Goal: Task Accomplishment & Management: Use online tool/utility

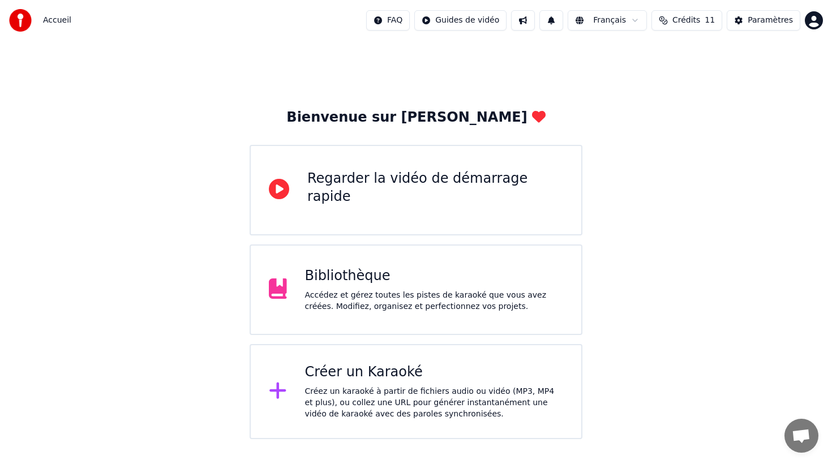
click at [340, 296] on div "Accédez et gérez toutes les pistes de karaoké que vous avez créées. Modifiez, o…" at bounding box center [434, 301] width 259 height 23
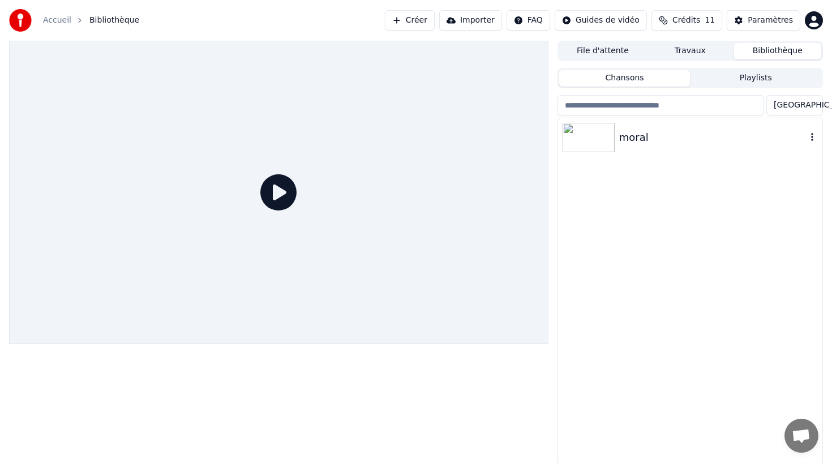
click at [584, 139] on img at bounding box center [589, 137] width 52 height 29
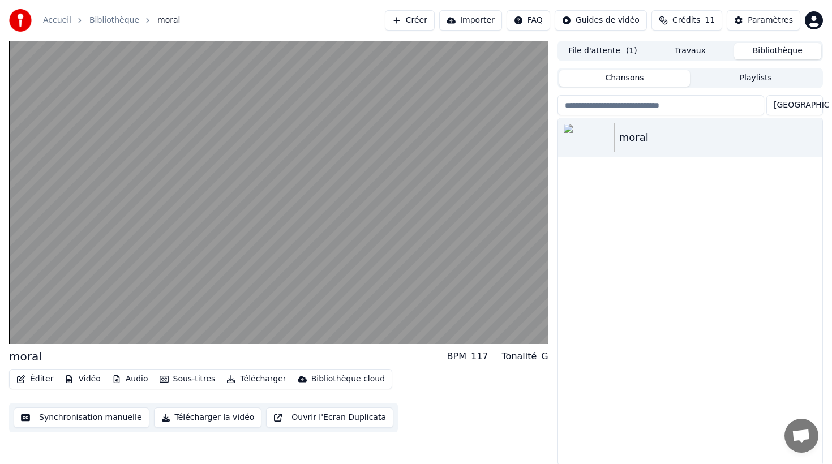
click at [191, 379] on button "Sous-titres" at bounding box center [187, 379] width 65 height 16
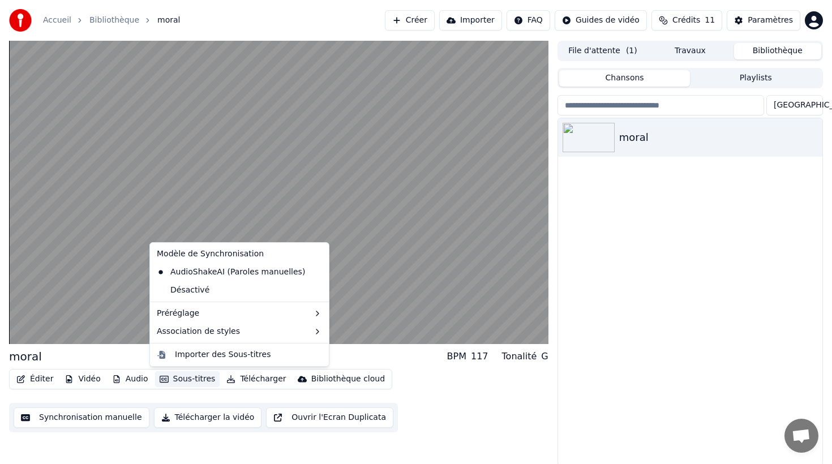
click at [261, 341] on div "Modèle de Synchronisation AudioShakeAI (Paroles manuelles) Désactivé Préréglage…" at bounding box center [239, 304] width 180 height 125
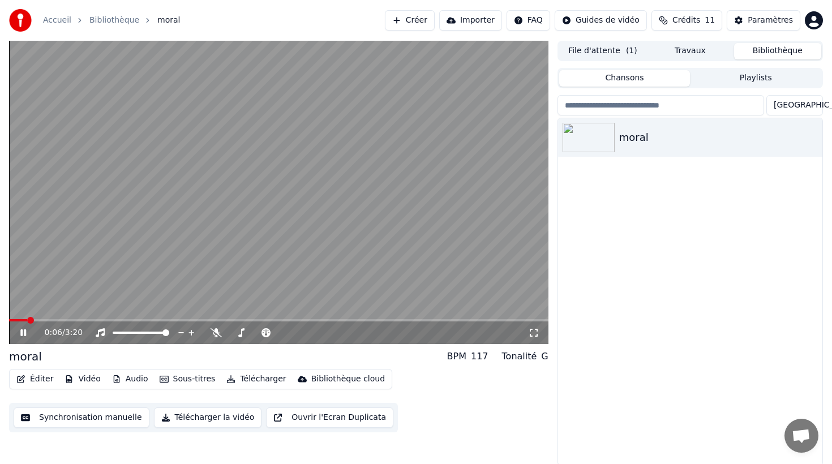
click at [459, 173] on video at bounding box center [279, 192] width 540 height 303
click at [118, 417] on button "Synchronisation manuelle" at bounding box center [82, 418] width 136 height 20
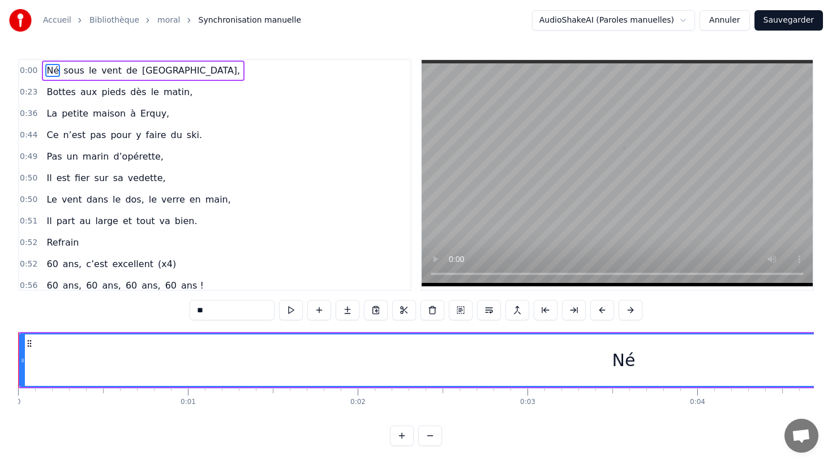
click at [621, 15] on html "Accueil Bibliothèque moral Synchronisation manuelle AudioShakeAI (Paroles manue…" at bounding box center [416, 232] width 832 height 464
click at [537, 47] on html "Accueil Bibliothèque moral Synchronisation manuelle AudioShakeAI (Paroles manue…" at bounding box center [416, 232] width 832 height 464
click at [76, 252] on div "Refrain" at bounding box center [62, 243] width 41 height 20
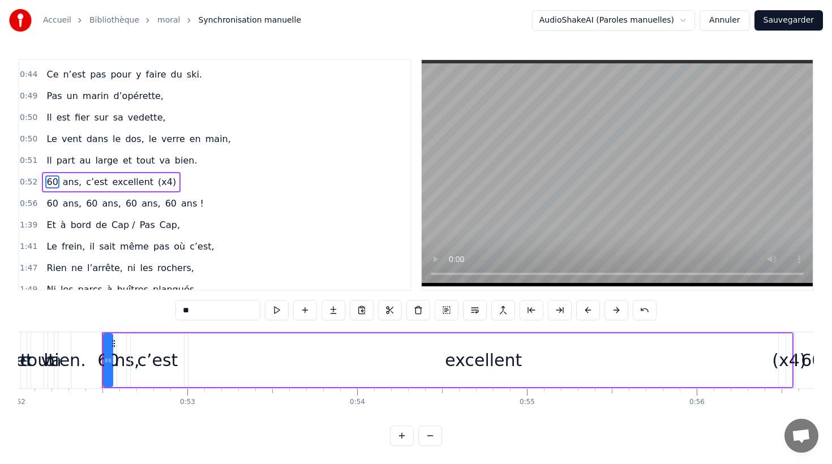
scroll to position [68, 0]
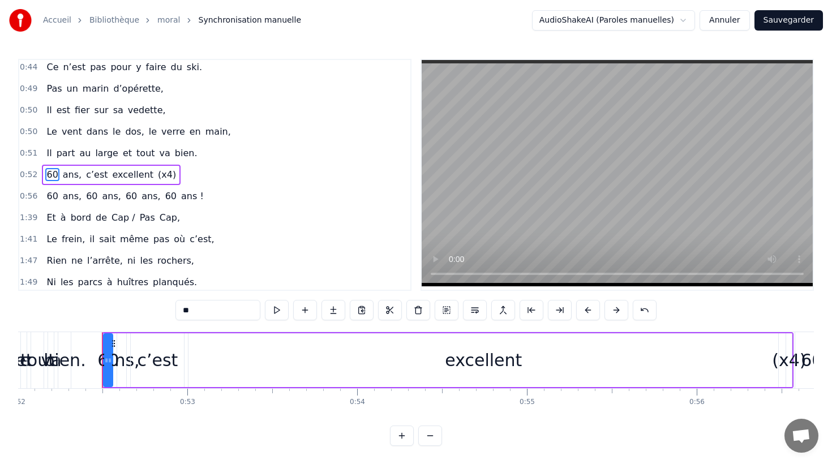
click at [161, 174] on span "(x4)" at bounding box center [167, 174] width 20 height 13
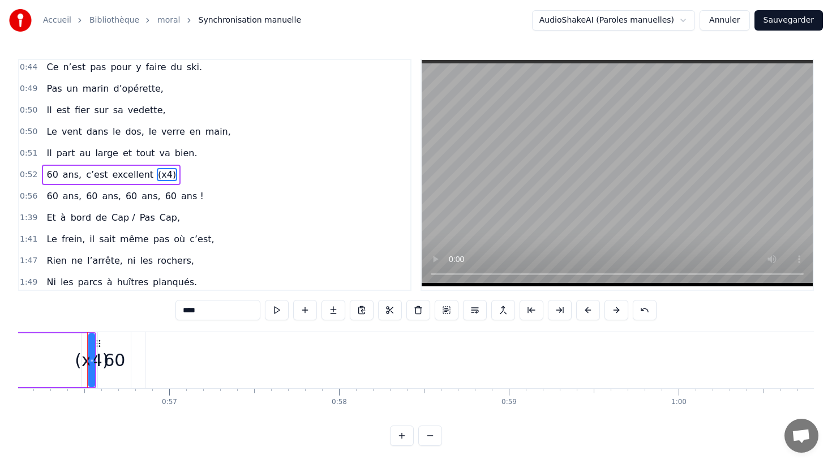
scroll to position [0, 9543]
click at [220, 312] on input "****" at bounding box center [218, 310] width 85 height 20
drag, startPoint x: 220, startPoint y: 312, endPoint x: 176, endPoint y: 311, distance: 43.6
click at [176, 311] on input "****" at bounding box center [218, 310] width 85 height 20
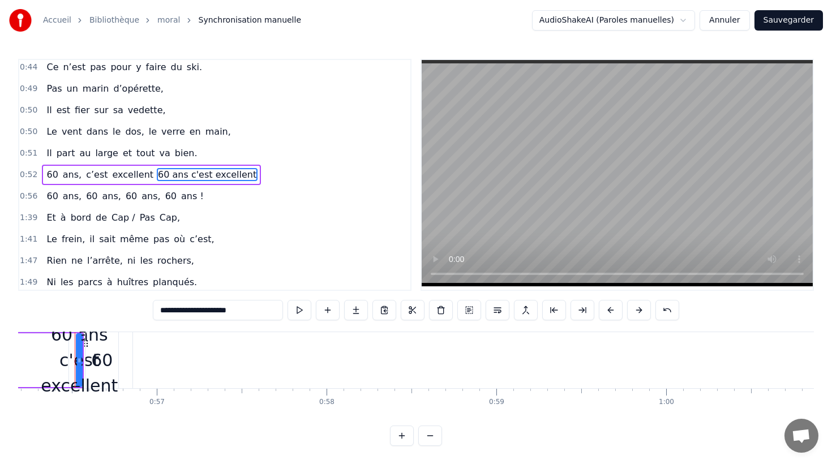
type input "**********"
click at [332, 310] on button at bounding box center [328, 310] width 24 height 20
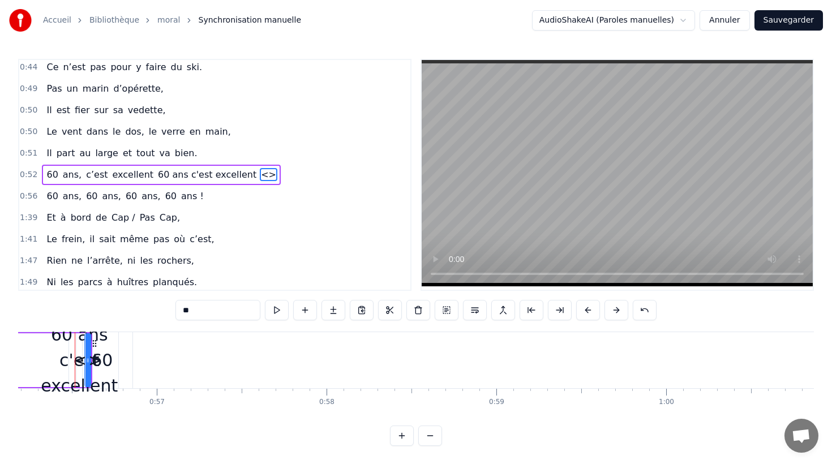
drag, startPoint x: 198, startPoint y: 311, endPoint x: 169, endPoint y: 310, distance: 28.9
click at [172, 309] on div "0:00 Né sous le vent de Bretagne, 0:23 Bottes aux pieds dès le matin, 0:36 La p…" at bounding box center [416, 252] width 796 height 387
paste input "**********"
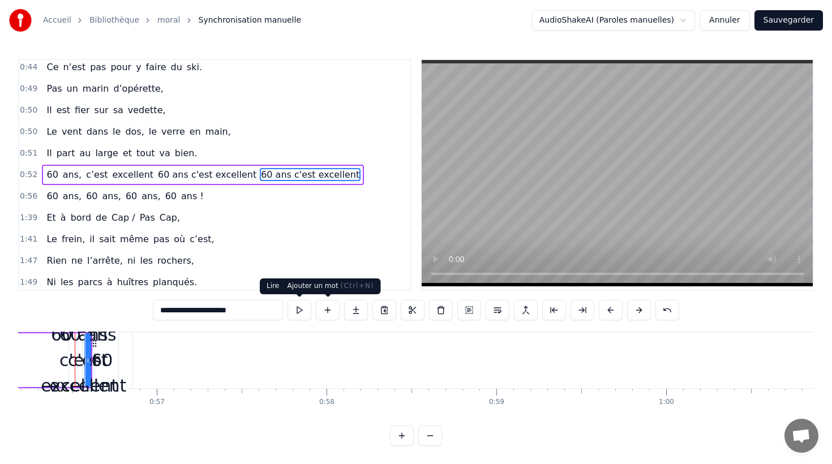
type input "**********"
click at [331, 308] on button at bounding box center [328, 310] width 24 height 20
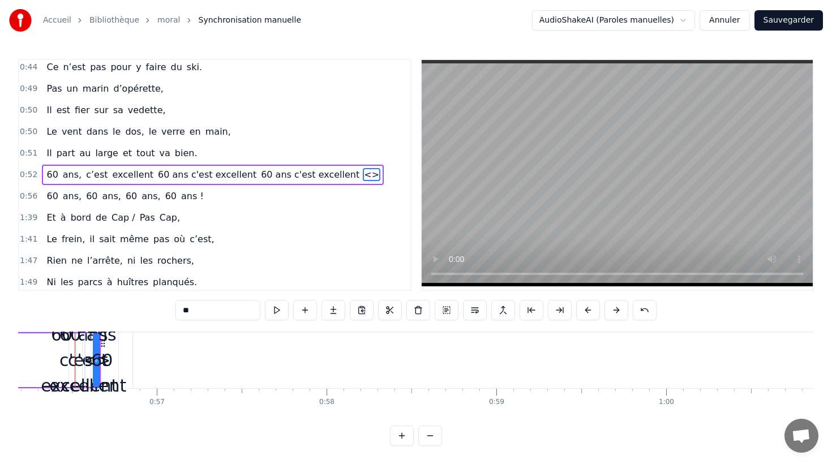
drag, startPoint x: 202, startPoint y: 306, endPoint x: 182, endPoint y: 307, distance: 19.8
click at [182, 307] on input "**" at bounding box center [218, 310] width 85 height 20
paste input "**********"
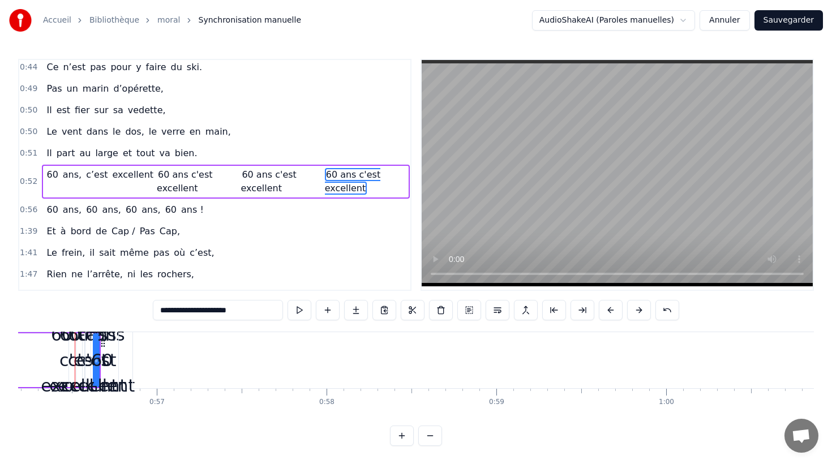
type input "**********"
click at [376, 236] on div "1:39 Et à bord de Cap / Pas Cap," at bounding box center [214, 232] width 391 height 22
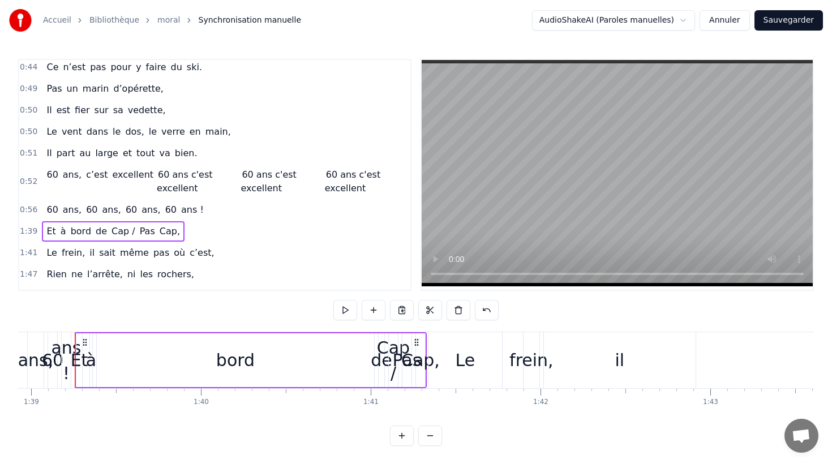
scroll to position [0, 0]
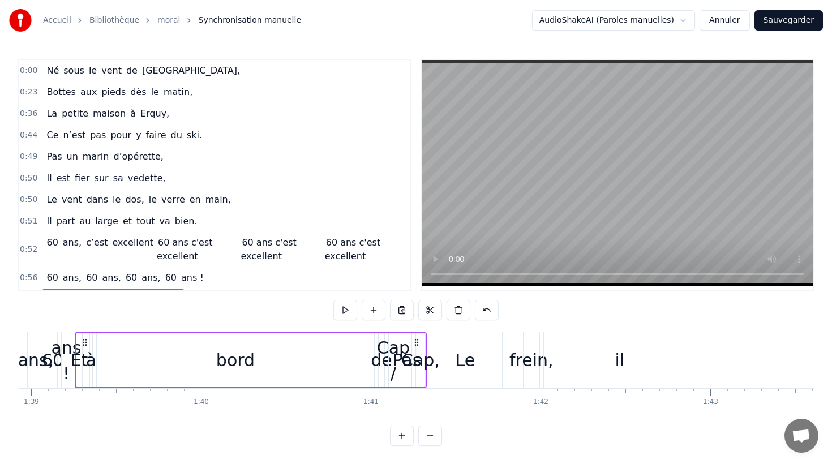
click at [141, 65] on span "[GEOGRAPHIC_DATA]," at bounding box center [191, 70] width 100 height 13
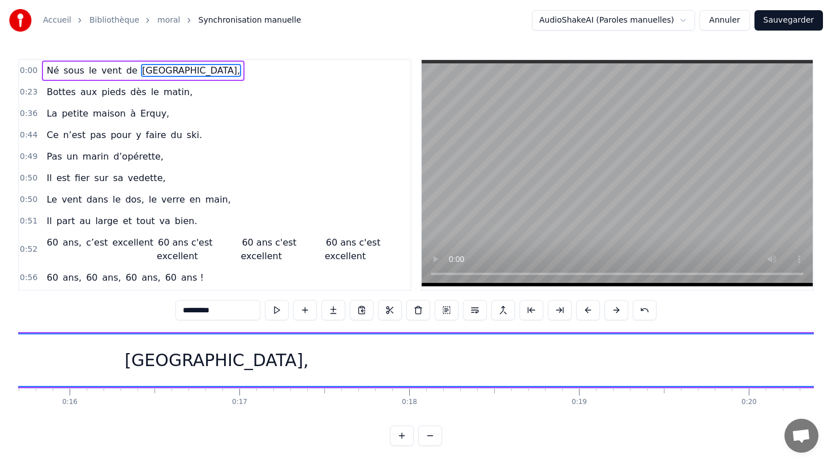
scroll to position [0, 1825]
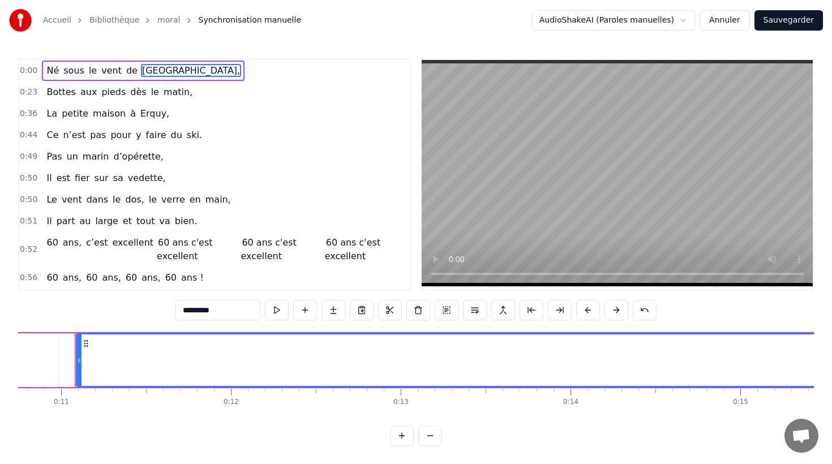
click at [53, 61] on div "Né sous le vent de [GEOGRAPHIC_DATA]," at bounding box center [143, 71] width 203 height 20
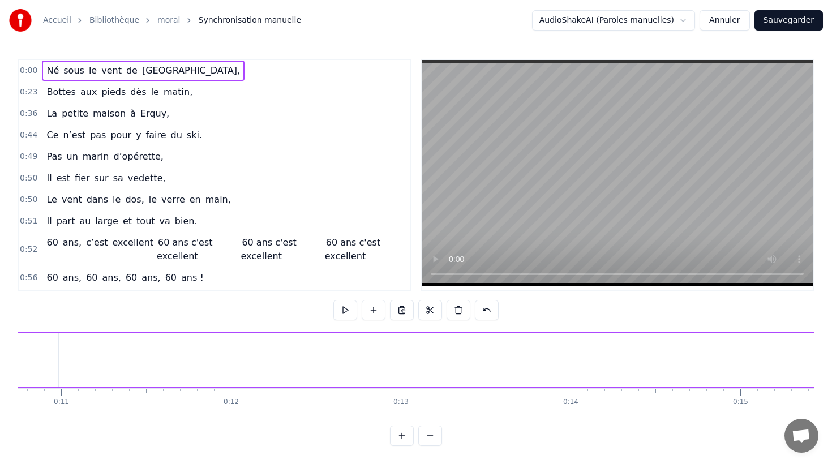
click at [30, 70] on span "0:00" at bounding box center [29, 70] width 18 height 11
click at [20, 370] on div "Né" at bounding box center [624, 360] width 1208 height 54
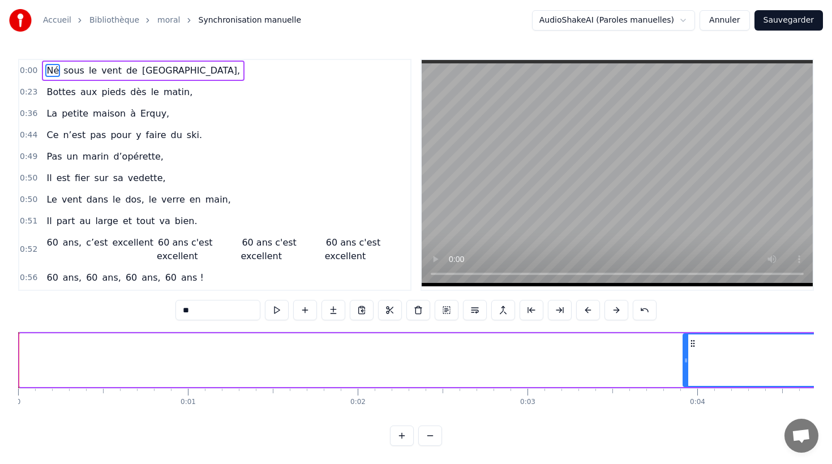
drag, startPoint x: 22, startPoint y: 370, endPoint x: 684, endPoint y: 365, distance: 662.5
click at [684, 365] on div at bounding box center [686, 361] width 5 height 52
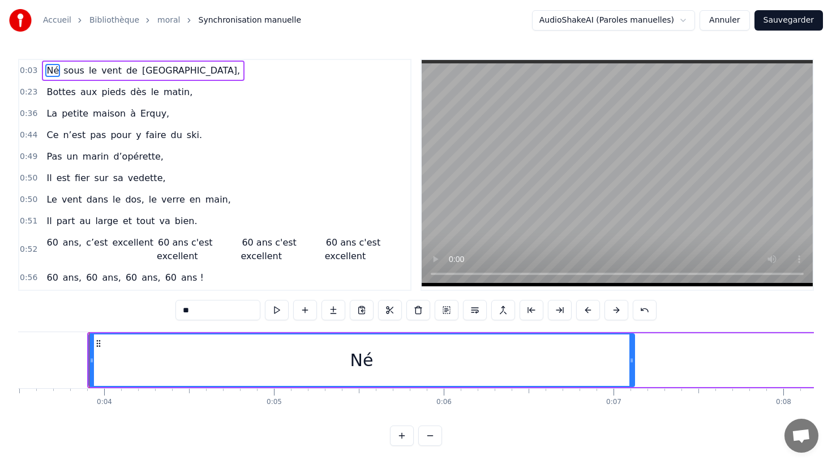
scroll to position [0, 601]
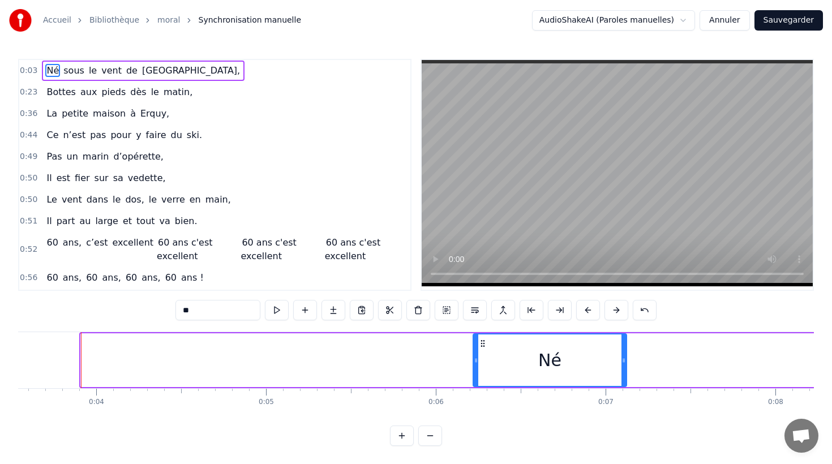
drag, startPoint x: 83, startPoint y: 362, endPoint x: 477, endPoint y: 378, distance: 394.4
click at [477, 378] on div at bounding box center [476, 361] width 5 height 52
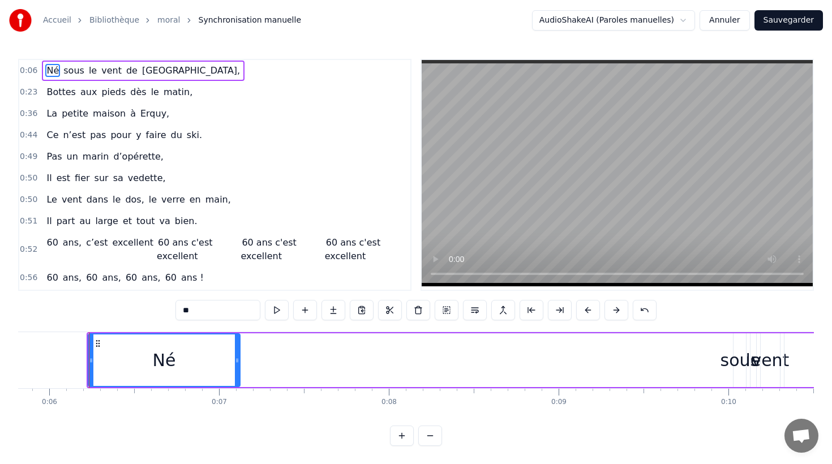
scroll to position [0, 1020]
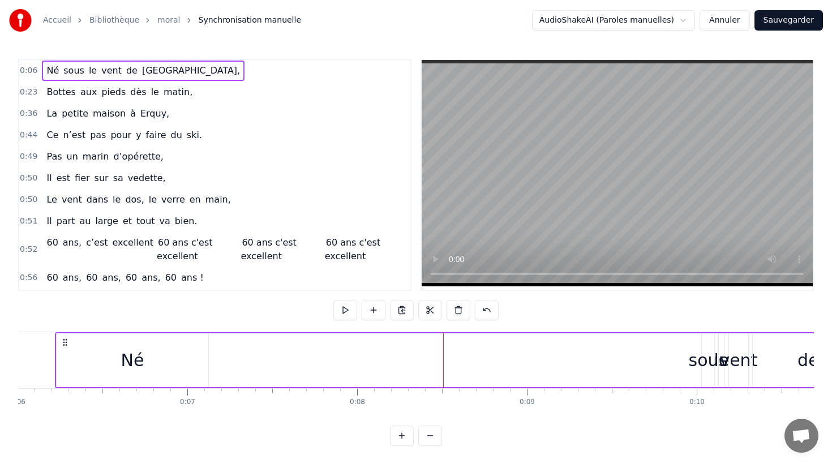
click at [56, 373] on div "Né" at bounding box center [132, 360] width 153 height 54
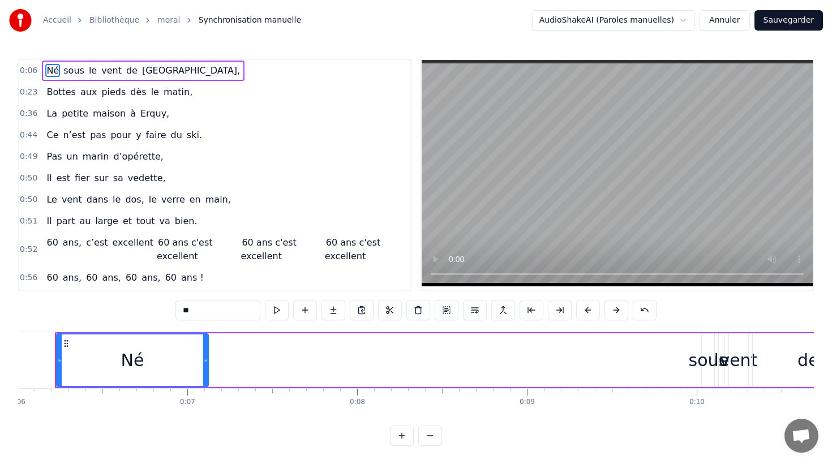
scroll to position [0, 1000]
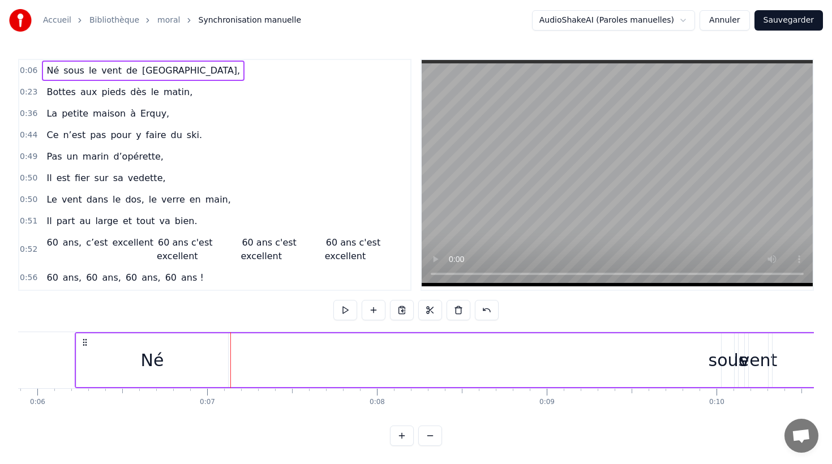
click at [59, 61] on div "Né sous le vent de [GEOGRAPHIC_DATA]," at bounding box center [143, 71] width 203 height 20
click at [70, 61] on div "Né sous le vent de [GEOGRAPHIC_DATA]," at bounding box center [143, 71] width 203 height 20
click at [77, 356] on div "Né" at bounding box center [152, 360] width 152 height 54
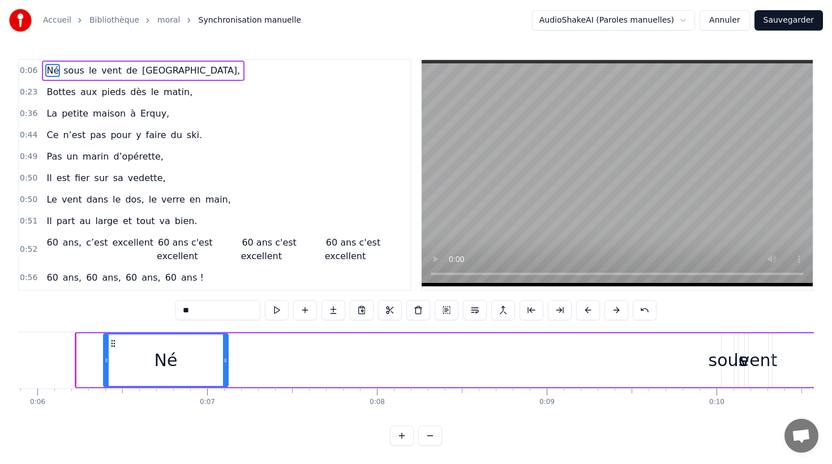
drag, startPoint x: 81, startPoint y: 357, endPoint x: 108, endPoint y: 356, distance: 26.6
click at [108, 356] on icon at bounding box center [106, 360] width 5 height 9
click at [159, 333] on div "Né" at bounding box center [165, 360] width 126 height 54
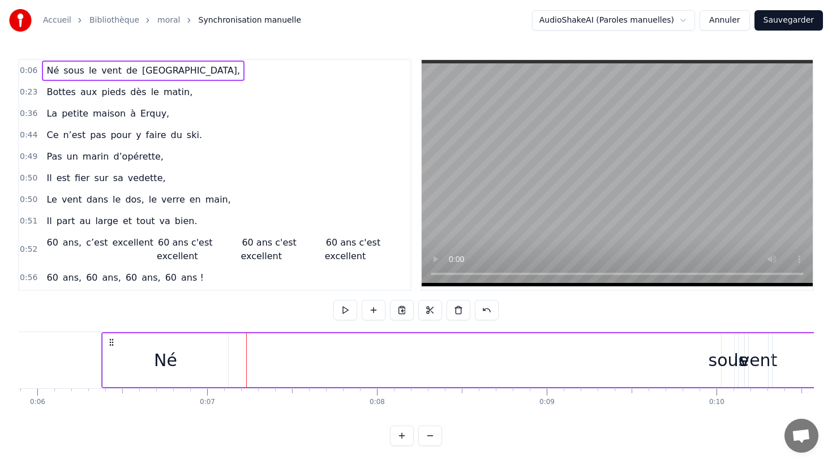
drag, startPoint x: 102, startPoint y: 354, endPoint x: 175, endPoint y: 356, distance: 72.5
click at [175, 356] on div "Né" at bounding box center [165, 360] width 126 height 54
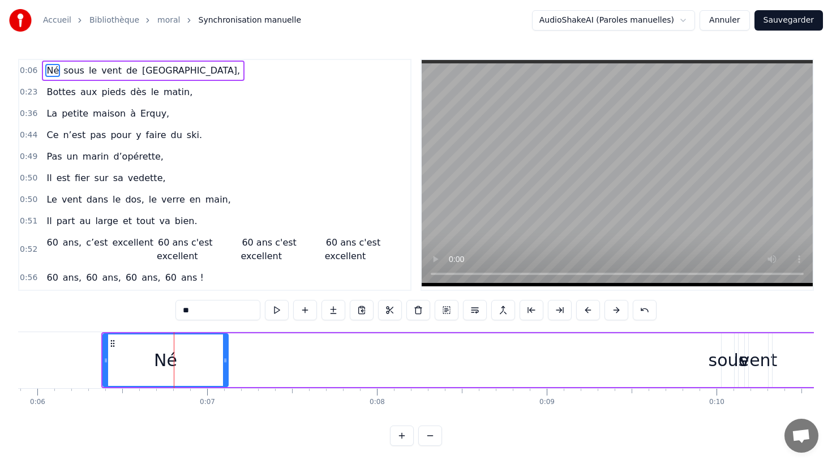
click at [42, 71] on div "Né sous le vent de [GEOGRAPHIC_DATA]," at bounding box center [143, 71] width 203 height 20
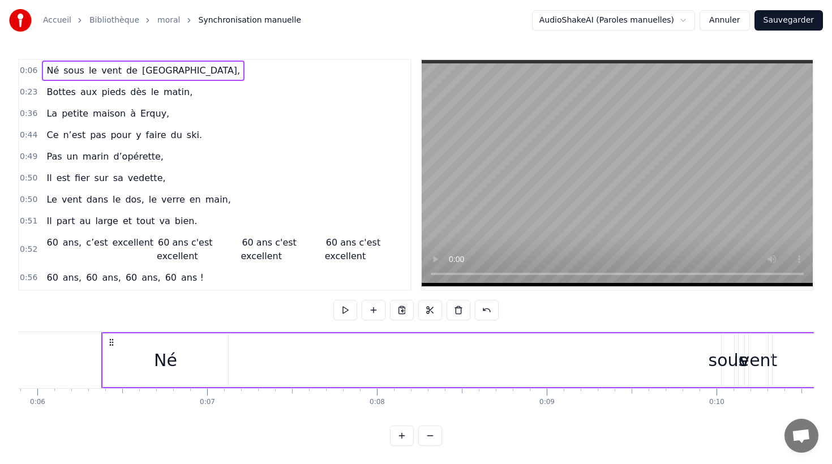
click at [104, 354] on div "Né" at bounding box center [165, 360] width 125 height 54
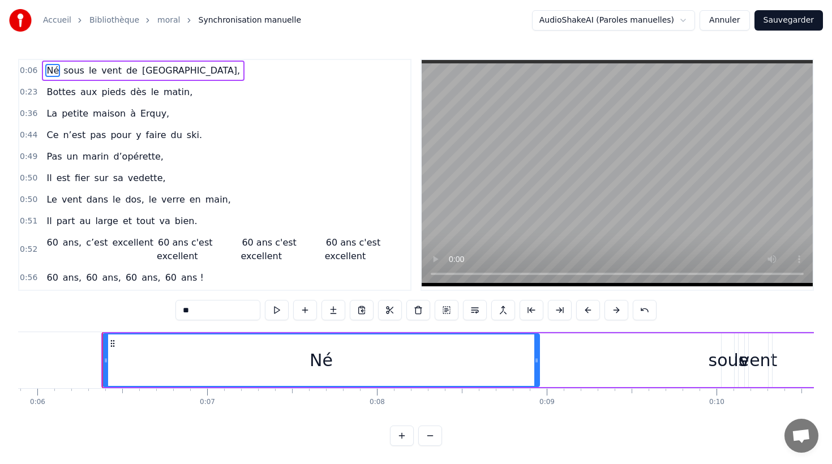
drag, startPoint x: 226, startPoint y: 363, endPoint x: 614, endPoint y: 366, distance: 387.3
click at [539, 366] on div at bounding box center [536, 361] width 5 height 52
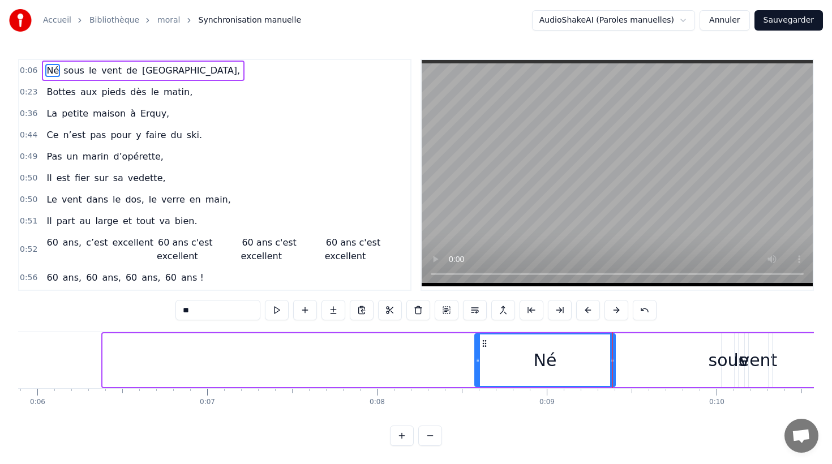
drag, startPoint x: 108, startPoint y: 369, endPoint x: 475, endPoint y: 375, distance: 367.5
click at [480, 374] on div at bounding box center [478, 361] width 5 height 52
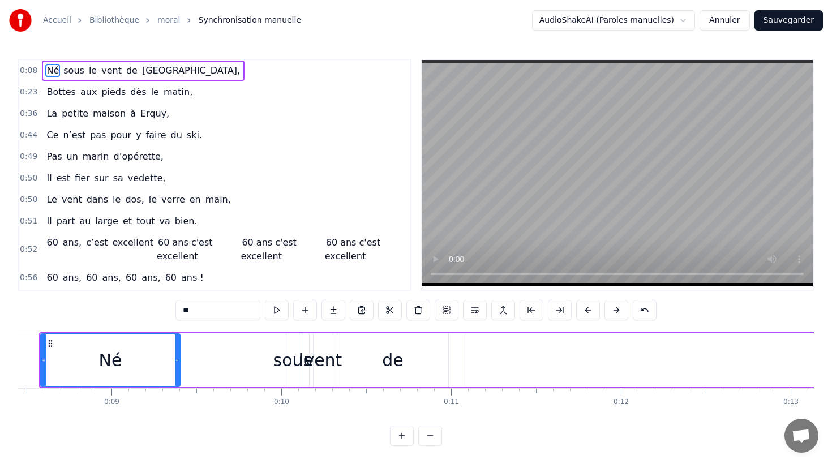
scroll to position [0, 1438]
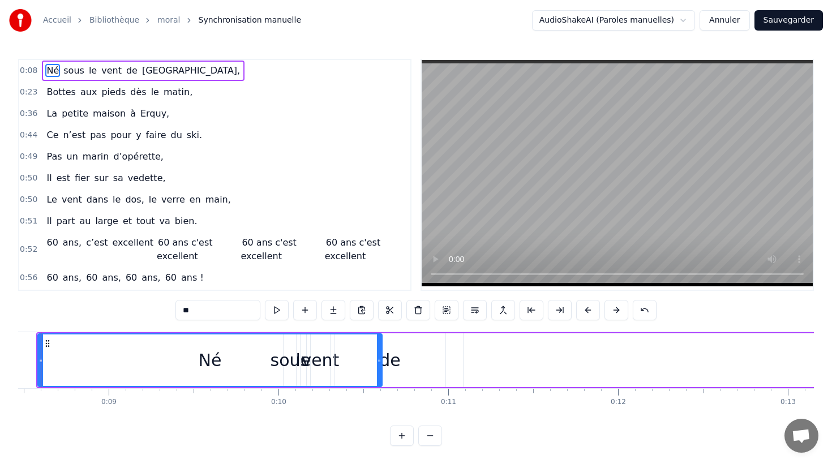
drag, startPoint x: 174, startPoint y: 356, endPoint x: 384, endPoint y: 357, distance: 209.5
click at [382, 357] on icon at bounding box center [379, 360] width 5 height 9
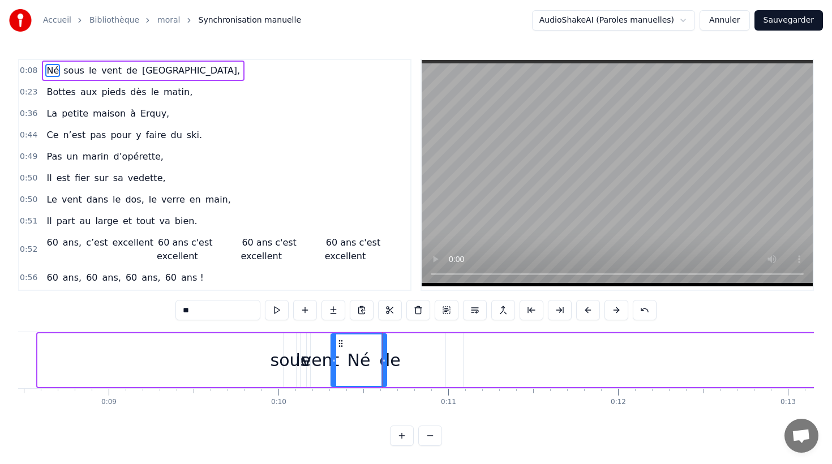
drag, startPoint x: 40, startPoint y: 360, endPoint x: 340, endPoint y: 376, distance: 300.0
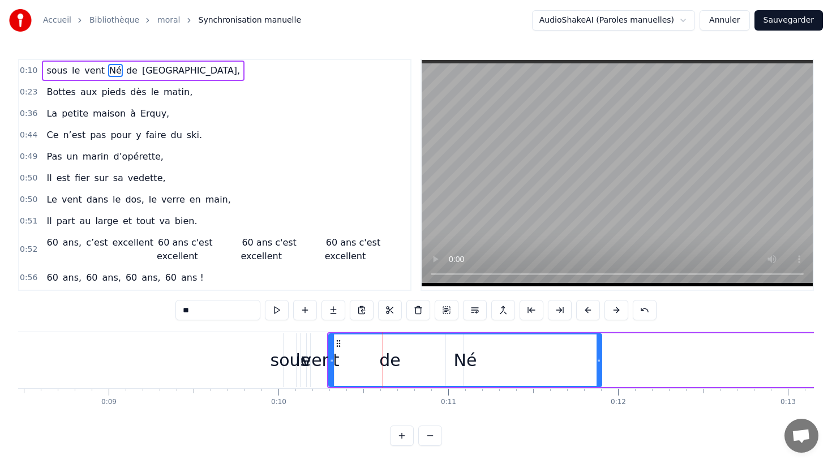
drag, startPoint x: 383, startPoint y: 370, endPoint x: 598, endPoint y: 371, distance: 215.2
click at [598, 371] on div at bounding box center [599, 361] width 5 height 52
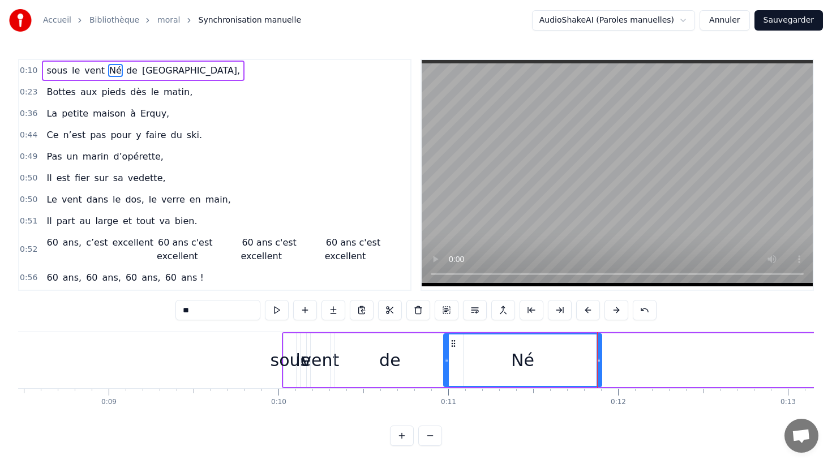
drag, startPoint x: 331, startPoint y: 362, endPoint x: 446, endPoint y: 370, distance: 115.2
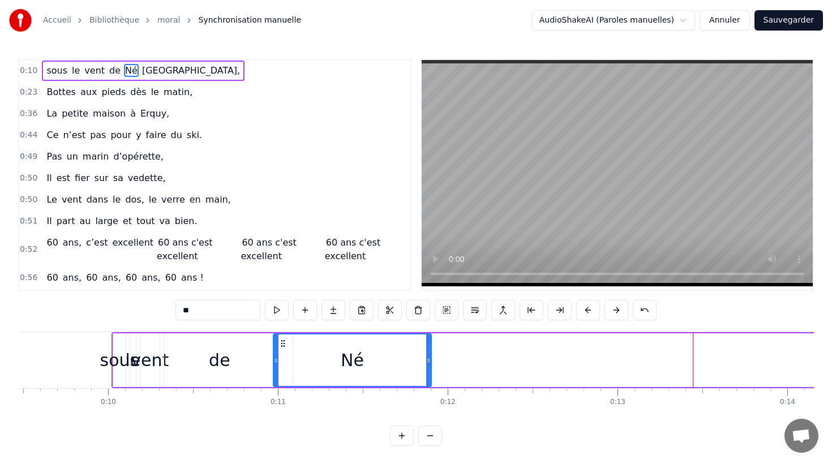
scroll to position [0, 1603]
drag, startPoint x: 122, startPoint y: 71, endPoint x: 52, endPoint y: 76, distance: 70.4
click at [52, 76] on div "sous le vent de Né Bretagne," at bounding box center [143, 71] width 203 height 20
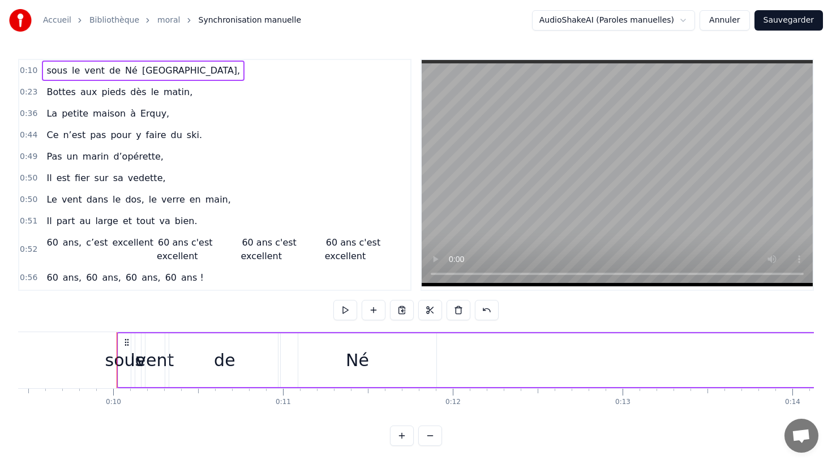
drag, startPoint x: 54, startPoint y: 69, endPoint x: 129, endPoint y: 71, distance: 74.2
click at [129, 71] on div "sous le vent de Né Bretagne," at bounding box center [143, 71] width 203 height 20
click at [124, 69] on span "Né" at bounding box center [131, 70] width 15 height 13
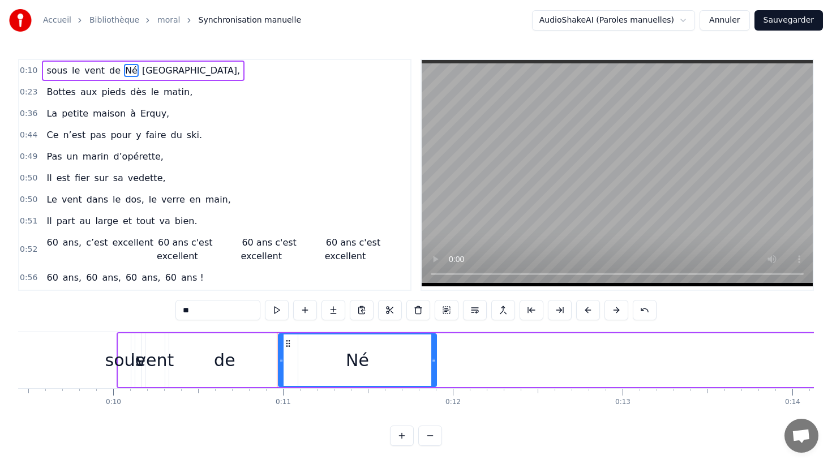
click at [122, 358] on div "sous" at bounding box center [124, 360] width 39 height 25
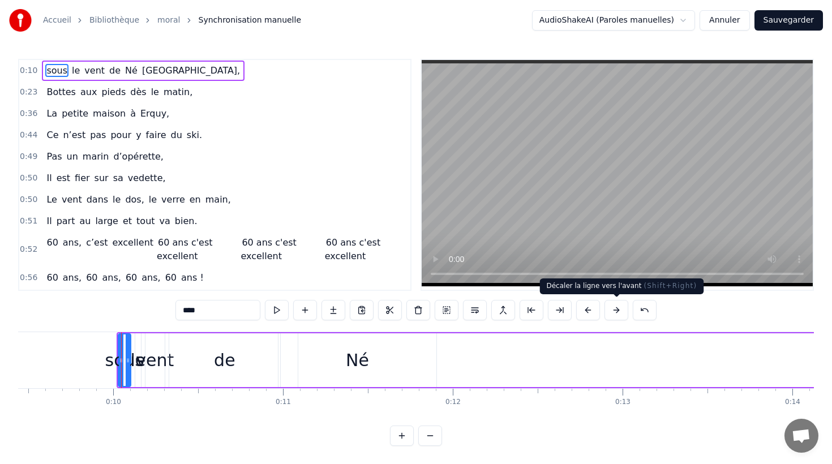
click at [610, 311] on button at bounding box center [617, 310] width 24 height 20
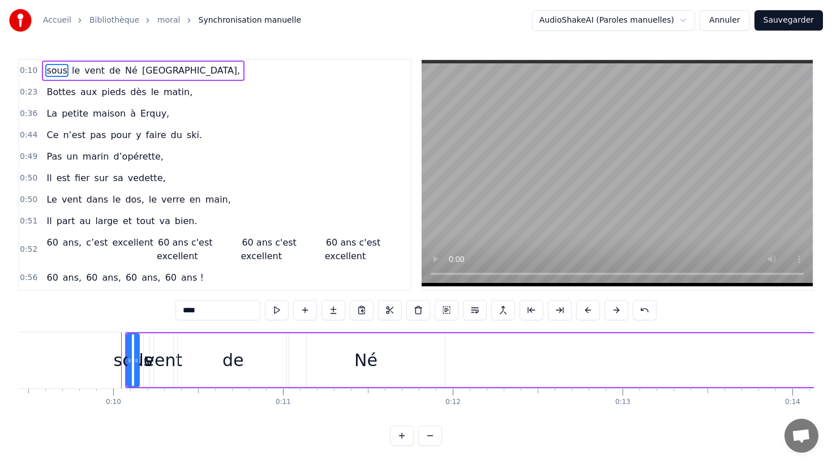
click at [610, 311] on button at bounding box center [617, 310] width 24 height 20
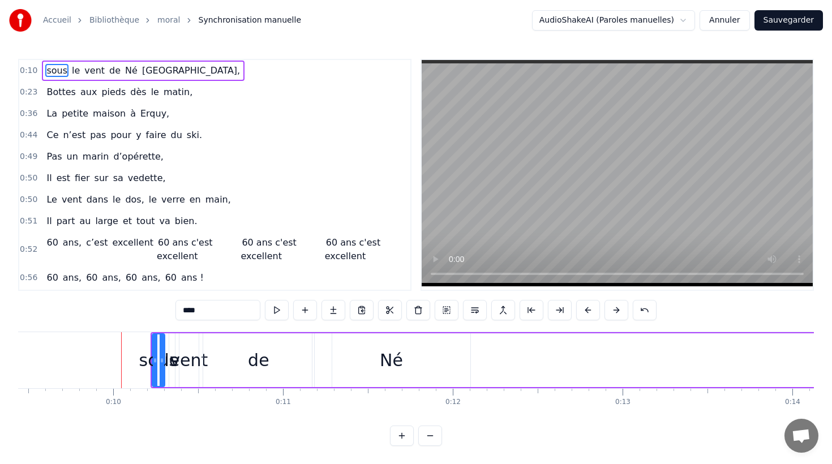
click at [610, 311] on button at bounding box center [617, 310] width 24 height 20
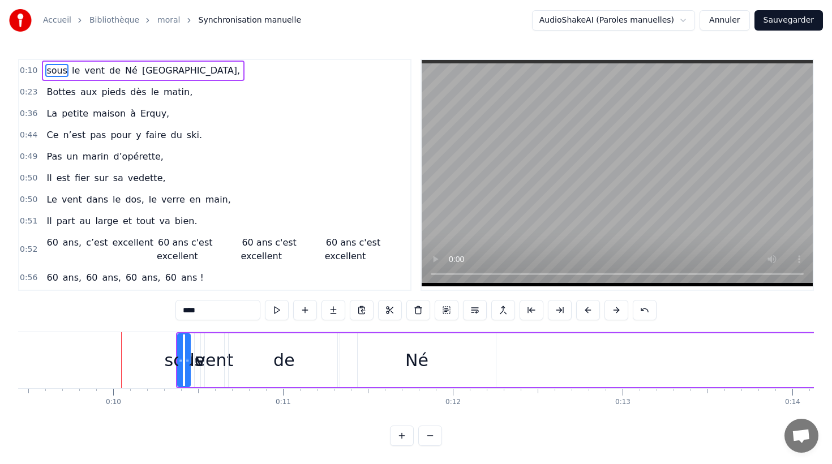
click at [610, 311] on button at bounding box center [617, 310] width 24 height 20
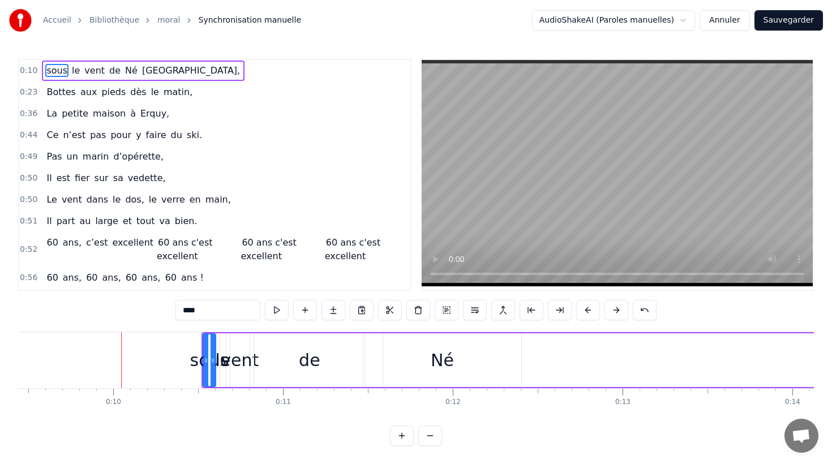
click at [610, 311] on button at bounding box center [617, 310] width 24 height 20
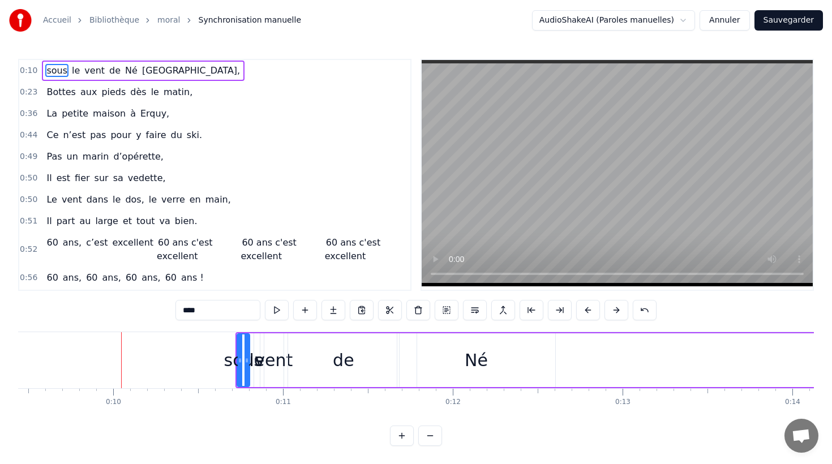
click at [610, 311] on button at bounding box center [617, 310] width 24 height 20
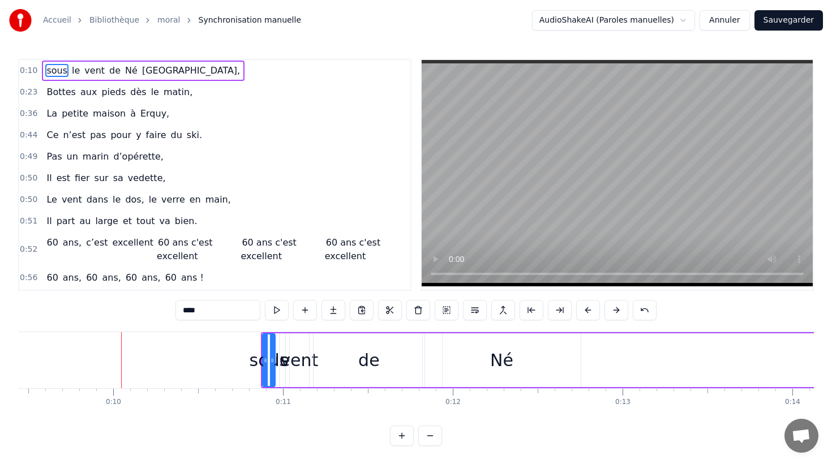
click at [610, 311] on button at bounding box center [617, 310] width 24 height 20
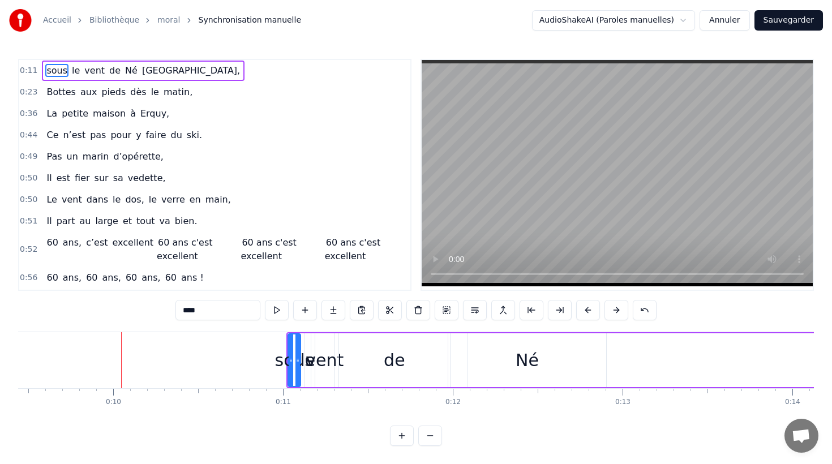
click at [610, 311] on button at bounding box center [617, 310] width 24 height 20
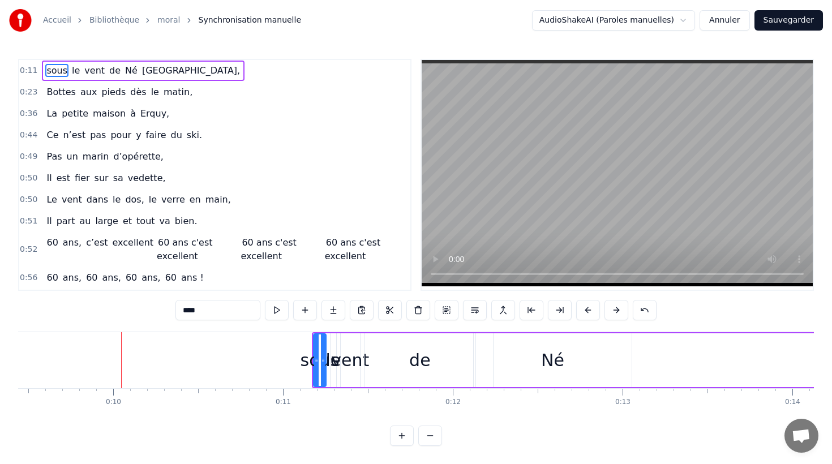
click at [610, 311] on button at bounding box center [617, 310] width 24 height 20
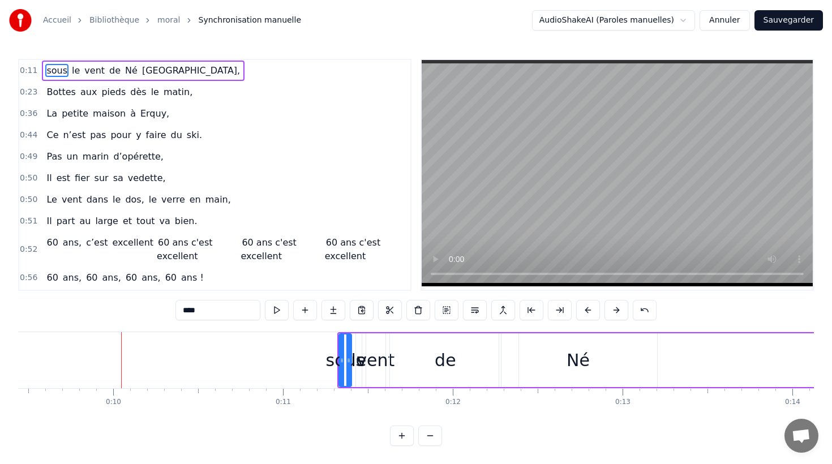
click at [610, 311] on button at bounding box center [617, 310] width 24 height 20
click at [125, 69] on span "Né" at bounding box center [131, 70] width 15 height 13
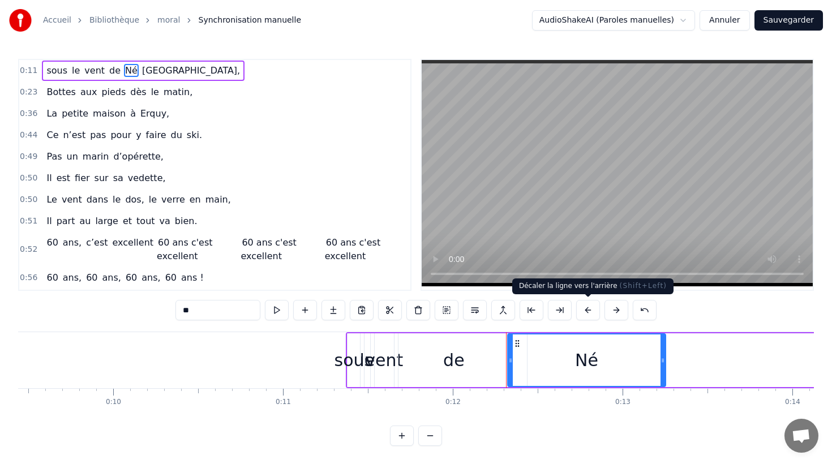
click at [586, 307] on button at bounding box center [588, 310] width 24 height 20
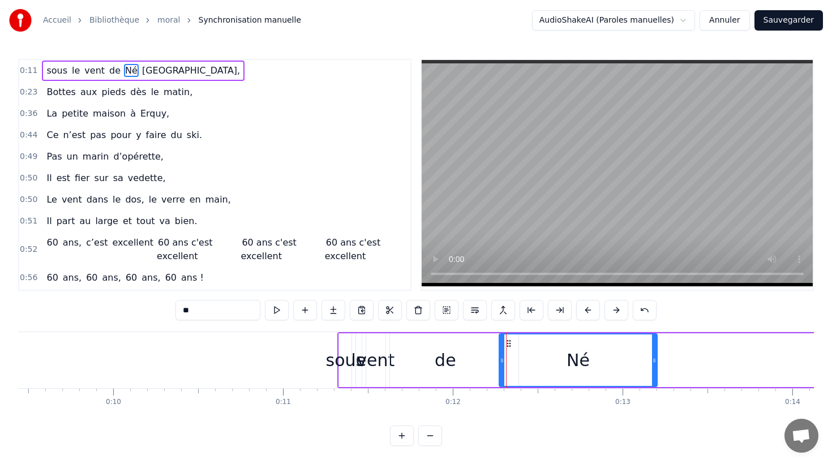
click at [586, 307] on button at bounding box center [588, 310] width 24 height 20
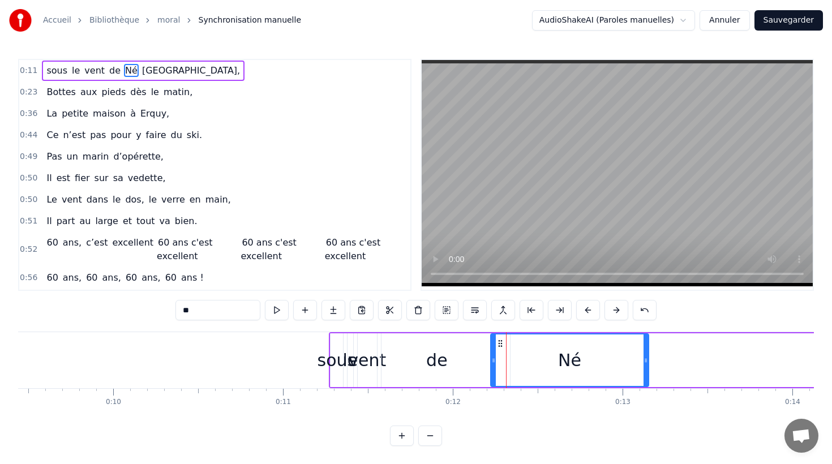
click at [586, 307] on button at bounding box center [588, 310] width 24 height 20
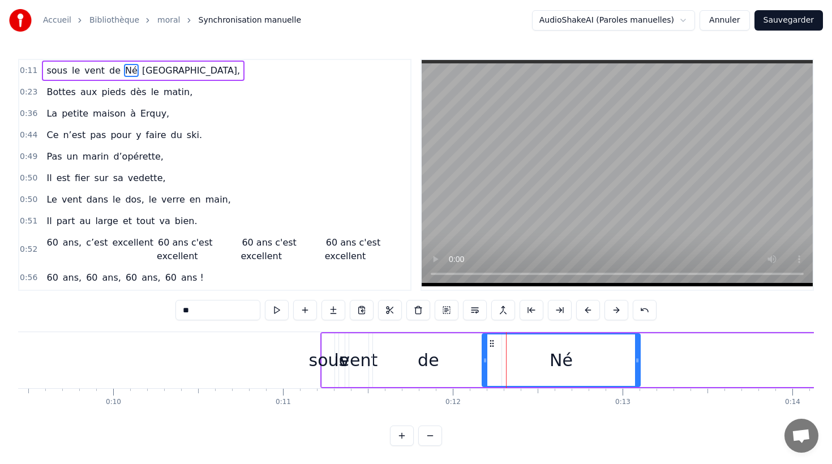
click at [586, 307] on button at bounding box center [588, 310] width 24 height 20
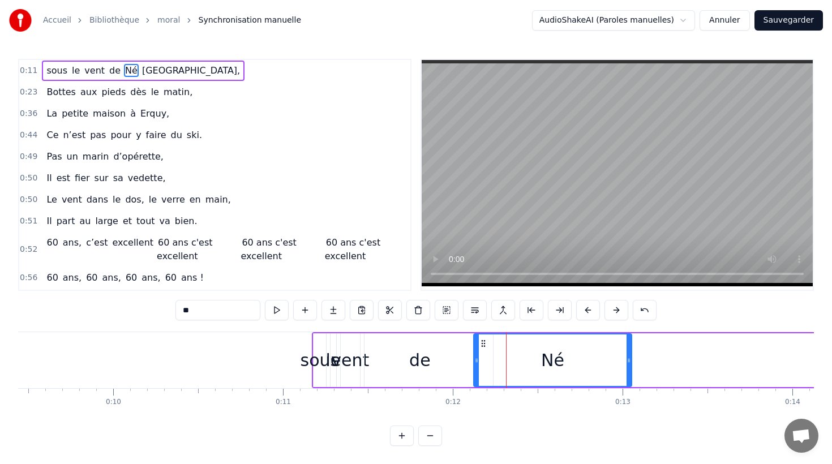
click at [586, 307] on button at bounding box center [588, 310] width 24 height 20
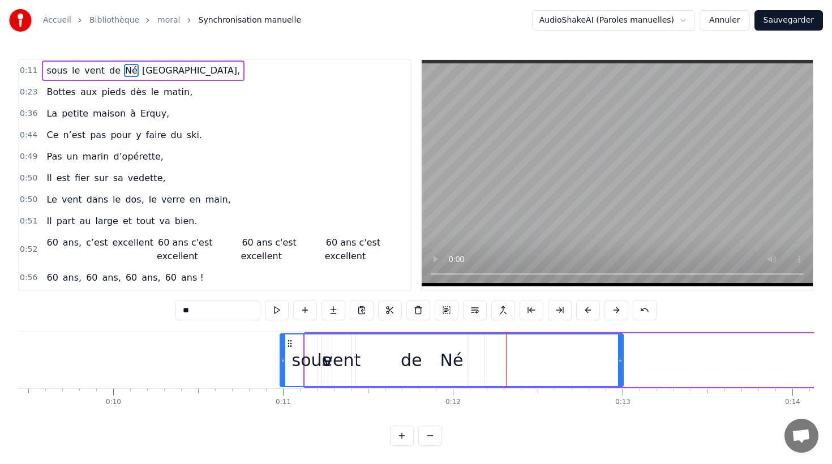
drag, startPoint x: 469, startPoint y: 356, endPoint x: 284, endPoint y: 353, distance: 185.2
click at [284, 353] on div at bounding box center [283, 361] width 5 height 52
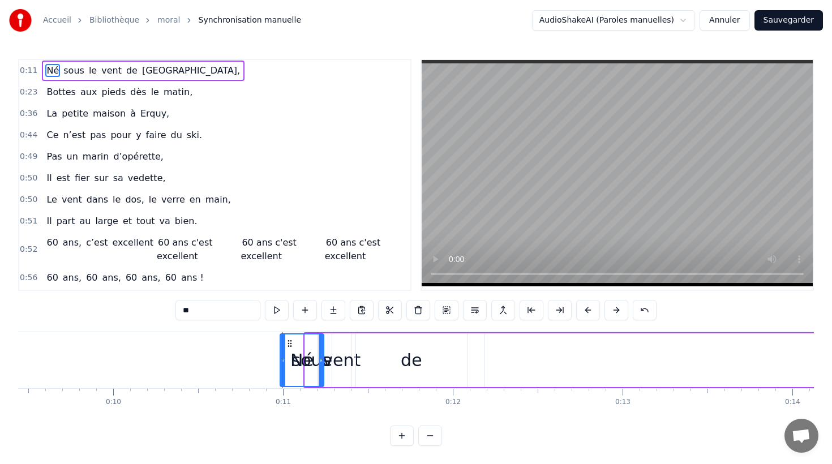
drag, startPoint x: 621, startPoint y: 357, endPoint x: 322, endPoint y: 341, distance: 300.0
click at [322, 341] on div at bounding box center [321, 361] width 5 height 52
click at [67, 69] on span "sous" at bounding box center [73, 70] width 23 height 13
type input "****"
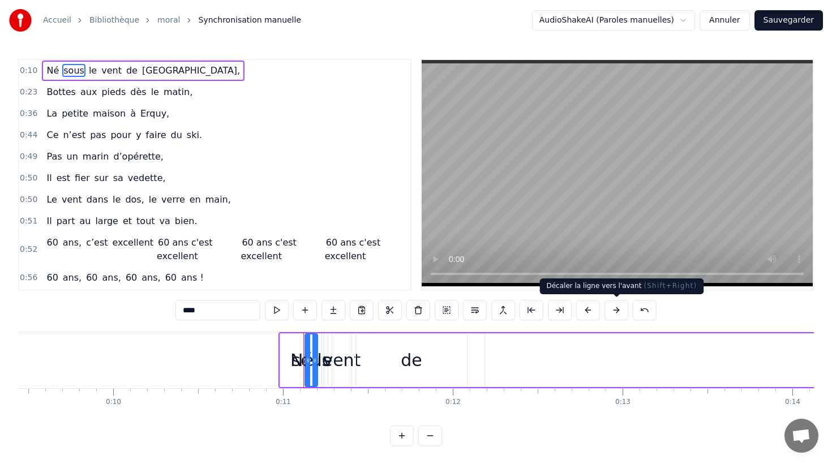
click at [619, 309] on button at bounding box center [617, 310] width 24 height 20
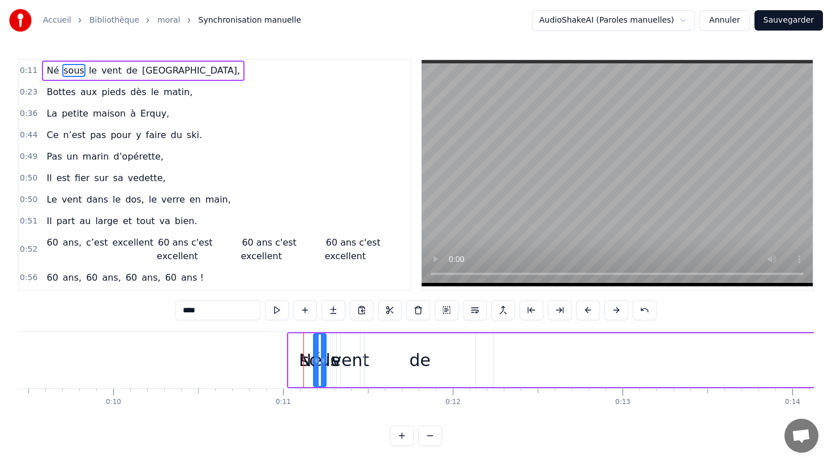
click at [618, 308] on button at bounding box center [617, 310] width 24 height 20
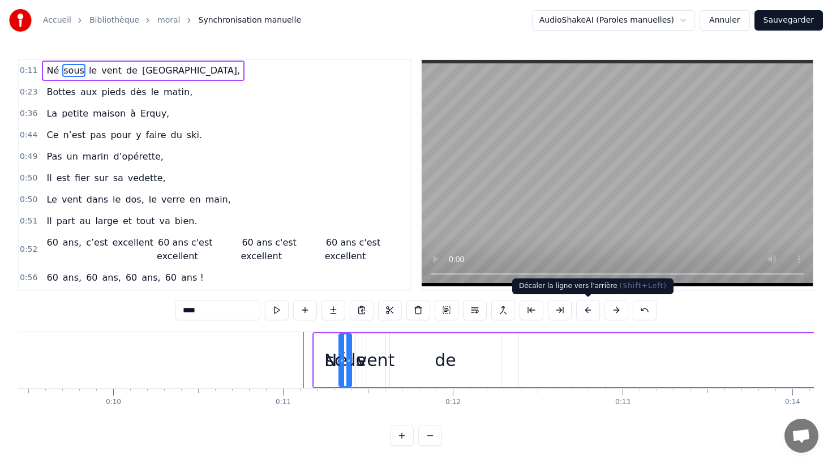
click at [592, 309] on button at bounding box center [588, 310] width 24 height 20
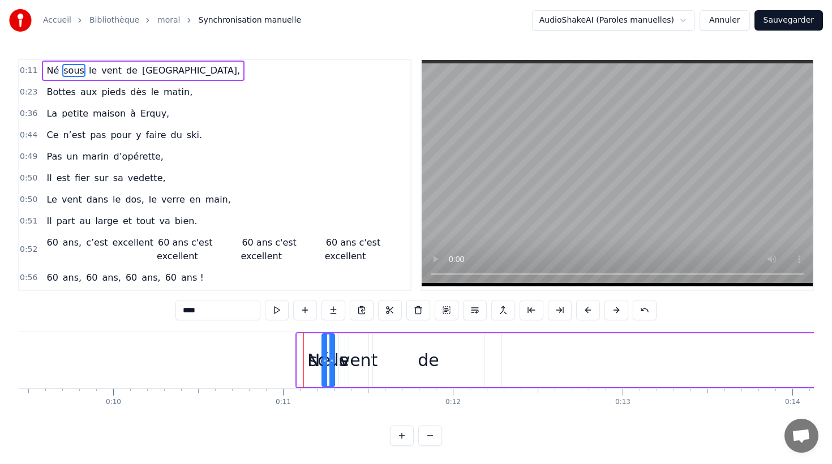
click at [592, 309] on button at bounding box center [588, 310] width 24 height 20
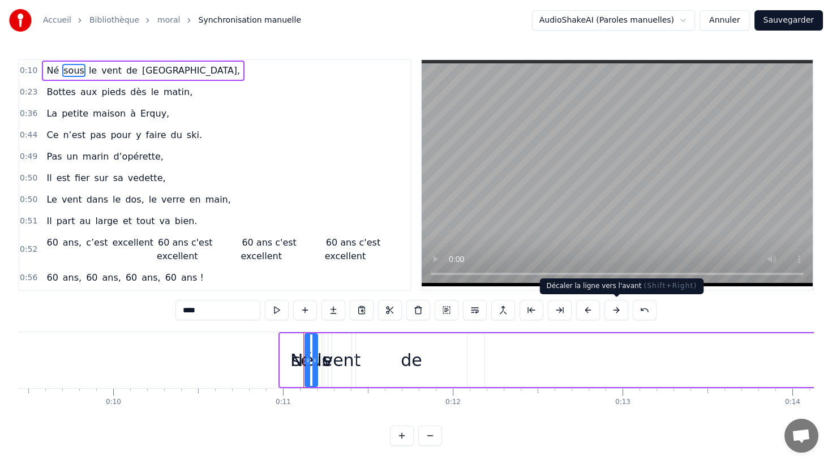
click at [614, 306] on button at bounding box center [617, 310] width 24 height 20
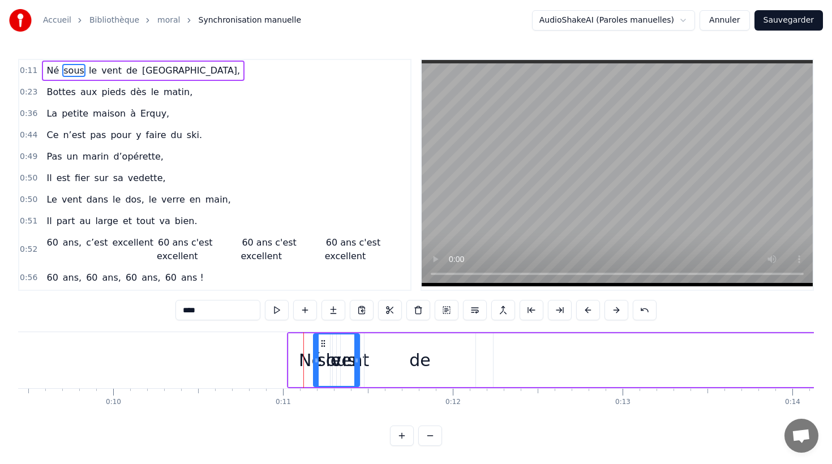
drag, startPoint x: 325, startPoint y: 353, endPoint x: 358, endPoint y: 353, distance: 33.4
click at [358, 353] on div at bounding box center [356, 361] width 5 height 52
click at [324, 350] on div "sous" at bounding box center [336, 360] width 39 height 25
drag, startPoint x: 315, startPoint y: 350, endPoint x: 323, endPoint y: 350, distance: 7.9
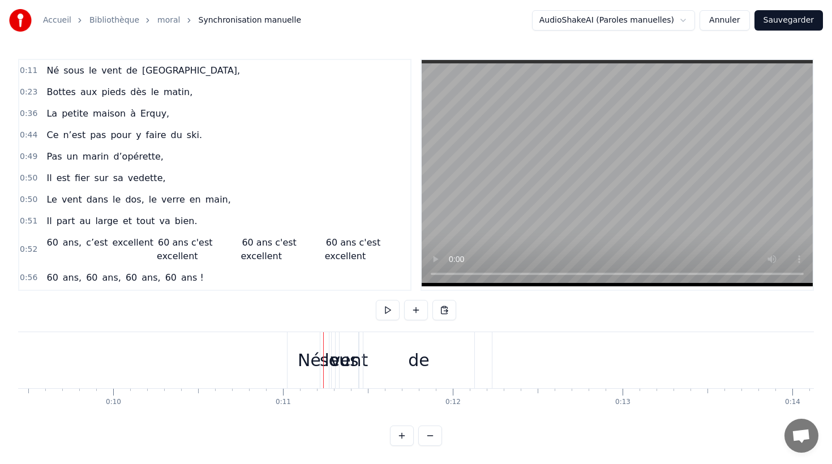
click at [88, 67] on span "le" at bounding box center [93, 70] width 10 height 13
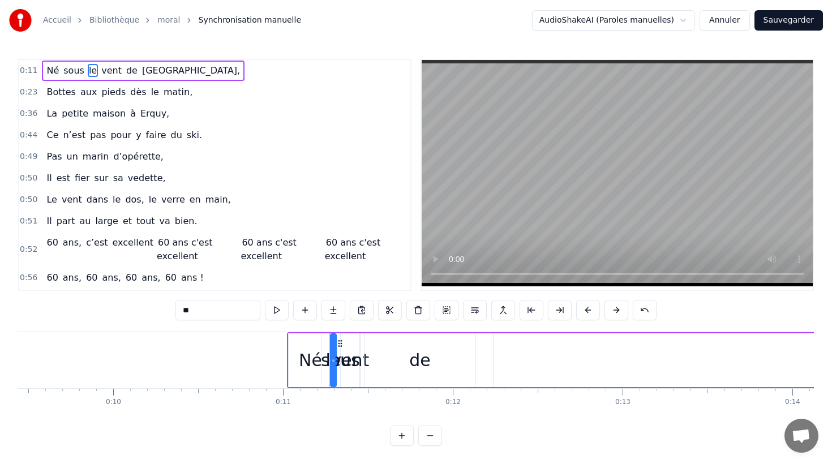
click at [352, 357] on div "vent" at bounding box center [350, 360] width 38 height 25
click at [360, 351] on div "vent" at bounding box center [350, 360] width 38 height 25
drag, startPoint x: 359, startPoint y: 351, endPoint x: 378, endPoint y: 351, distance: 19.3
click at [378, 351] on div "vent" at bounding box center [360, 360] width 40 height 54
click at [126, 71] on span "de" at bounding box center [132, 70] width 14 height 13
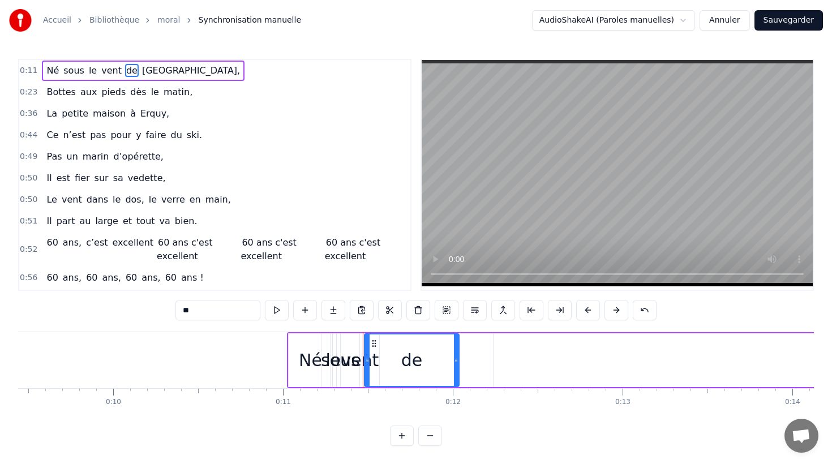
drag, startPoint x: 472, startPoint y: 363, endPoint x: 456, endPoint y: 363, distance: 15.9
click at [456, 362] on icon at bounding box center [456, 360] width 5 height 9
drag, startPoint x: 368, startPoint y: 373, endPoint x: 433, endPoint y: 374, distance: 65.1
click at [433, 374] on div at bounding box center [432, 361] width 5 height 52
click at [158, 66] on span "[GEOGRAPHIC_DATA]," at bounding box center [191, 70] width 100 height 13
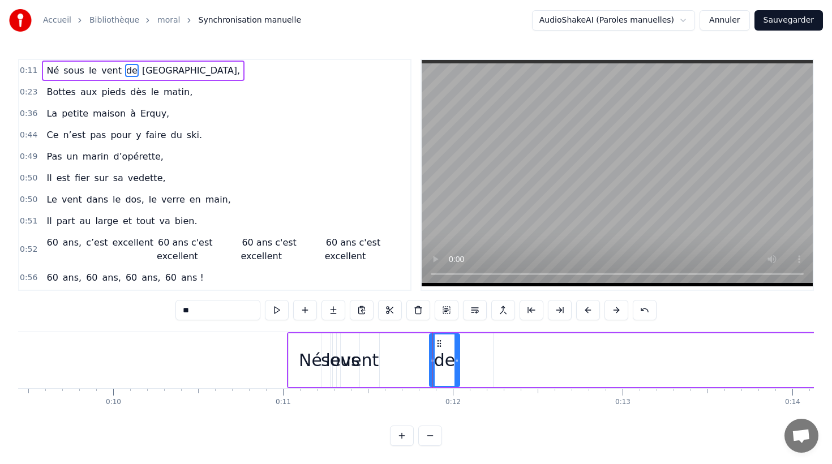
type input "*********"
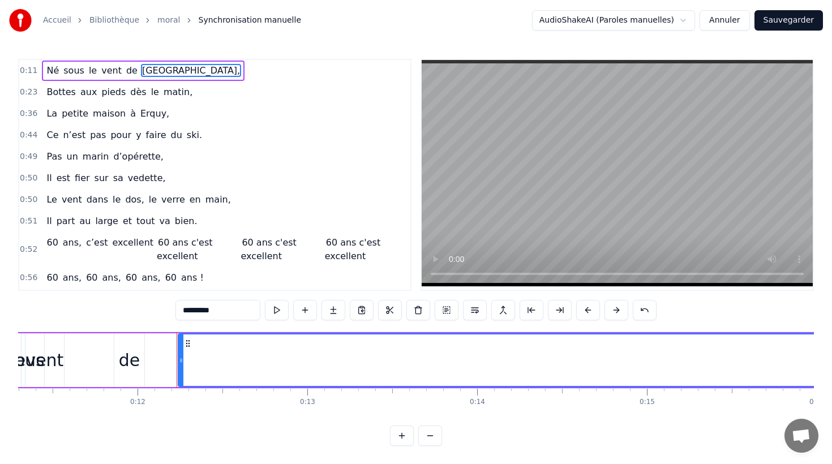
scroll to position [0, 1900]
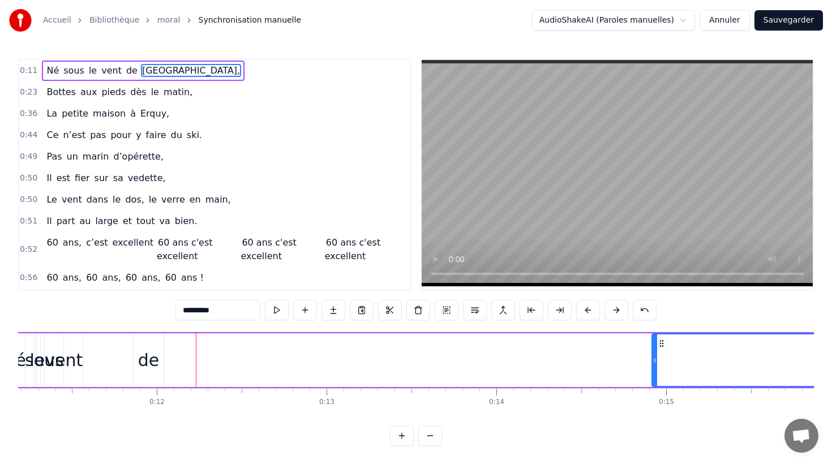
drag, startPoint x: 201, startPoint y: 359, endPoint x: 656, endPoint y: 367, distance: 454.7
click at [656, 367] on div at bounding box center [655, 361] width 5 height 52
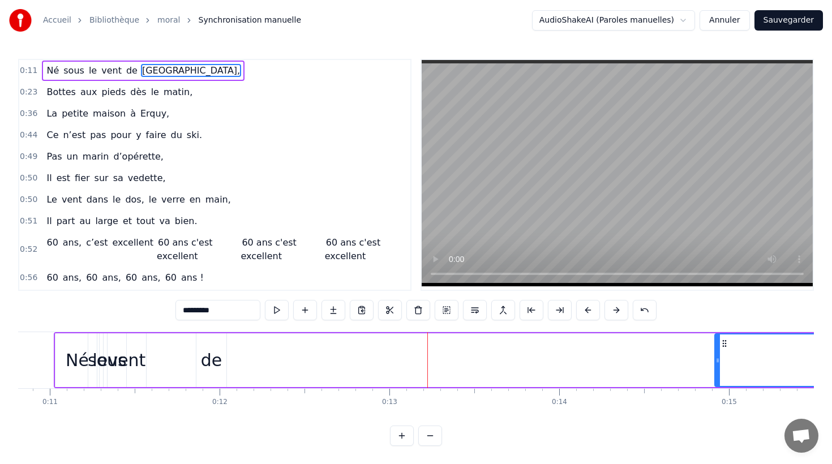
scroll to position [0, 1835]
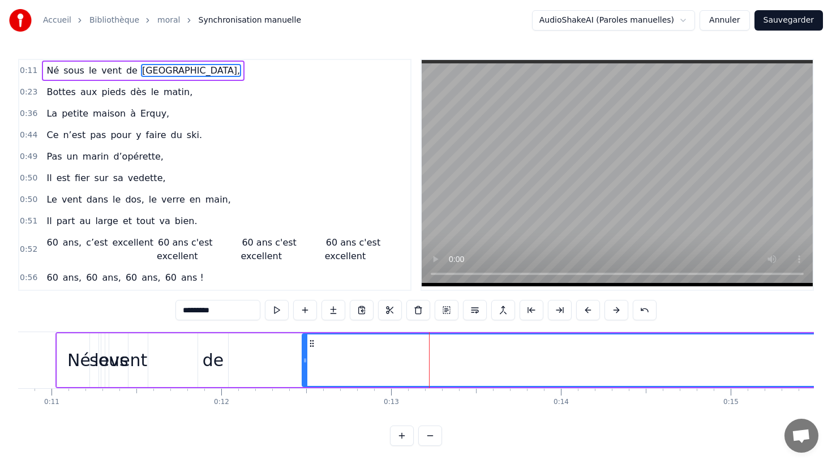
drag, startPoint x: 721, startPoint y: 366, endPoint x: 318, endPoint y: 358, distance: 403.2
click at [307, 358] on div at bounding box center [305, 361] width 5 height 52
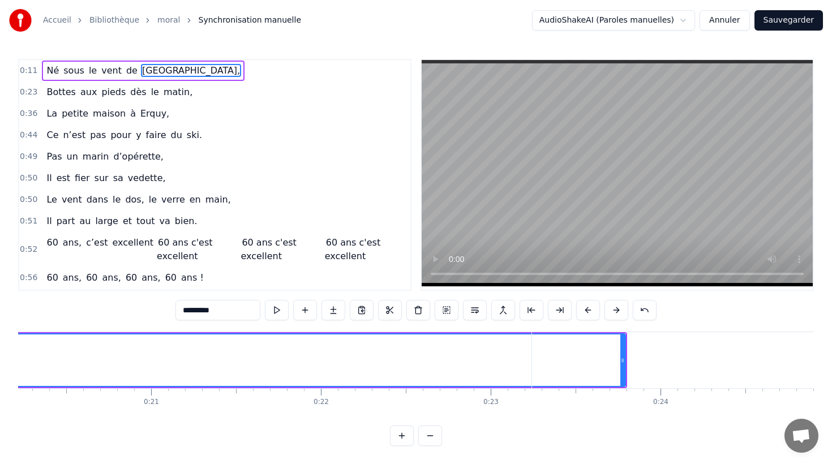
scroll to position [0, 3434]
drag, startPoint x: 623, startPoint y: 365, endPoint x: 303, endPoint y: 358, distance: 320.5
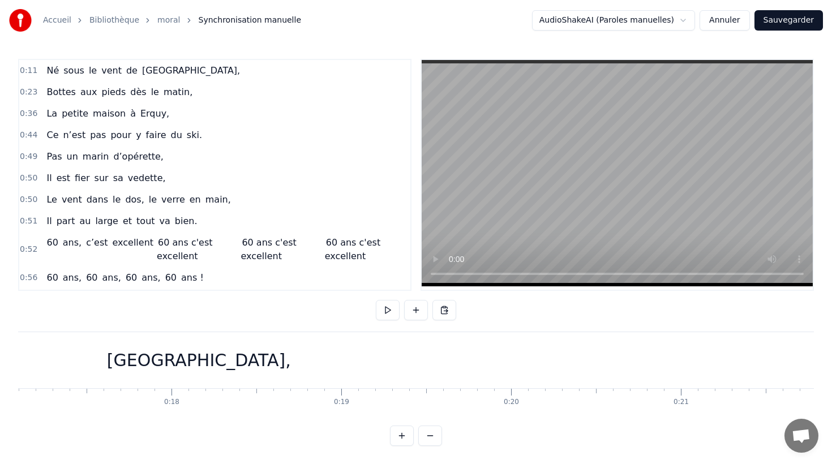
scroll to position [0, 2733]
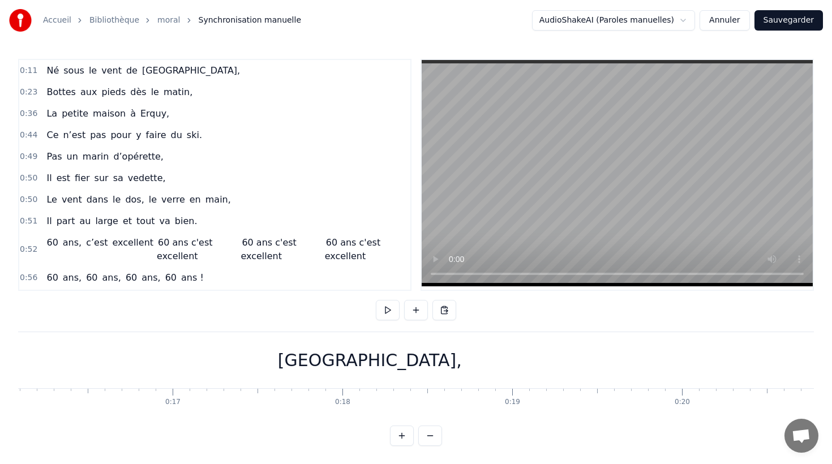
click at [564, 369] on div "[GEOGRAPHIC_DATA]," at bounding box center [370, 360] width 1911 height 56
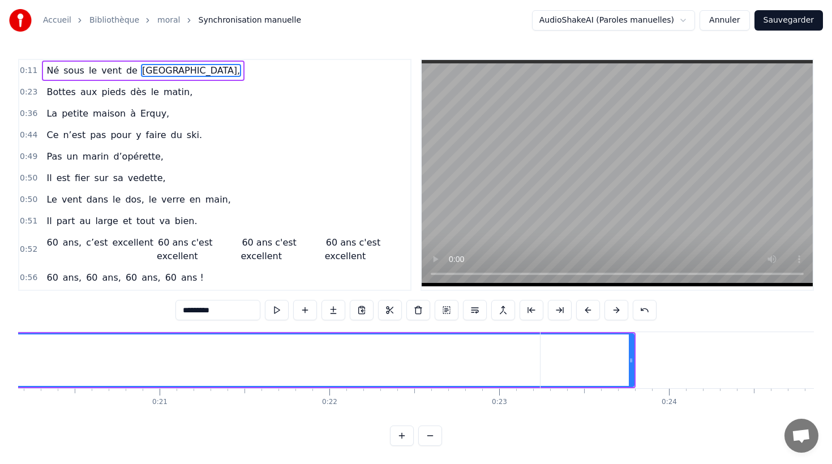
scroll to position [0, 3433]
drag, startPoint x: 623, startPoint y: 358, endPoint x: 239, endPoint y: 348, distance: 383.4
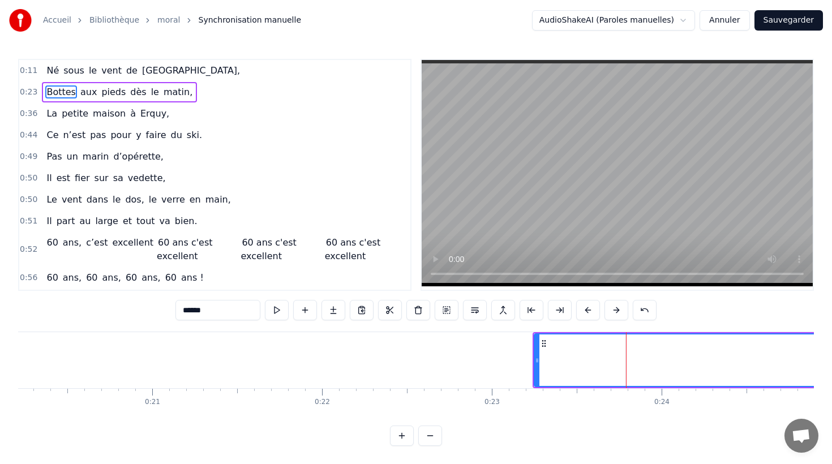
type input "*********"
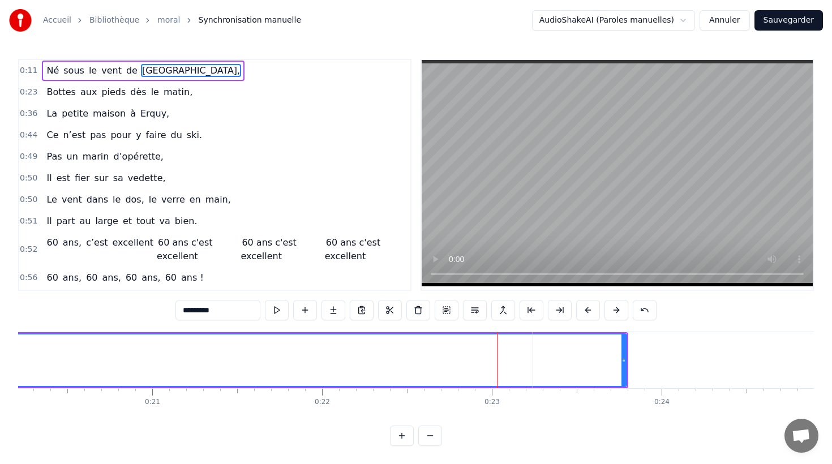
drag, startPoint x: 624, startPoint y: 351, endPoint x: 379, endPoint y: 347, distance: 245.2
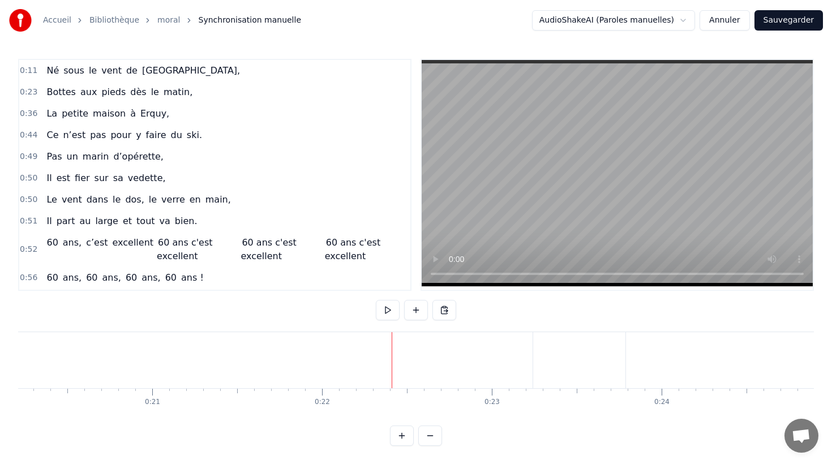
click at [151, 74] on span "[GEOGRAPHIC_DATA]," at bounding box center [191, 70] width 100 height 13
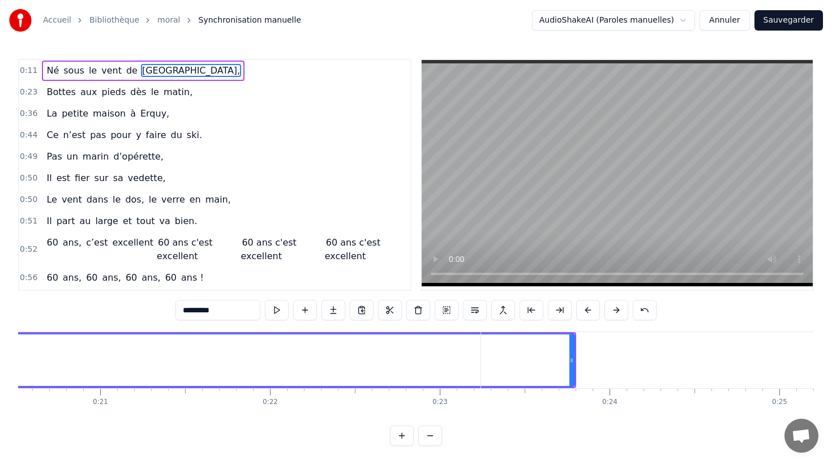
scroll to position [0, 3484]
drag, startPoint x: 572, startPoint y: 337, endPoint x: 409, endPoint y: 350, distance: 164.1
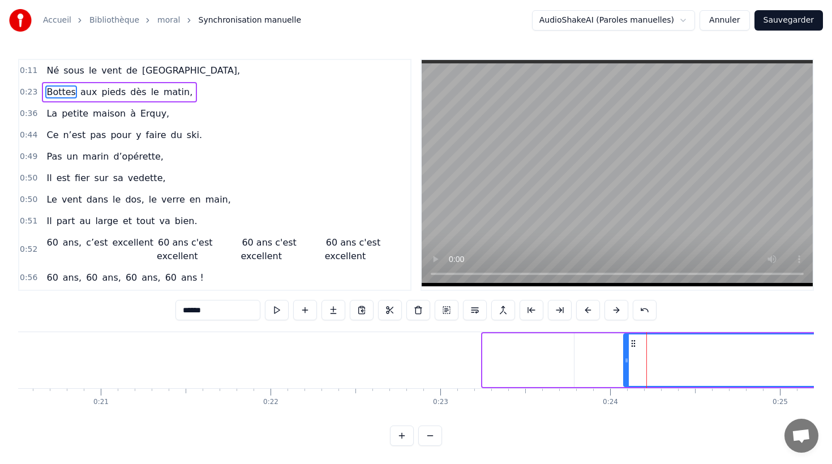
drag, startPoint x: 485, startPoint y: 357, endPoint x: 626, endPoint y: 361, distance: 141.0
click at [626, 361] on icon at bounding box center [627, 360] width 5 height 9
drag, startPoint x: 557, startPoint y: 360, endPoint x: 541, endPoint y: 360, distance: 15.3
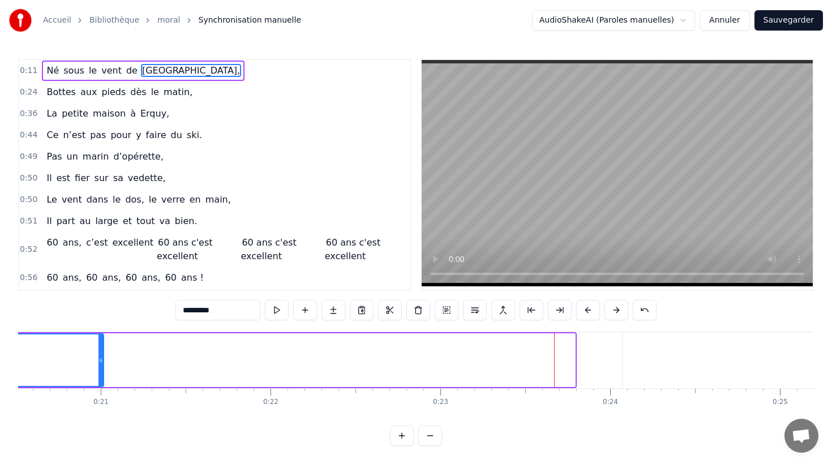
drag, startPoint x: 574, startPoint y: 358, endPoint x: 104, endPoint y: 352, distance: 470.0
click at [103, 352] on div at bounding box center [101, 361] width 5 height 52
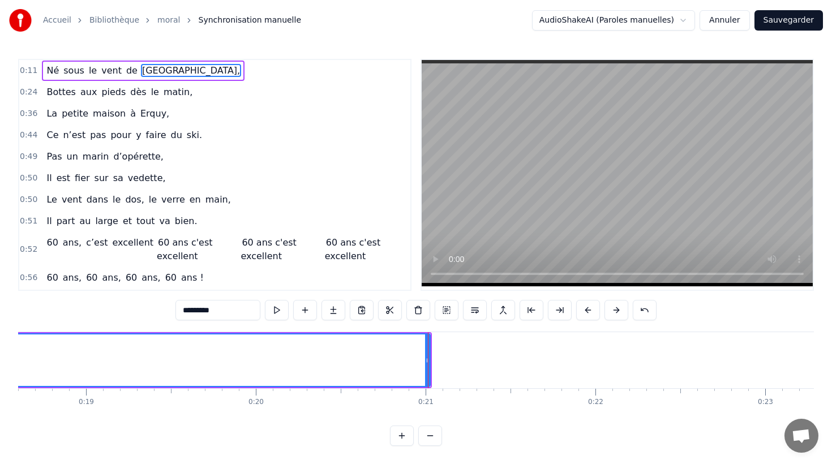
scroll to position [0, 3141]
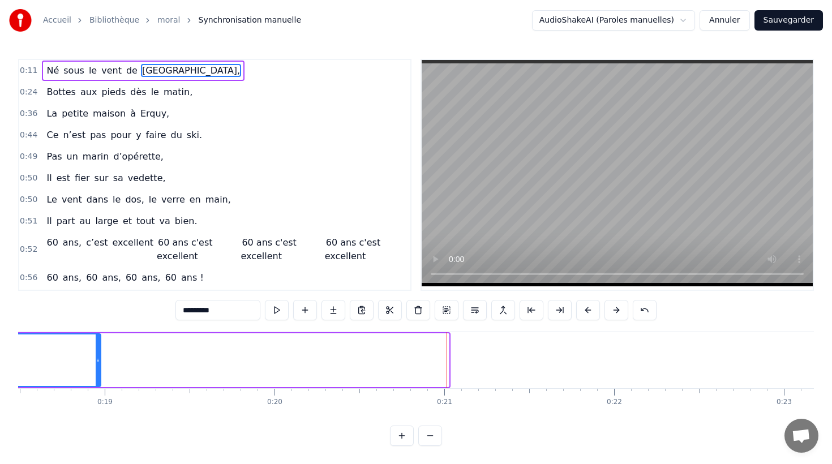
drag, startPoint x: 446, startPoint y: 355, endPoint x: 97, endPoint y: 348, distance: 348.8
click at [97, 348] on div at bounding box center [98, 361] width 5 height 52
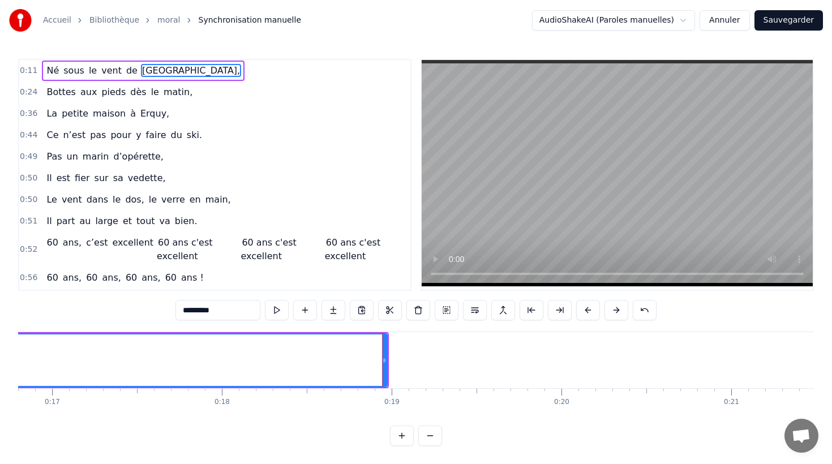
scroll to position [0, 2830]
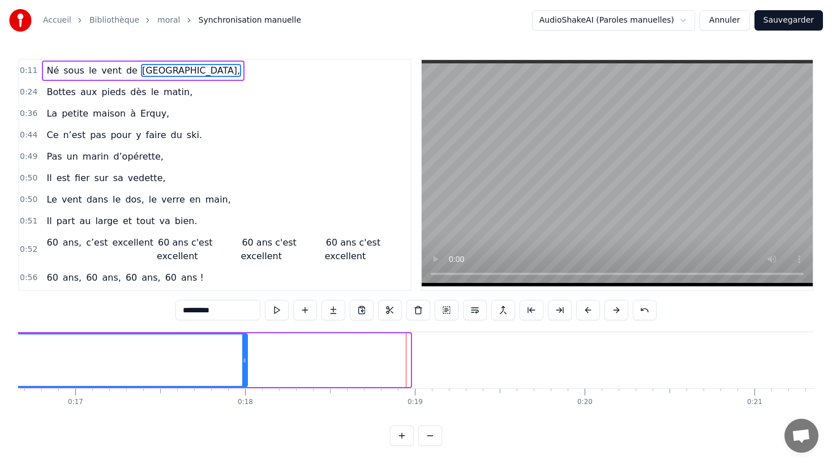
drag, startPoint x: 409, startPoint y: 356, endPoint x: 246, endPoint y: 355, distance: 163.1
click at [246, 355] on div at bounding box center [244, 361] width 5 height 52
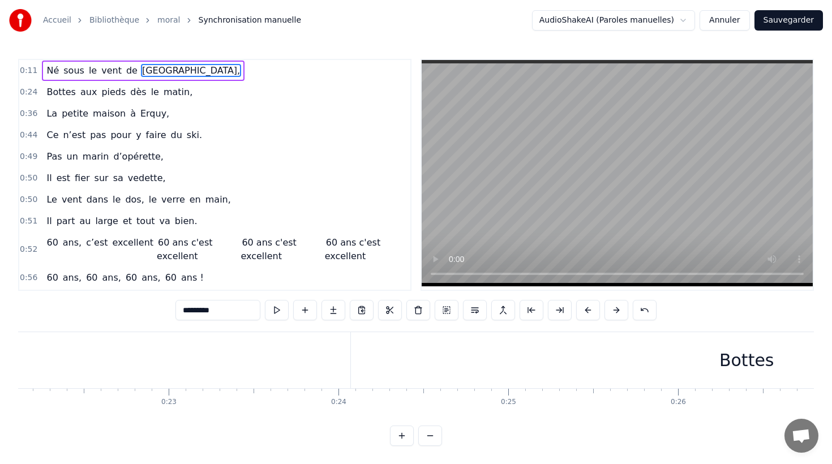
scroll to position [0, 3924]
click at [357, 369] on div "Bottes" at bounding box center [579, 360] width 792 height 56
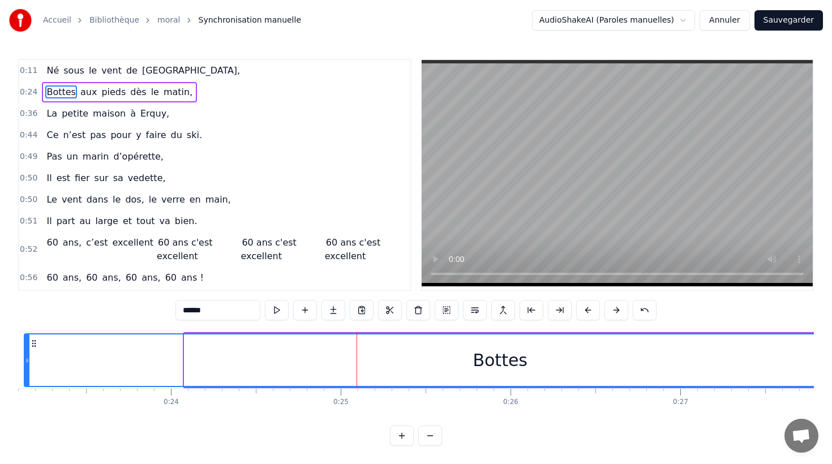
drag, startPoint x: 186, startPoint y: 366, endPoint x: 26, endPoint y: 358, distance: 160.4
click at [26, 358] on div at bounding box center [27, 361] width 5 height 52
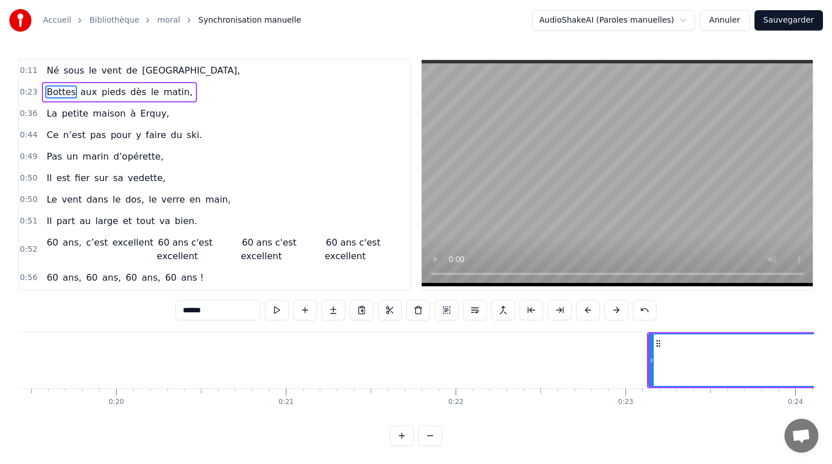
scroll to position [0, 3294]
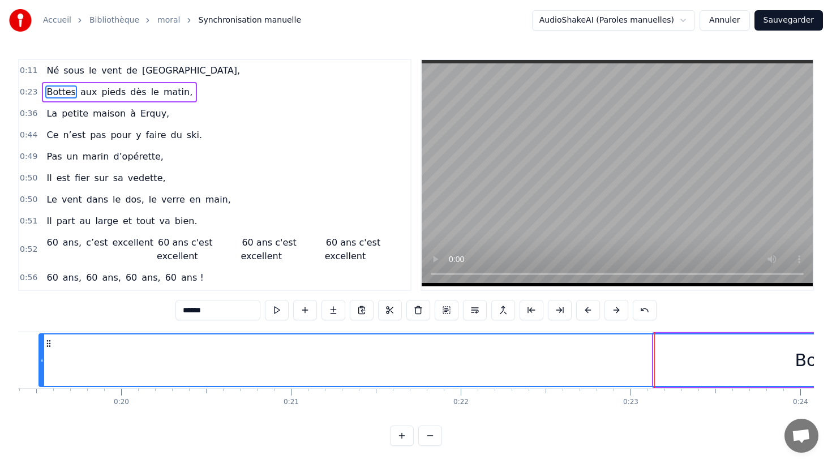
drag, startPoint x: 656, startPoint y: 374, endPoint x: 41, endPoint y: 348, distance: 616.0
click at [41, 348] on div at bounding box center [42, 361] width 5 height 52
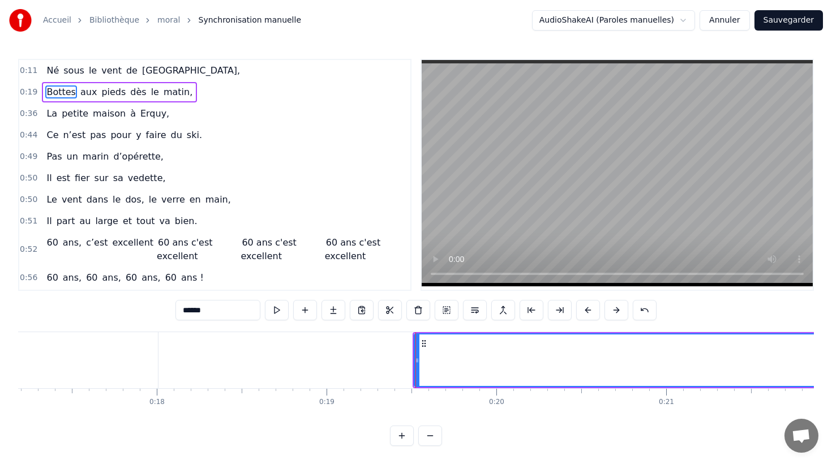
scroll to position [0, 2900]
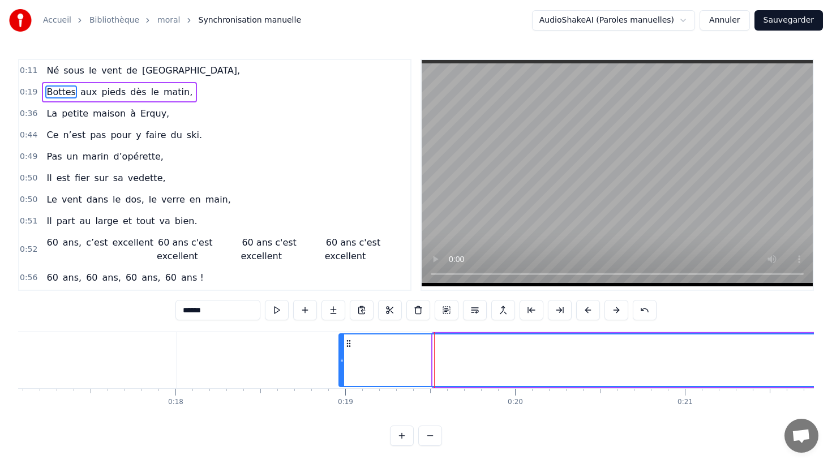
drag, startPoint x: 435, startPoint y: 366, endPoint x: 340, endPoint y: 366, distance: 95.1
click at [340, 366] on div at bounding box center [342, 361] width 5 height 52
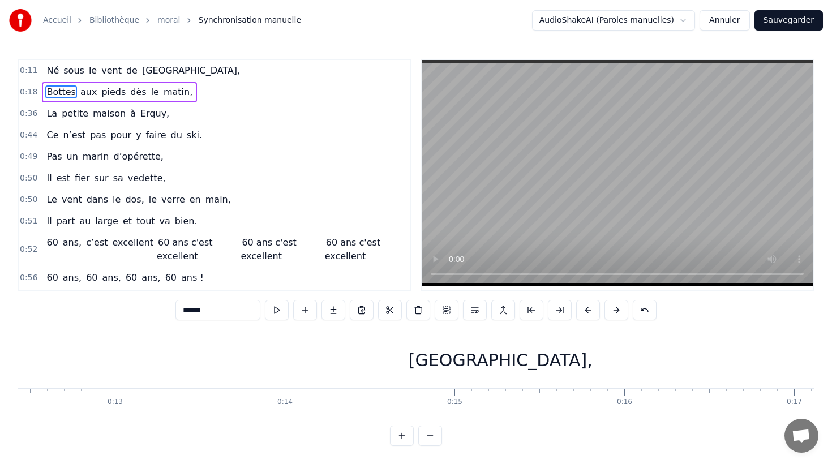
scroll to position [0, 2043]
click at [123, 356] on div "[GEOGRAPHIC_DATA]," at bounding box center [568, 360] width 929 height 56
type input "*********"
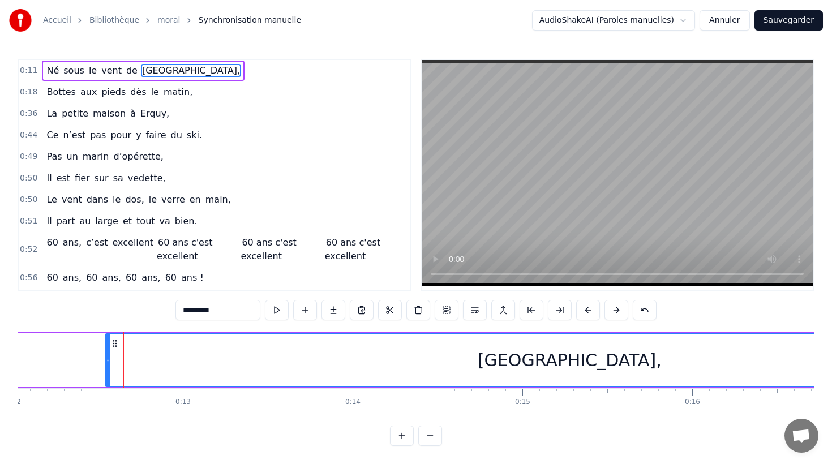
click at [69, 356] on div "Né sous le vent de [GEOGRAPHIC_DATA]," at bounding box center [441, 360] width 1189 height 56
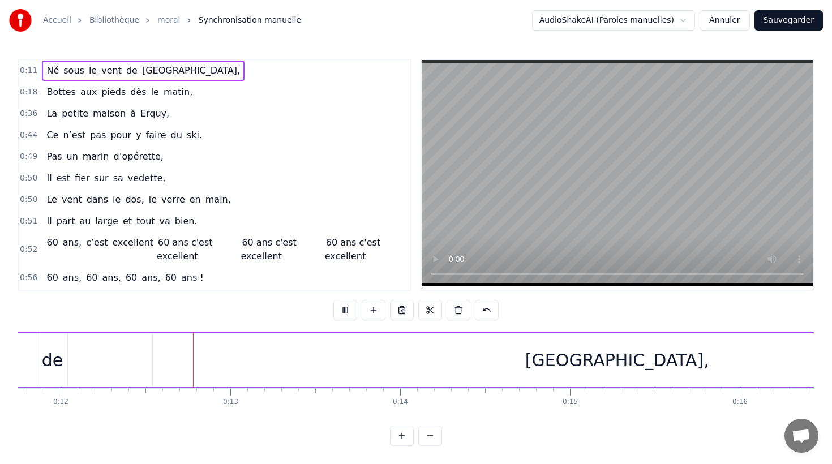
scroll to position [0, 1999]
click at [376, 367] on div "[GEOGRAPHIC_DATA]," at bounding box center [613, 360] width 929 height 54
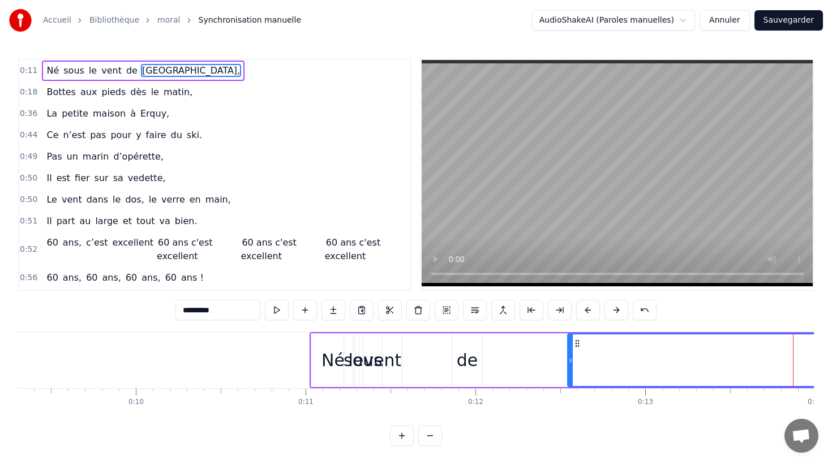
scroll to position [0, 1579]
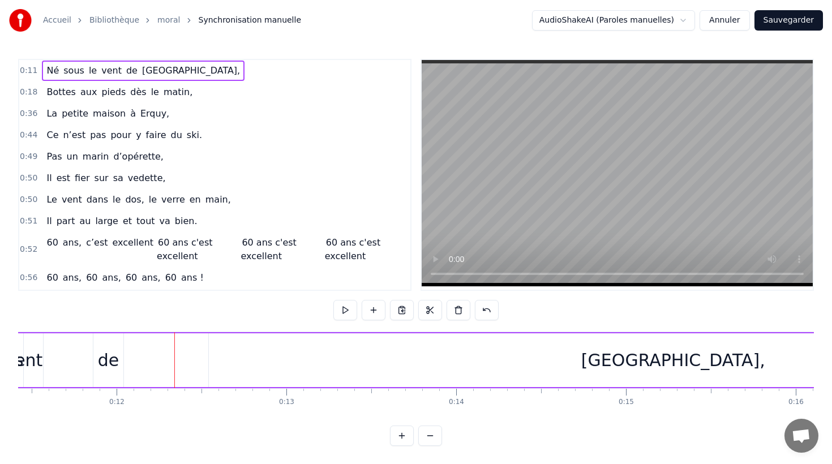
click at [536, 358] on div "[GEOGRAPHIC_DATA]," at bounding box center [673, 360] width 929 height 54
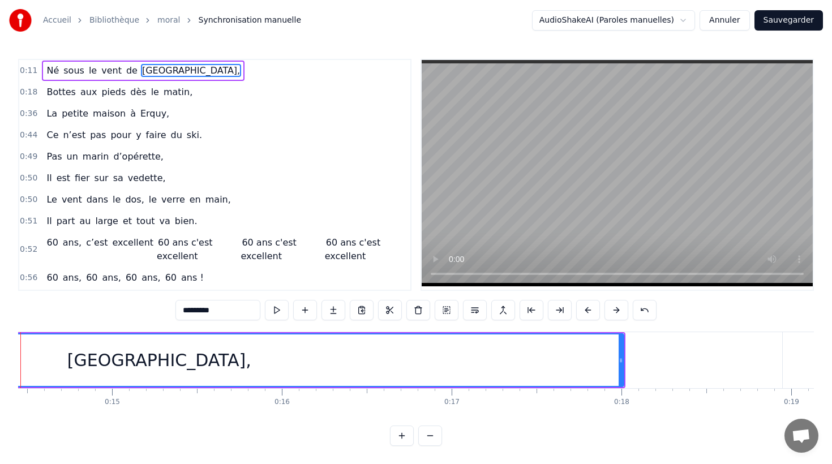
scroll to position [0, 2525]
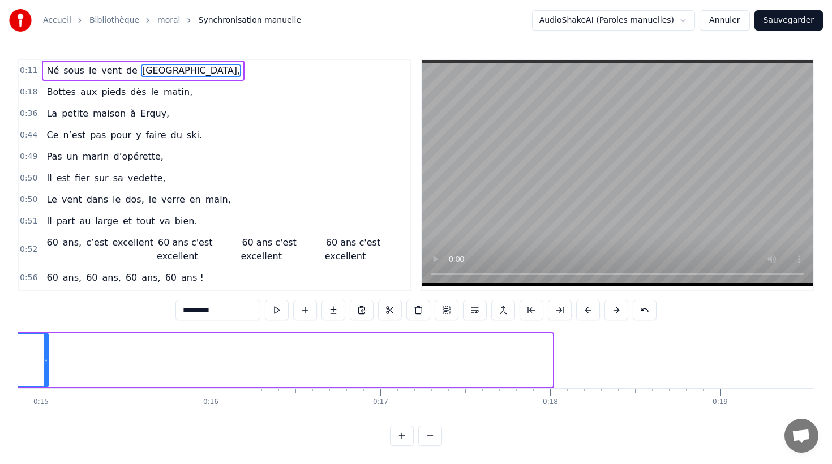
drag, startPoint x: 550, startPoint y: 358, endPoint x: 46, endPoint y: 349, distance: 504.5
click at [46, 349] on div at bounding box center [46, 361] width 5 height 52
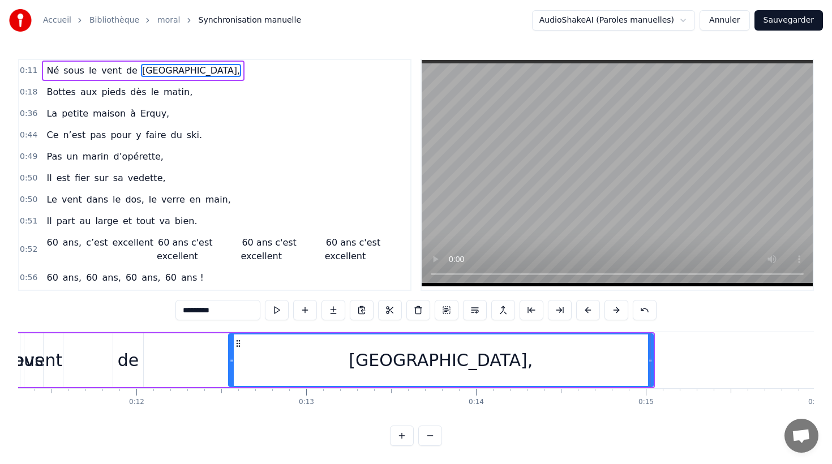
scroll to position [0, 1893]
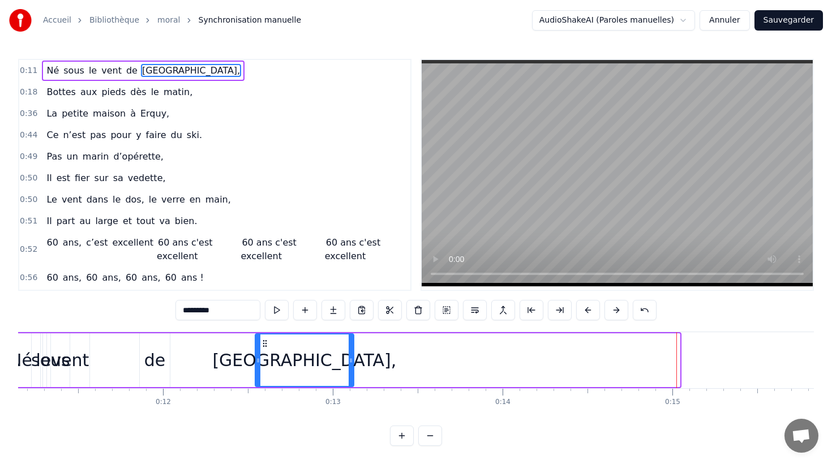
drag, startPoint x: 677, startPoint y: 362, endPoint x: 314, endPoint y: 350, distance: 363.7
click at [351, 351] on div at bounding box center [351, 361] width 5 height 52
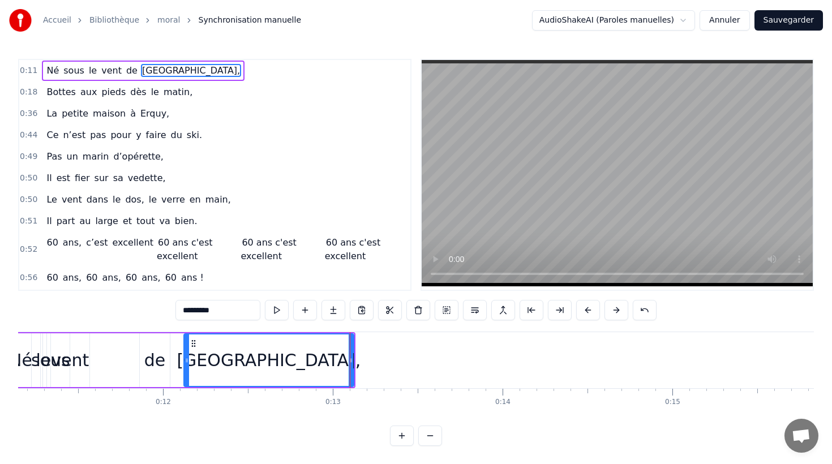
drag, startPoint x: 257, startPoint y: 347, endPoint x: 186, endPoint y: 346, distance: 71.3
click at [186, 346] on div at bounding box center [187, 361] width 5 height 52
drag, startPoint x: 352, startPoint y: 354, endPoint x: 326, endPoint y: 354, distance: 26.0
click at [326, 354] on div at bounding box center [325, 361] width 5 height 52
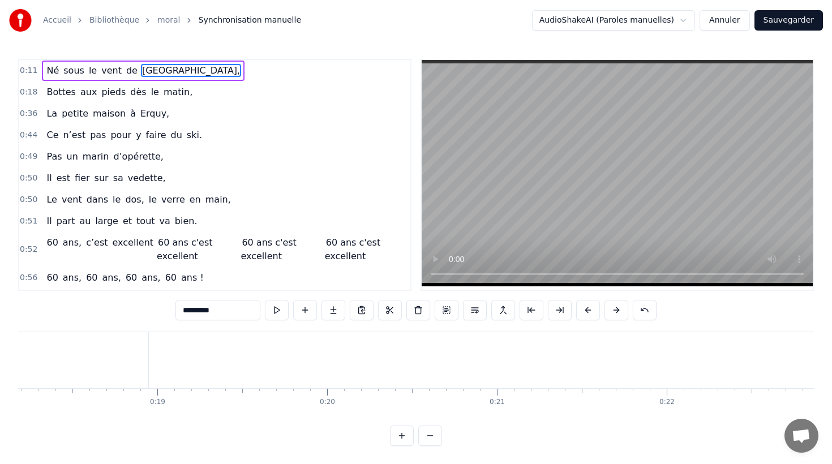
scroll to position [0, 3142]
drag, startPoint x: 232, startPoint y: 353, endPoint x: 209, endPoint y: 355, distance: 22.7
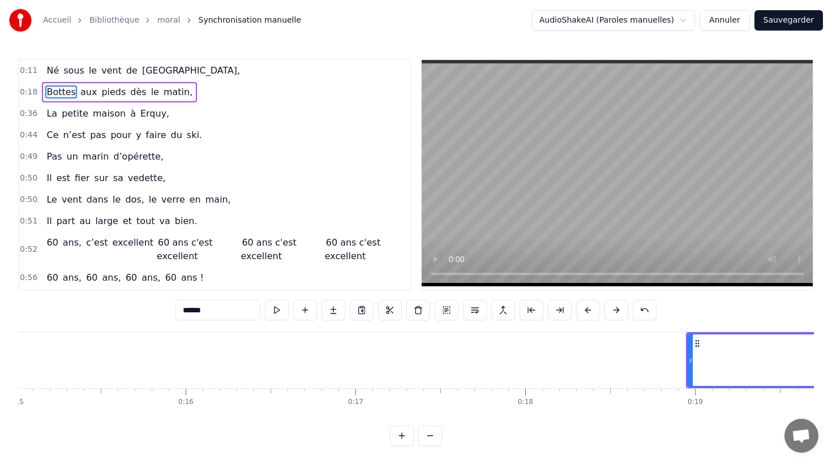
scroll to position [0, 2490]
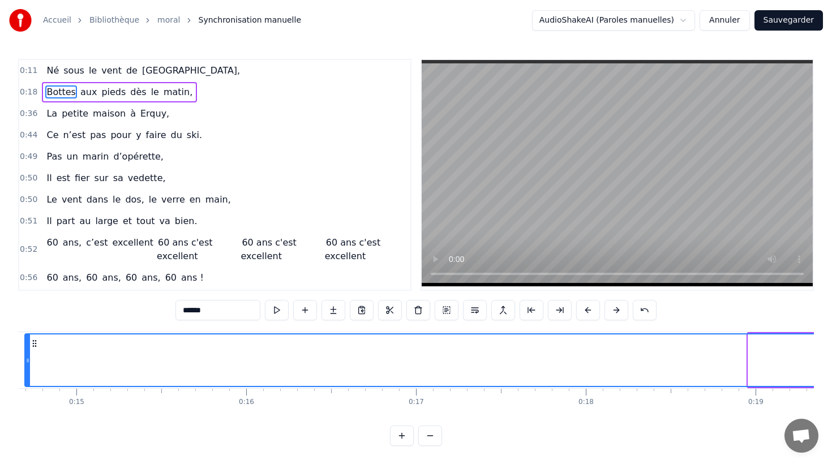
drag, startPoint x: 750, startPoint y: 349, endPoint x: 27, endPoint y: 347, distance: 723.6
click at [27, 347] on div at bounding box center [27, 361] width 5 height 52
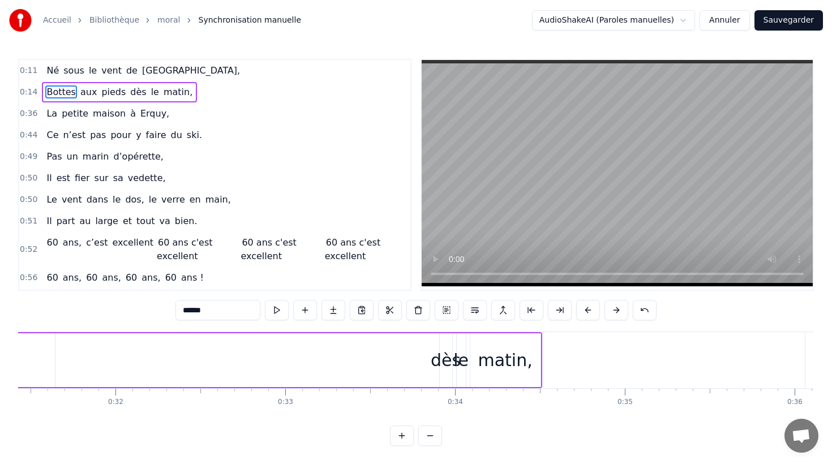
scroll to position [0, 5521]
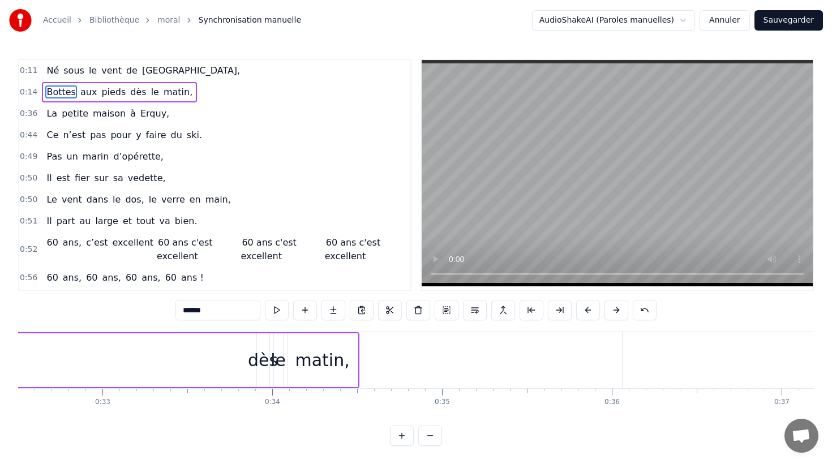
click at [358, 350] on div "matin," at bounding box center [322, 360] width 71 height 54
type input "******"
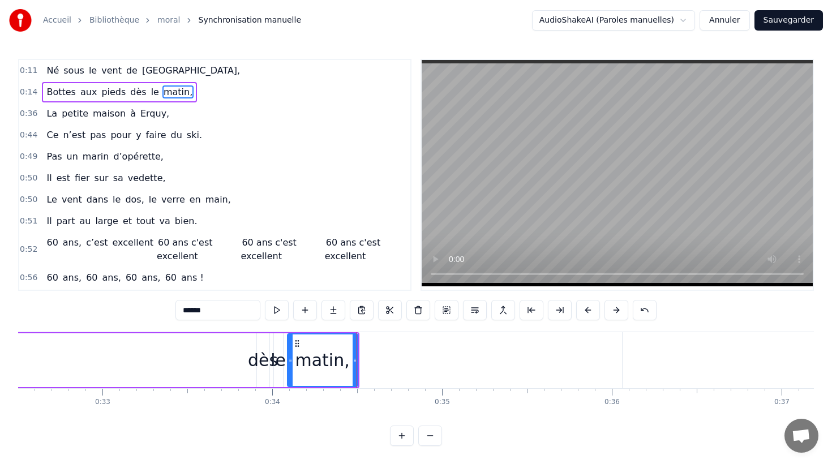
scroll to position [0, 5521]
drag, startPoint x: 355, startPoint y: 355, endPoint x: 321, endPoint y: 356, distance: 34.0
click at [357, 352] on div at bounding box center [356, 361] width 5 height 52
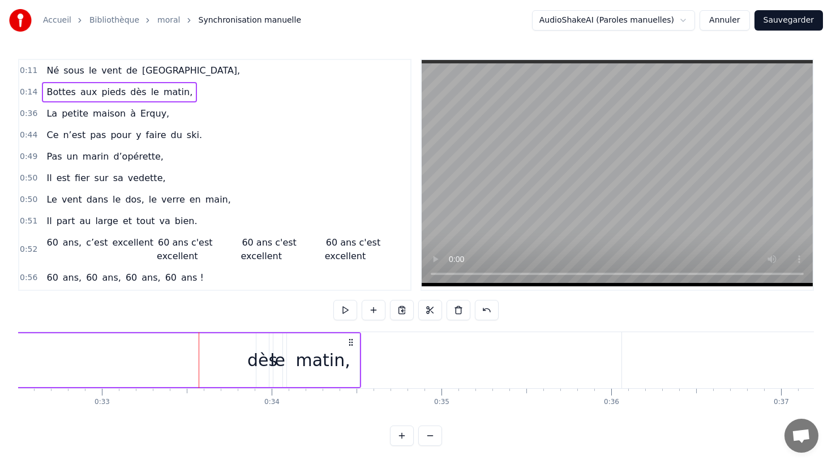
click at [359, 362] on div "matin," at bounding box center [323, 360] width 74 height 54
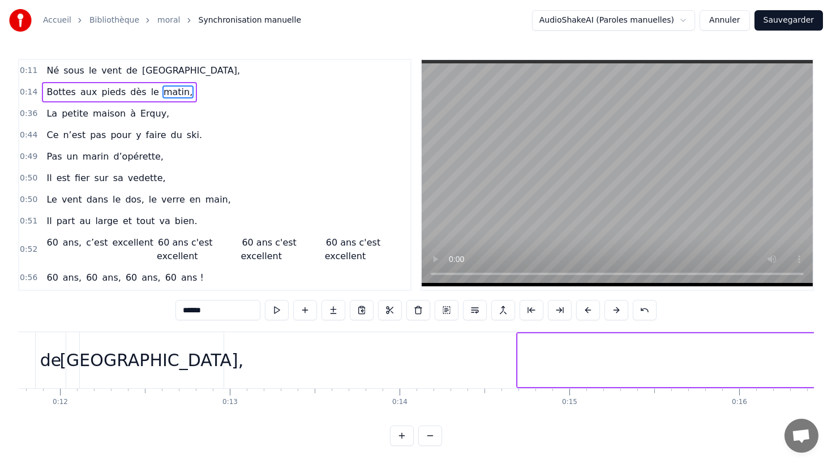
scroll to position [0, 1947]
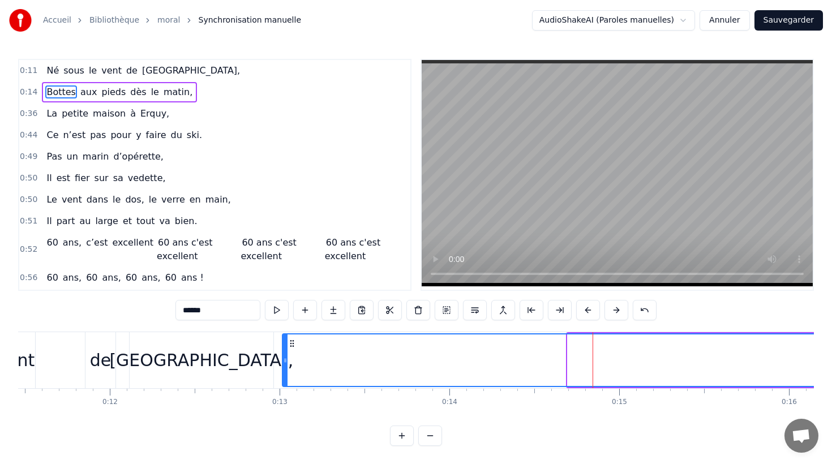
drag, startPoint x: 571, startPoint y: 363, endPoint x: 285, endPoint y: 352, distance: 286.1
click at [285, 352] on div at bounding box center [285, 361] width 5 height 52
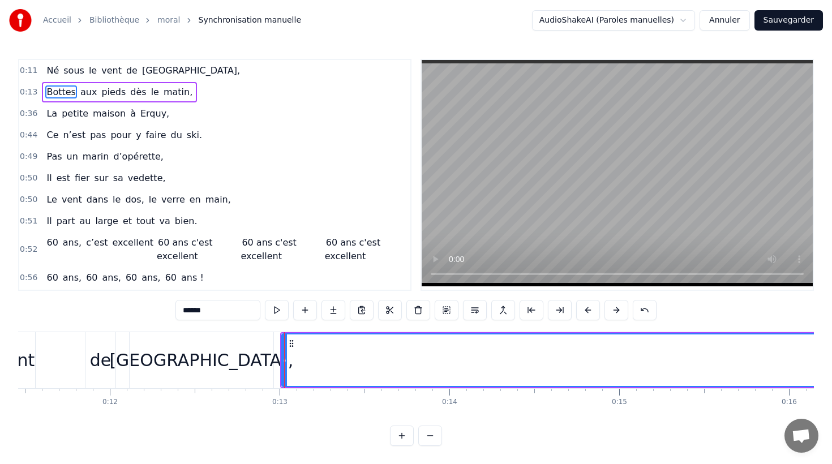
click at [290, 341] on circle at bounding box center [290, 341] width 1 height 1
click at [290, 344] on icon at bounding box center [291, 343] width 9 height 9
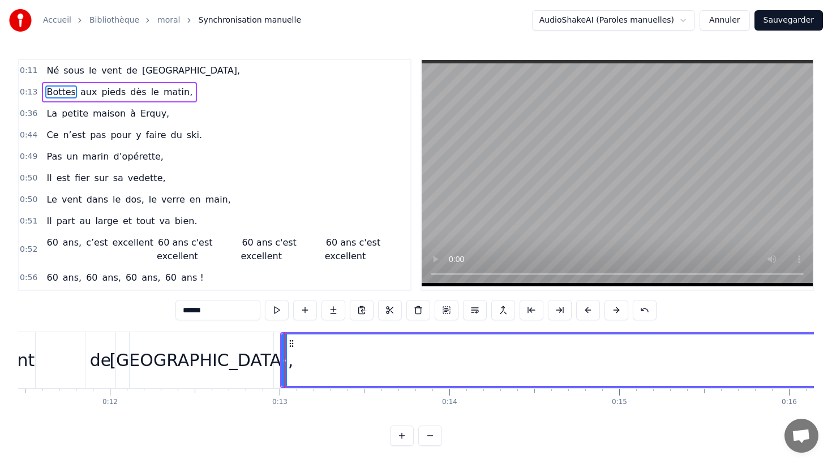
click at [290, 344] on icon at bounding box center [291, 343] width 9 height 9
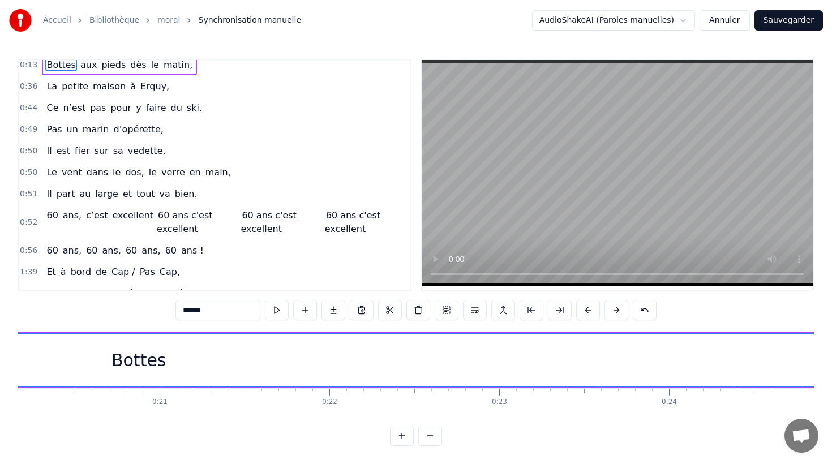
scroll to position [0, 0]
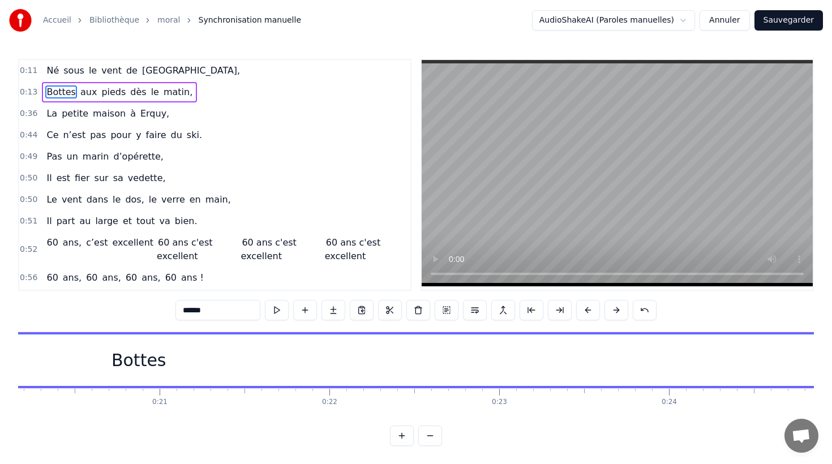
click at [793, 23] on button "Sauvegarder" at bounding box center [789, 20] width 69 height 20
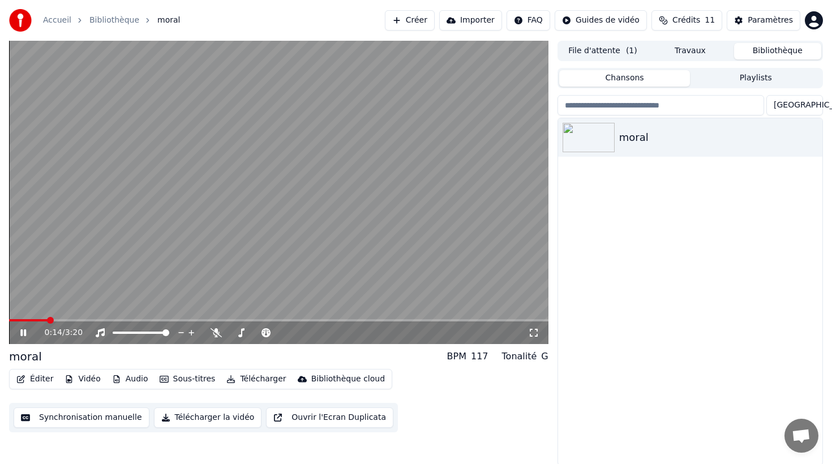
click at [223, 198] on video at bounding box center [279, 192] width 540 height 303
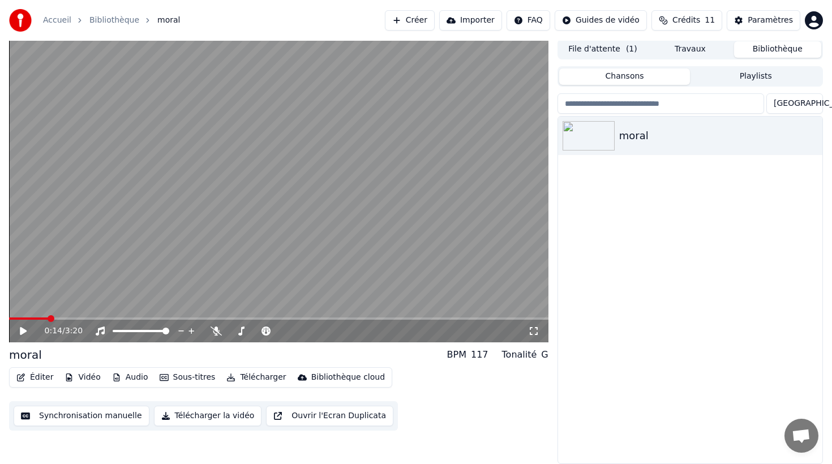
click at [91, 414] on button "Synchronisation manuelle" at bounding box center [82, 416] width 136 height 20
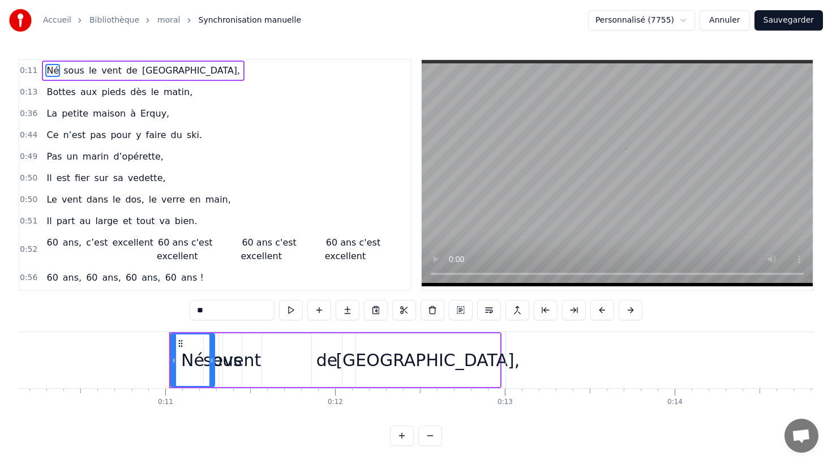
scroll to position [0, 1816]
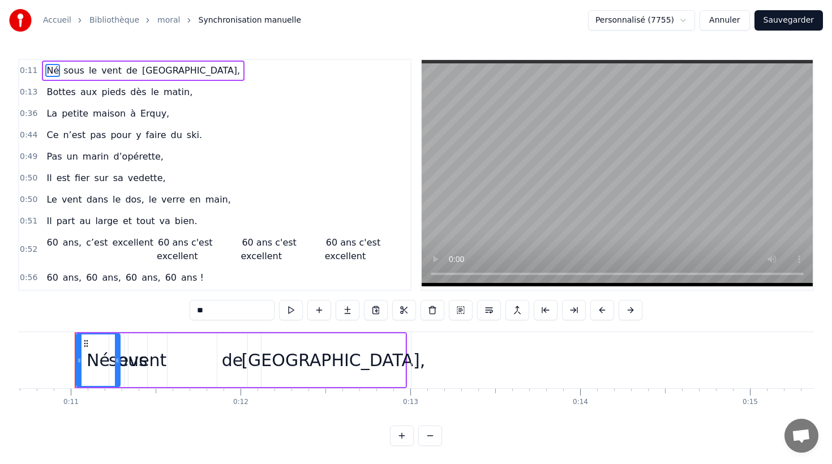
click at [403, 437] on button at bounding box center [402, 436] width 24 height 20
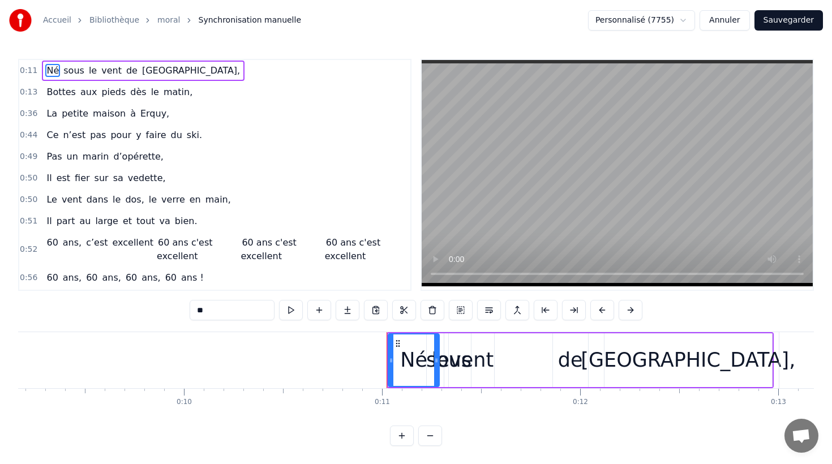
click at [403, 437] on button at bounding box center [402, 436] width 24 height 20
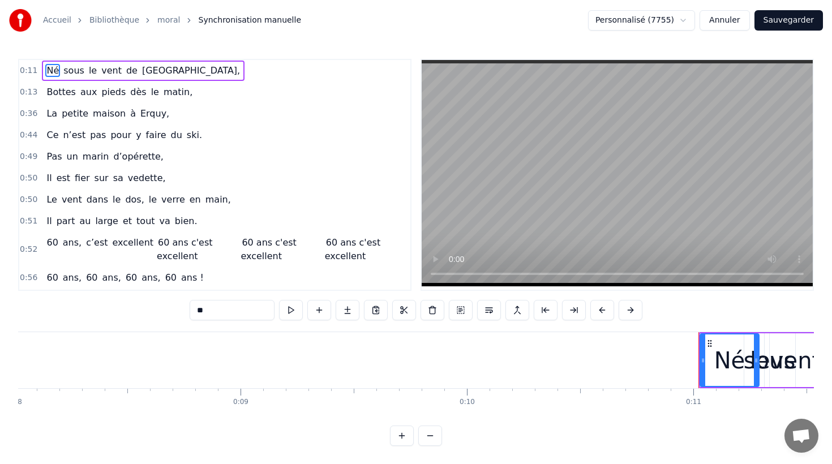
click at [403, 437] on button at bounding box center [402, 436] width 24 height 20
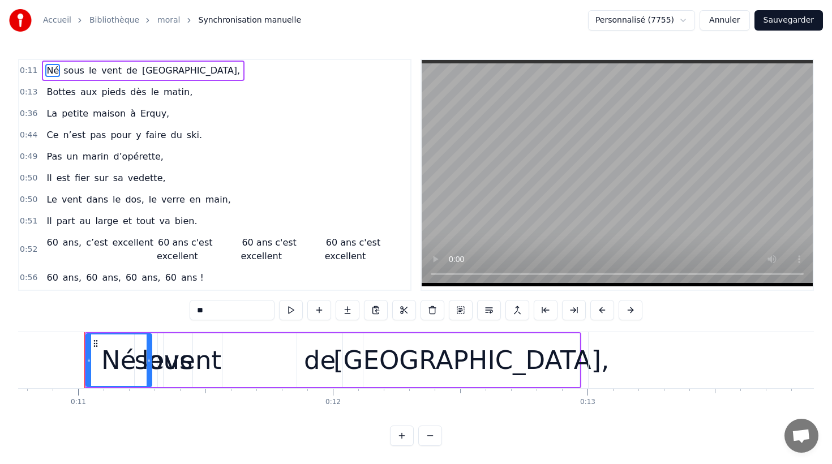
scroll to position [0, 2752]
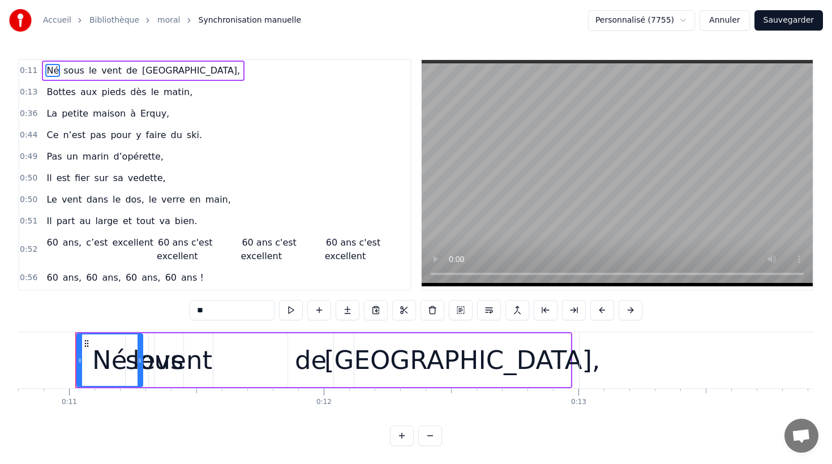
click at [403, 437] on button at bounding box center [402, 436] width 24 height 20
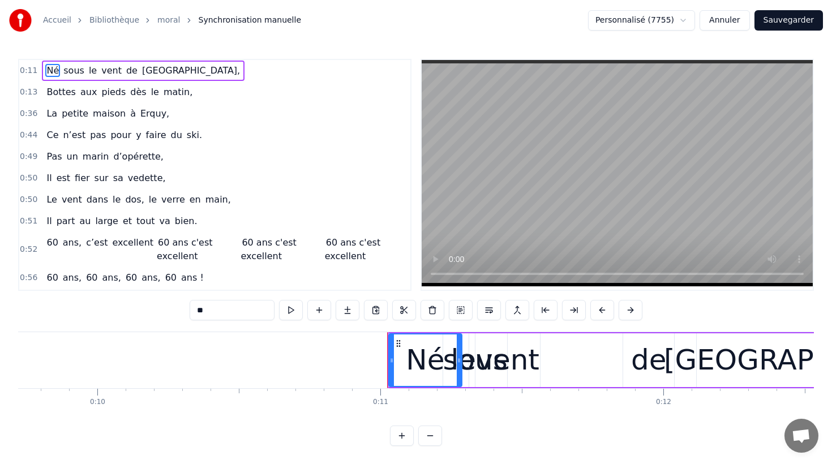
click at [403, 437] on button at bounding box center [402, 436] width 24 height 20
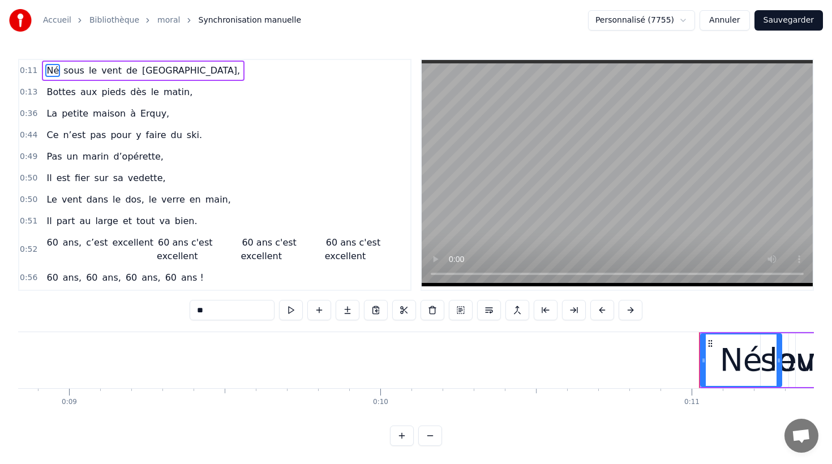
click at [403, 437] on button at bounding box center [402, 436] width 24 height 20
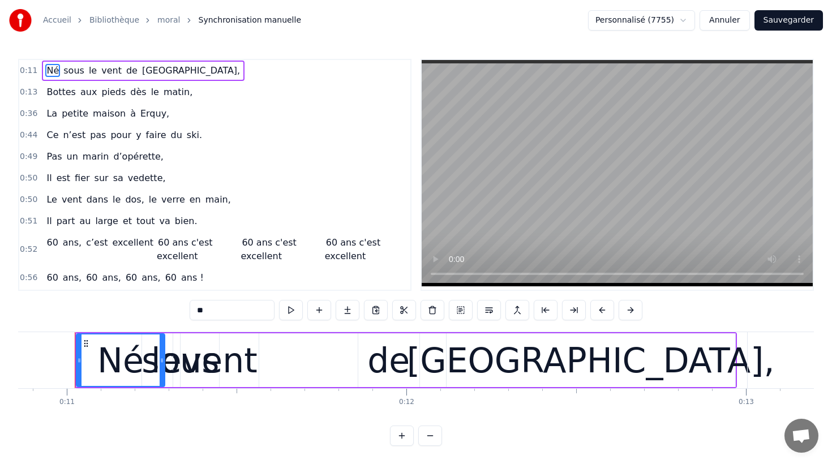
click at [433, 438] on button at bounding box center [430, 436] width 24 height 20
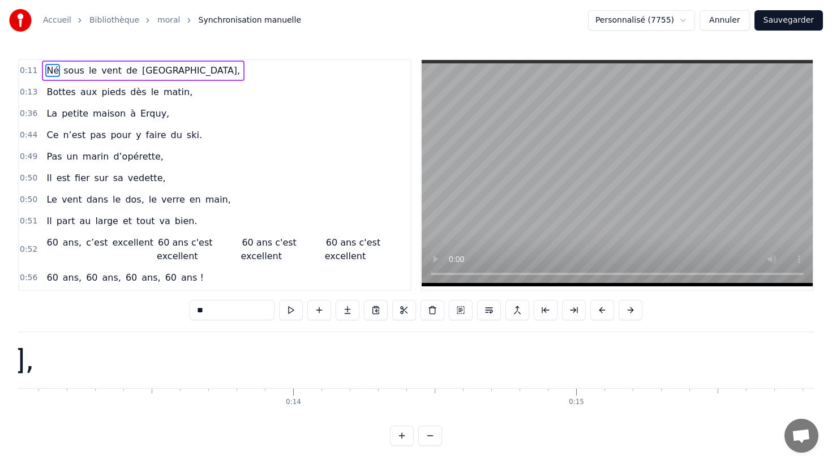
click at [433, 438] on button at bounding box center [430, 436] width 24 height 20
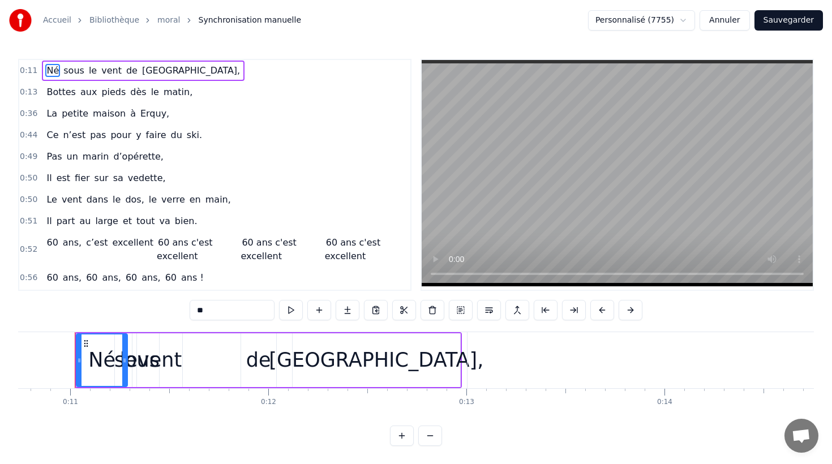
click at [433, 438] on button at bounding box center [430, 436] width 24 height 20
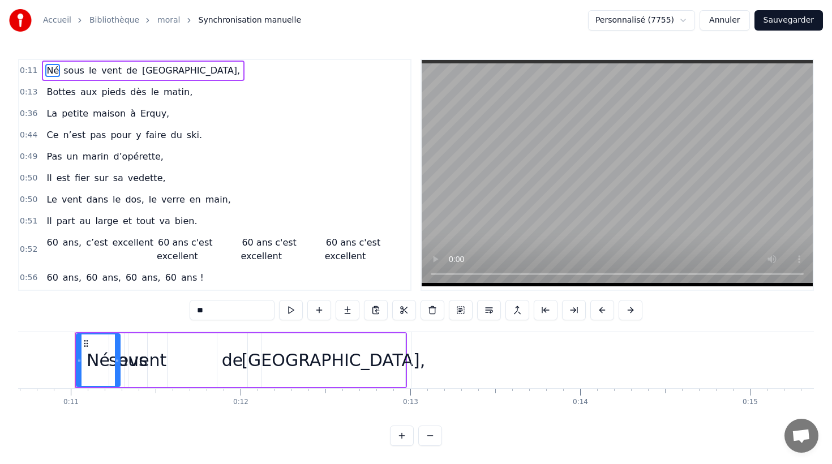
click at [433, 438] on button at bounding box center [430, 436] width 24 height 20
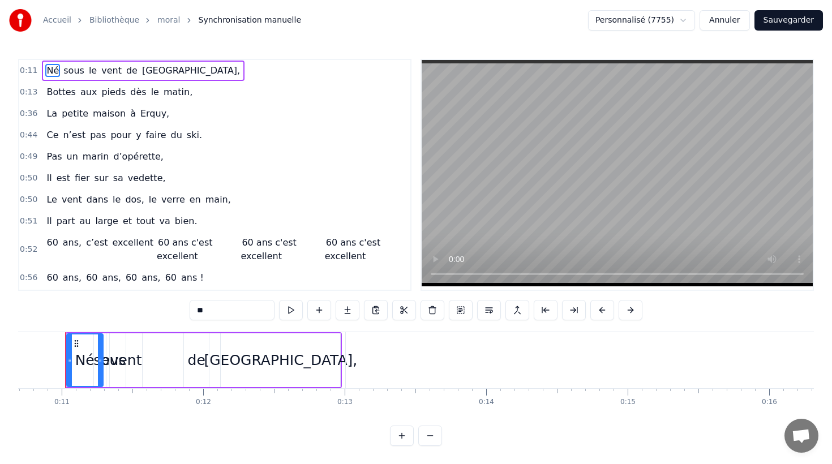
scroll to position [0, 1504]
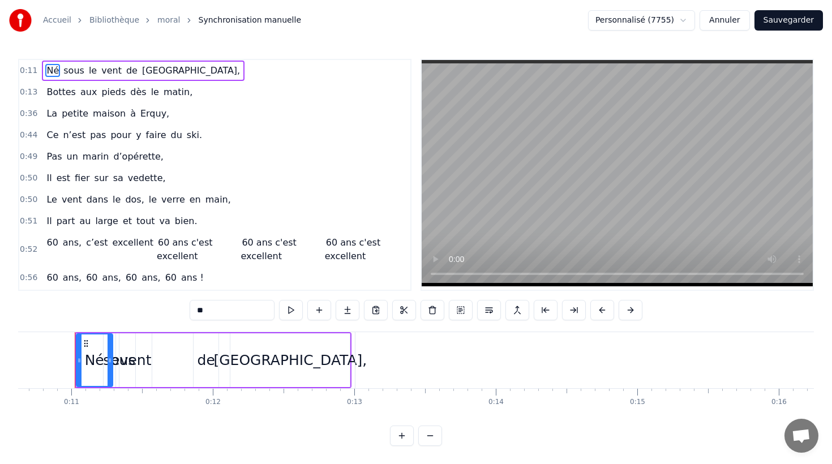
click at [433, 438] on button at bounding box center [430, 436] width 24 height 20
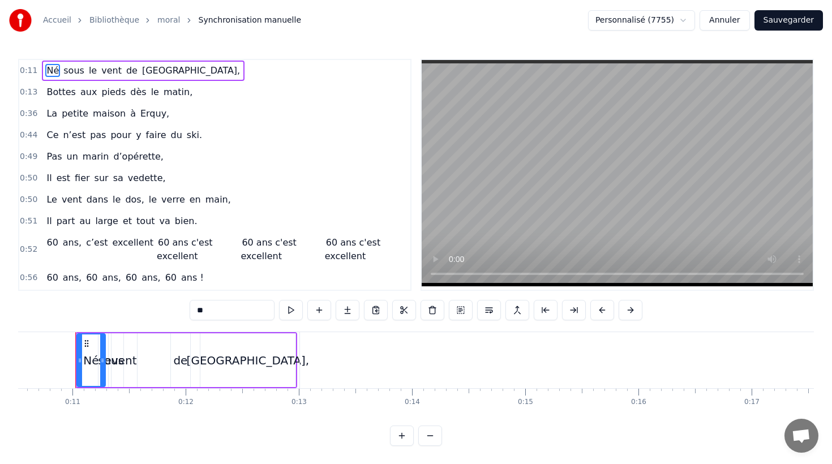
click at [433, 438] on button at bounding box center [430, 436] width 24 height 20
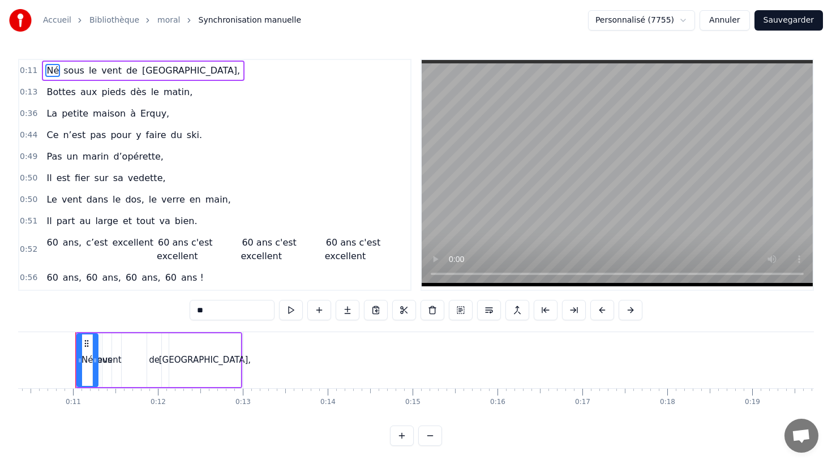
click at [433, 438] on button at bounding box center [430, 436] width 24 height 20
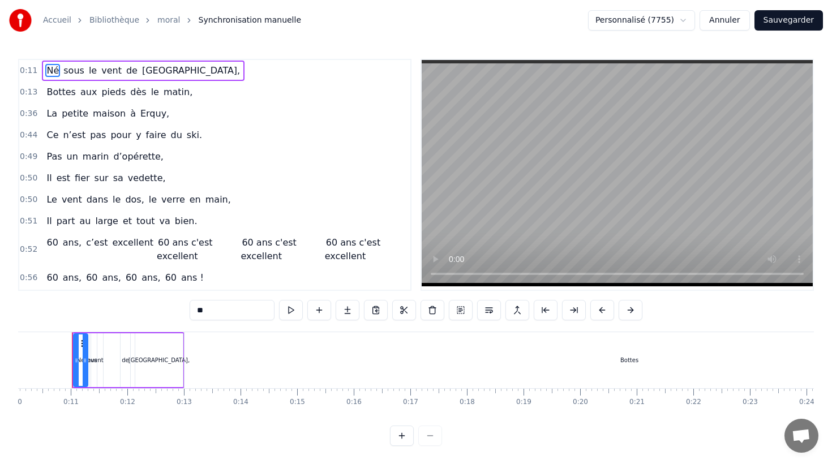
scroll to position [0, 567]
click at [559, 350] on div "Bottes" at bounding box center [632, 360] width 890 height 56
type input "******"
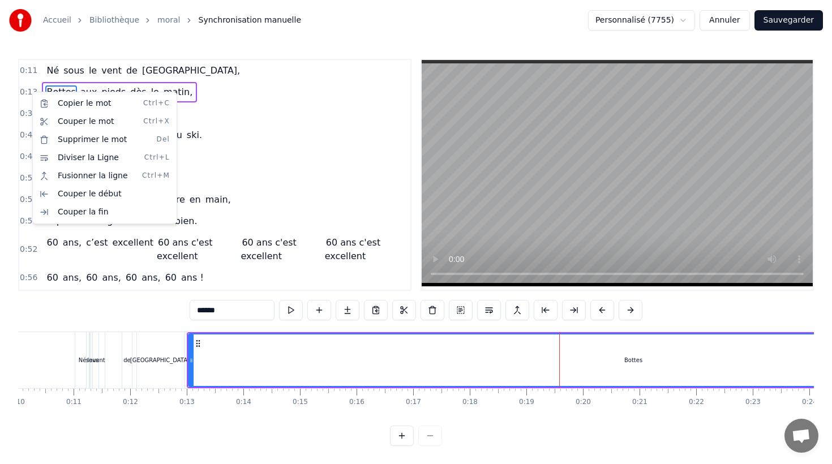
click at [31, 92] on html "Accueil Bibliothèque moral Synchronisation manuelle Personnalisé (7755) Annuler…" at bounding box center [416, 232] width 832 height 464
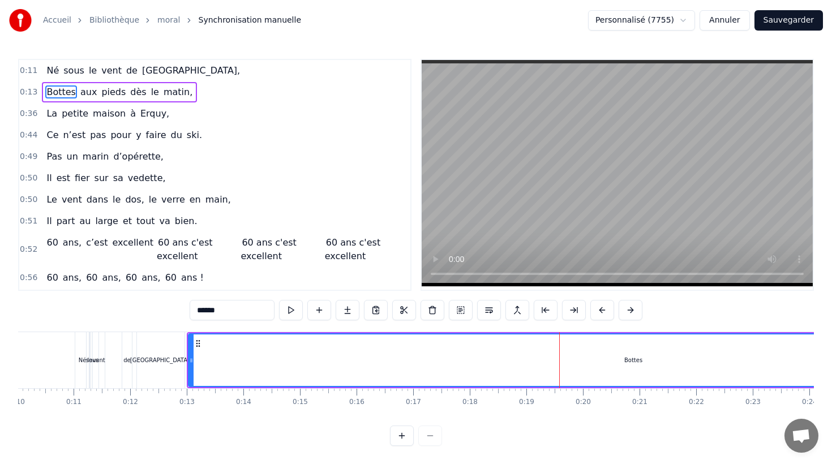
click at [26, 91] on span "0:13" at bounding box center [29, 92] width 18 height 11
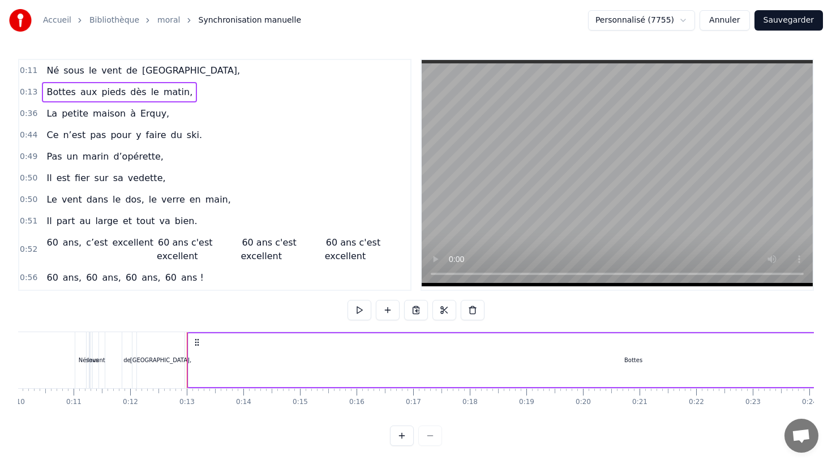
click at [42, 89] on div "Bottes aux pieds dès le matin," at bounding box center [119, 92] width 155 height 20
click at [135, 102] on div "0:13 Bottes aux pieds dès le matin," at bounding box center [214, 93] width 391 height 22
click at [48, 122] on div "La petite maison à [GEOGRAPHIC_DATA]," at bounding box center [108, 114] width 132 height 20
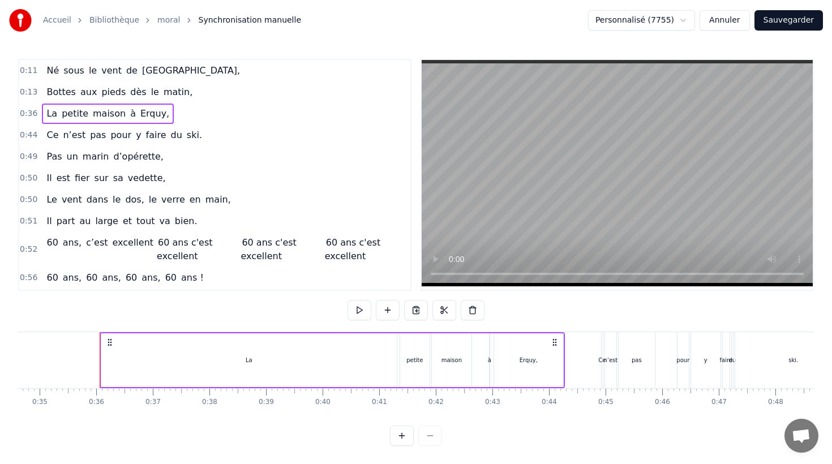
scroll to position [0, 1985]
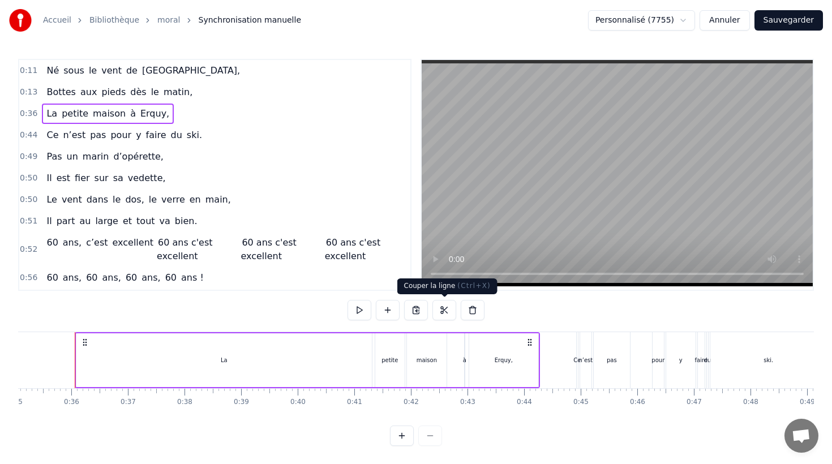
click at [449, 311] on button at bounding box center [445, 310] width 24 height 20
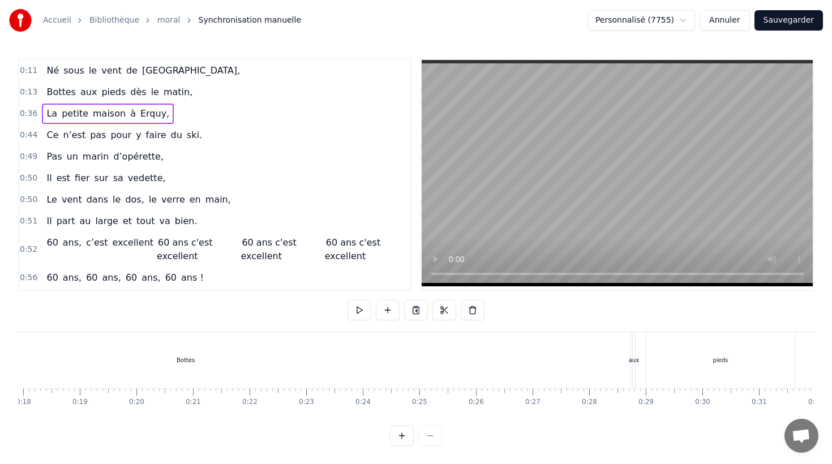
scroll to position [0, 1011]
click at [83, 370] on div "Bottes" at bounding box center [189, 360] width 890 height 56
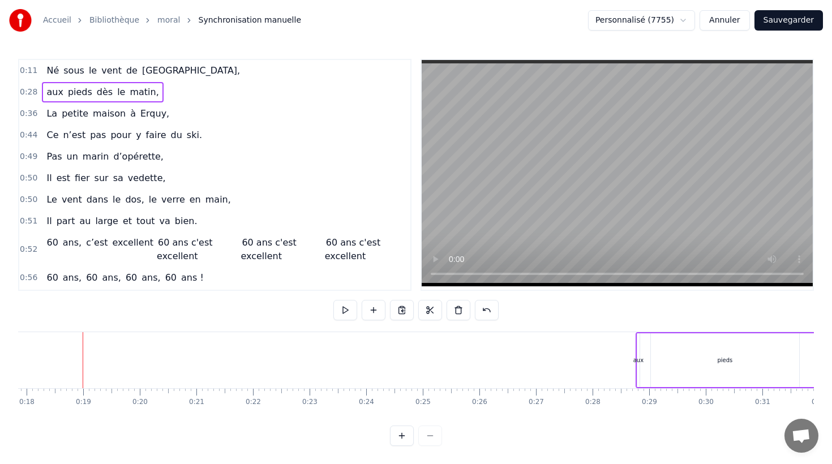
click at [83, 370] on div at bounding box center [83, 360] width 1 height 56
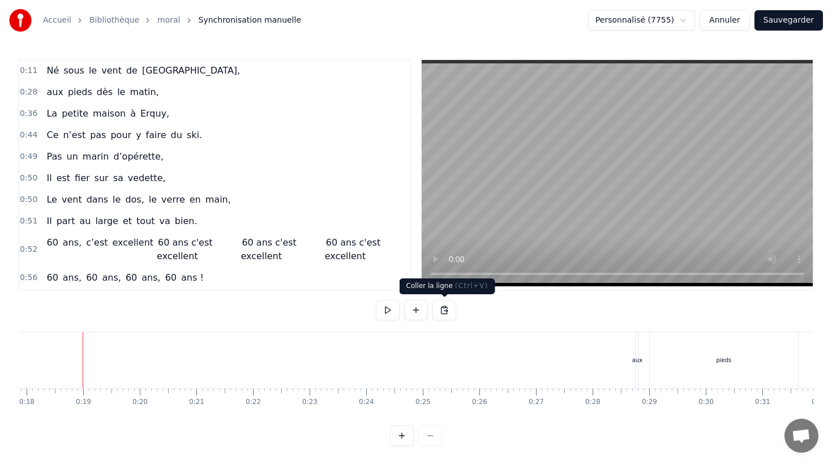
click at [445, 308] on button at bounding box center [445, 310] width 24 height 20
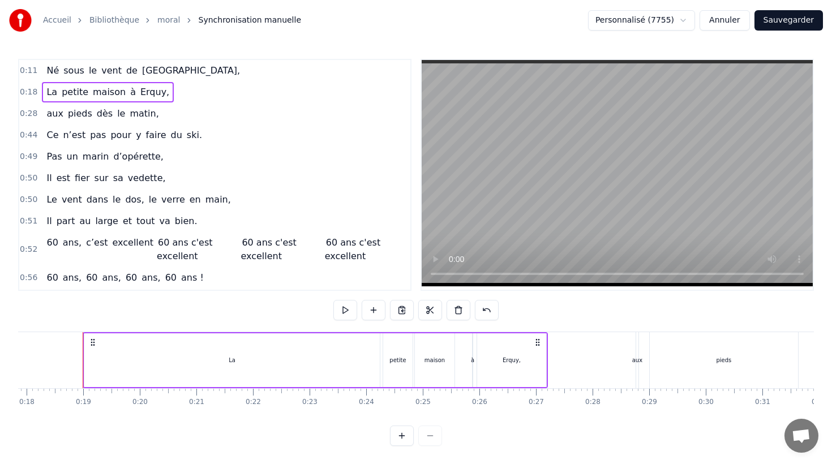
click at [76, 125] on div "Ce n’est pas pour y faire du ski." at bounding box center [124, 135] width 165 height 20
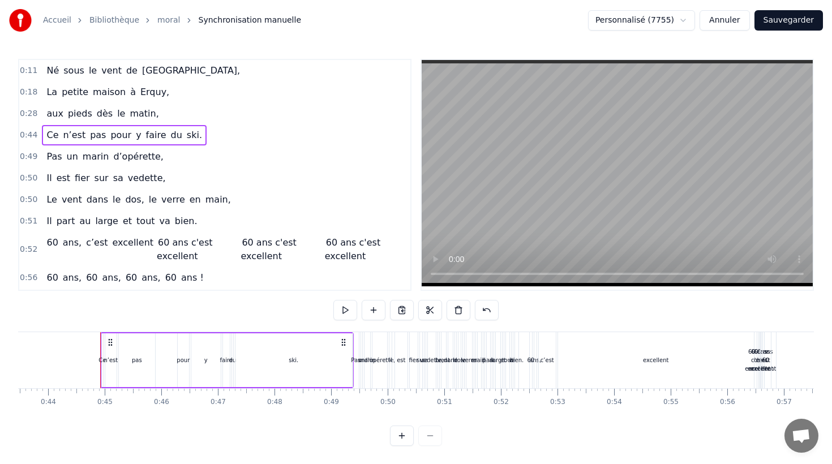
scroll to position [0, 2487]
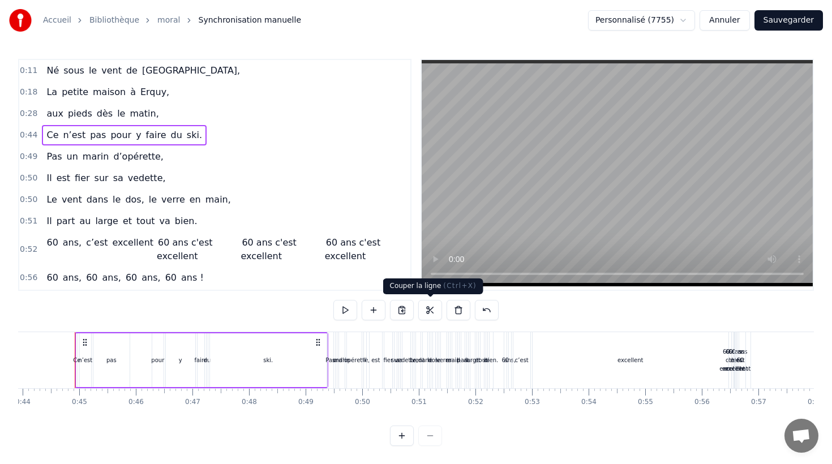
click at [429, 306] on button at bounding box center [430, 310] width 24 height 20
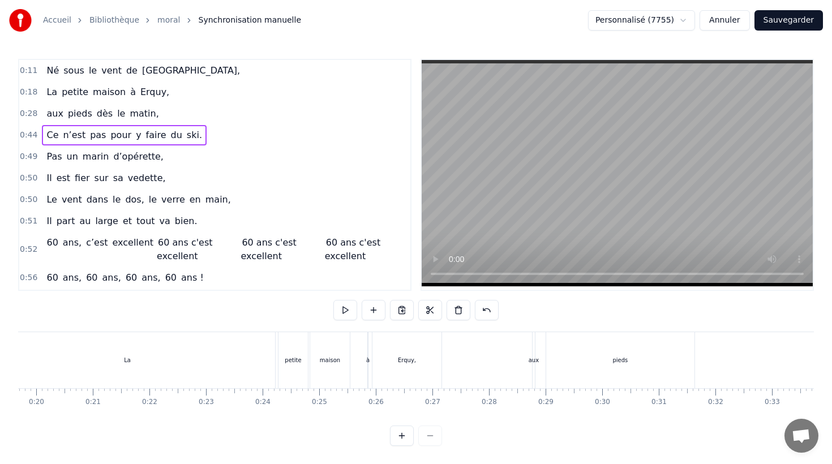
scroll to position [0, 1052]
click at [328, 374] on div "La" at bounding box center [190, 360] width 296 height 56
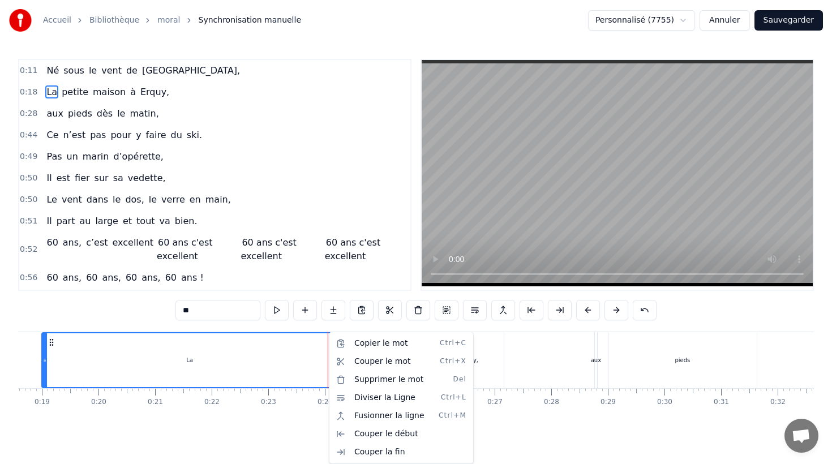
click at [366, 309] on html "Accueil Bibliothèque moral Synchronisation manuelle Personnalisé (7755) Annuler…" at bounding box center [416, 232] width 832 height 464
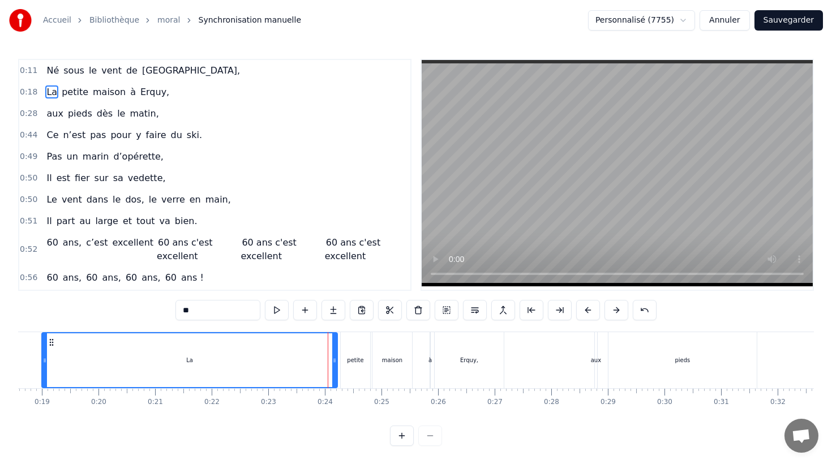
click at [247, 364] on div "La" at bounding box center [189, 360] width 294 height 54
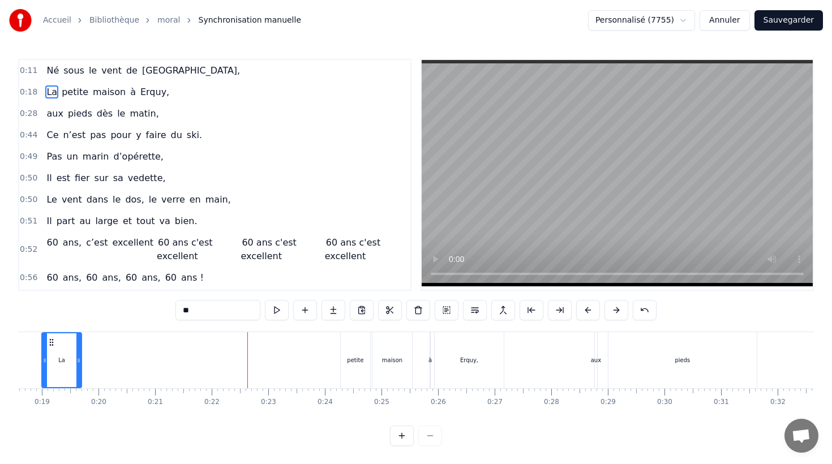
drag, startPoint x: 336, startPoint y: 357, endPoint x: 80, endPoint y: 352, distance: 256.0
click at [80, 352] on div at bounding box center [78, 360] width 5 height 54
click at [361, 360] on div "petite" at bounding box center [355, 360] width 16 height 8
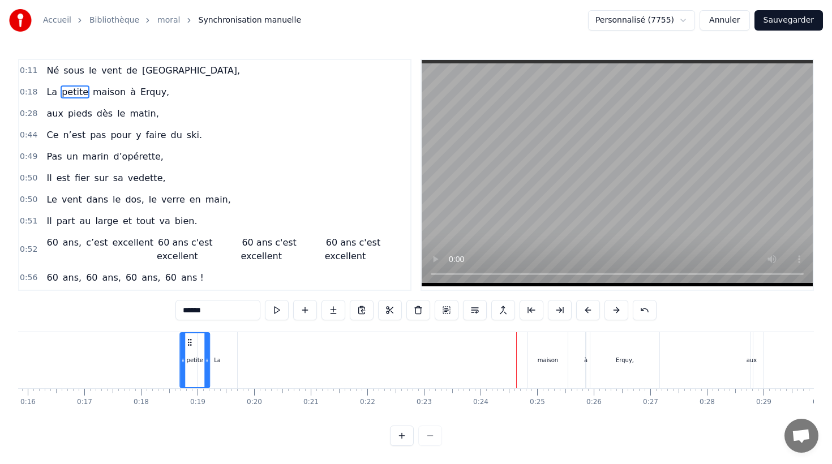
scroll to position [0, 896]
drag, startPoint x: 351, startPoint y: 344, endPoint x: 254, endPoint y: 352, distance: 97.1
click at [254, 352] on div "petite" at bounding box center [258, 360] width 28 height 54
click at [554, 362] on div "maison" at bounding box center [548, 360] width 20 height 8
type input "******"
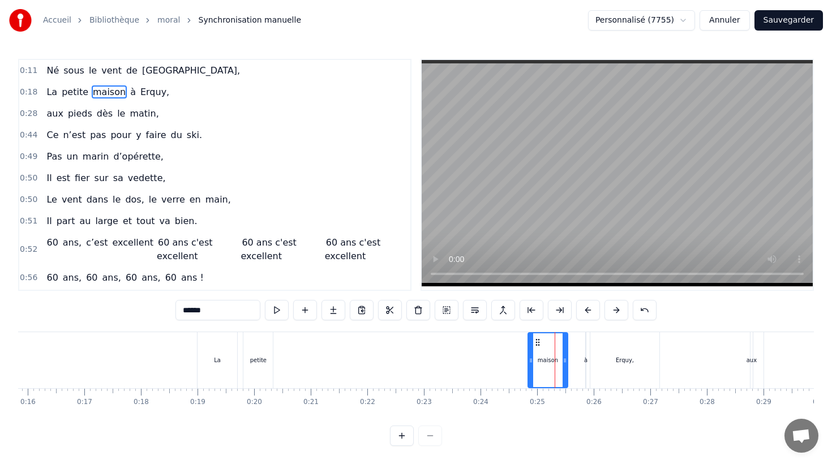
drag, startPoint x: 543, startPoint y: 345, endPoint x: 567, endPoint y: 353, distance: 25.6
click at [339, 344] on div "La petite maison à [GEOGRAPHIC_DATA]," at bounding box center [429, 360] width 465 height 56
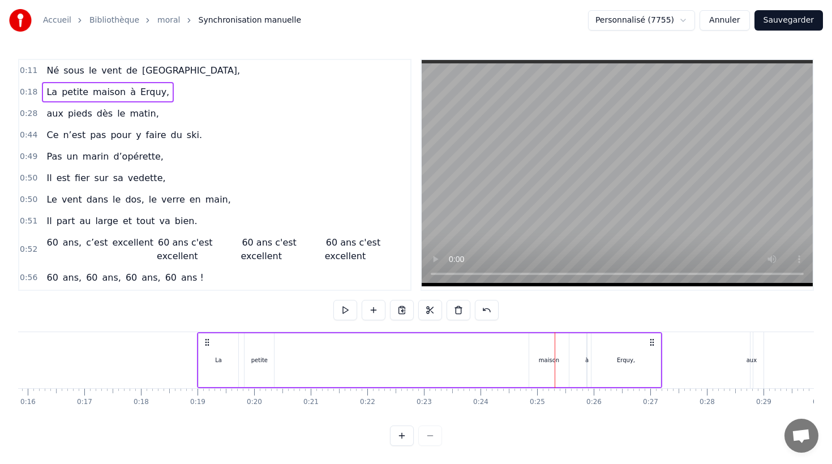
click at [544, 346] on div "maison" at bounding box center [549, 360] width 40 height 54
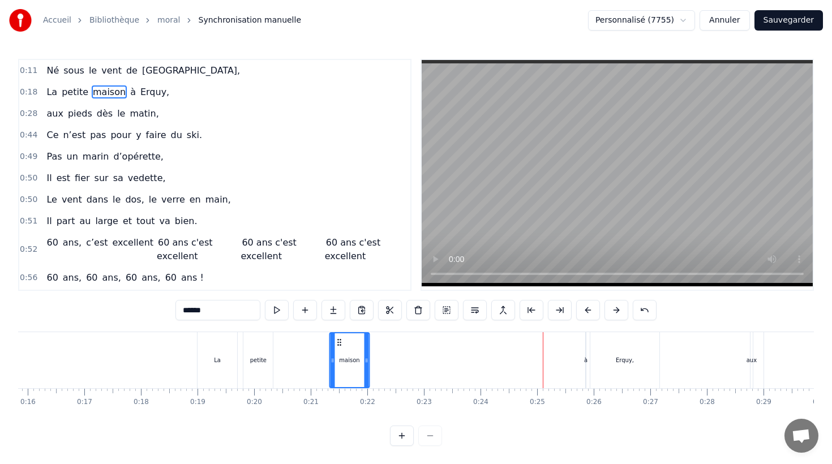
drag, startPoint x: 536, startPoint y: 340, endPoint x: 338, endPoint y: 360, distance: 199.2
click at [338, 360] on div "maison" at bounding box center [349, 360] width 39 height 54
drag, startPoint x: 321, startPoint y: 357, endPoint x: 327, endPoint y: 349, distance: 10.1
click at [311, 356] on div "La petite maison à [GEOGRAPHIC_DATA]," at bounding box center [429, 360] width 465 height 56
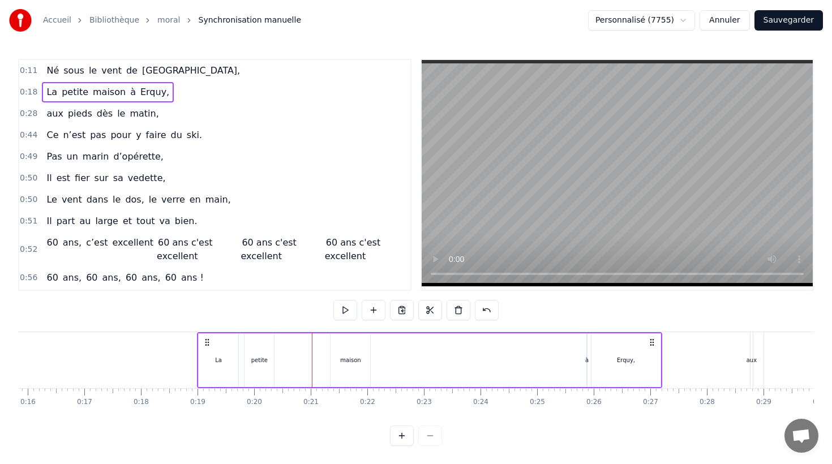
click at [348, 348] on div "maison" at bounding box center [351, 360] width 40 height 54
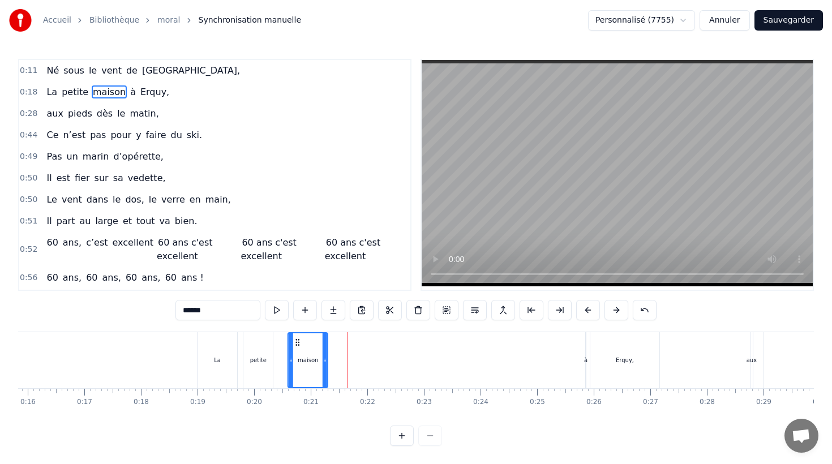
drag, startPoint x: 341, startPoint y: 340, endPoint x: 300, endPoint y: 340, distance: 41.3
click at [300, 340] on icon at bounding box center [297, 342] width 9 height 9
click at [585, 357] on div "à" at bounding box center [585, 360] width 3 height 8
type input "*"
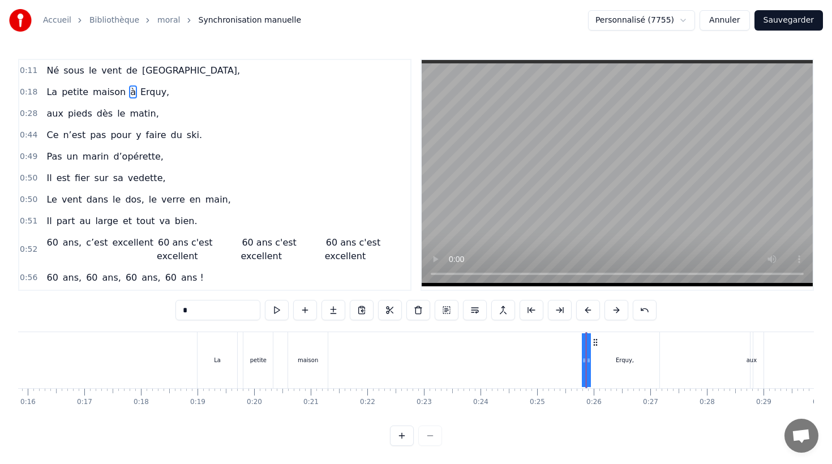
click at [586, 343] on div at bounding box center [584, 360] width 5 height 54
drag, startPoint x: 585, startPoint y: 338, endPoint x: 522, endPoint y: 339, distance: 63.4
click at [587, 359] on div "à" at bounding box center [585, 360] width 3 height 8
click at [584, 307] on button at bounding box center [588, 310] width 24 height 20
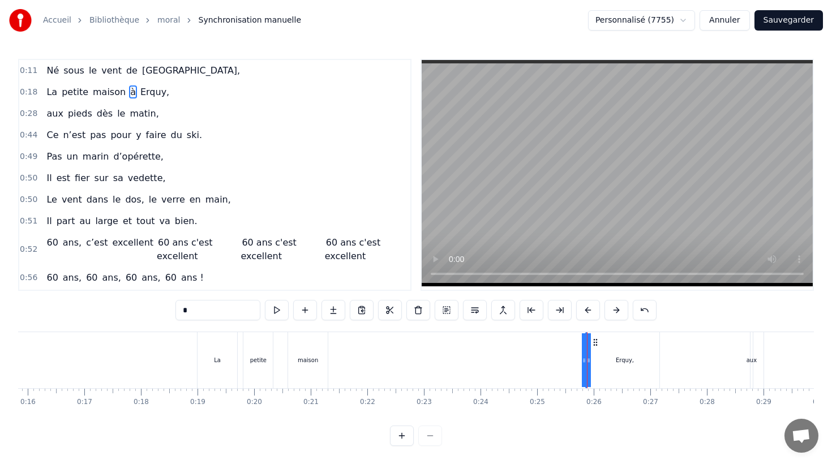
click at [585, 311] on button at bounding box center [588, 310] width 24 height 20
click at [585, 310] on button at bounding box center [588, 310] width 24 height 20
click at [596, 340] on circle at bounding box center [596, 340] width 1 height 1
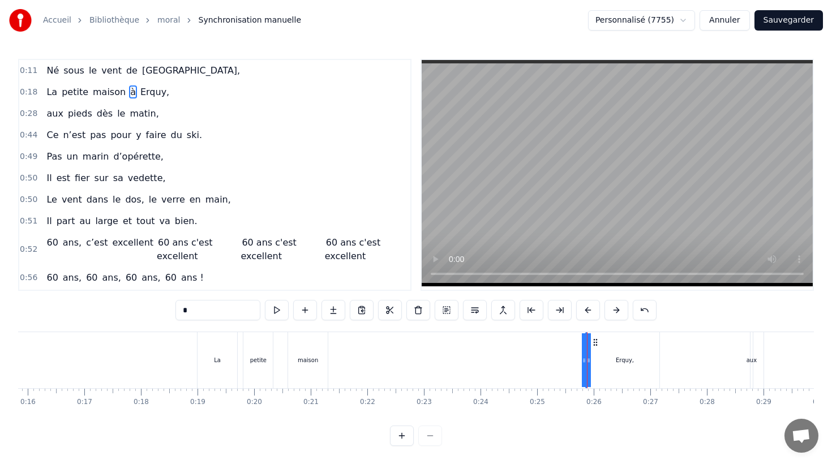
click at [594, 341] on icon at bounding box center [595, 342] width 9 height 9
click at [608, 340] on div "Erquy," at bounding box center [625, 360] width 69 height 56
type input "******"
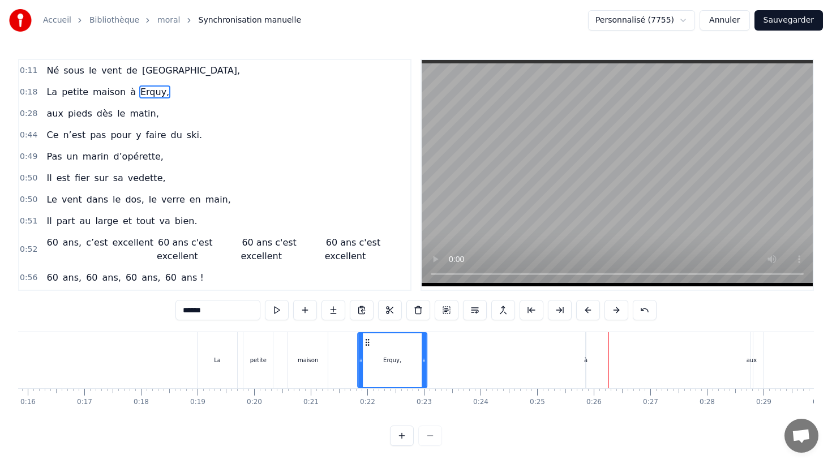
drag, startPoint x: 600, startPoint y: 340, endPoint x: 367, endPoint y: 332, distance: 232.8
click at [367, 332] on div "Erquy," at bounding box center [392, 360] width 70 height 56
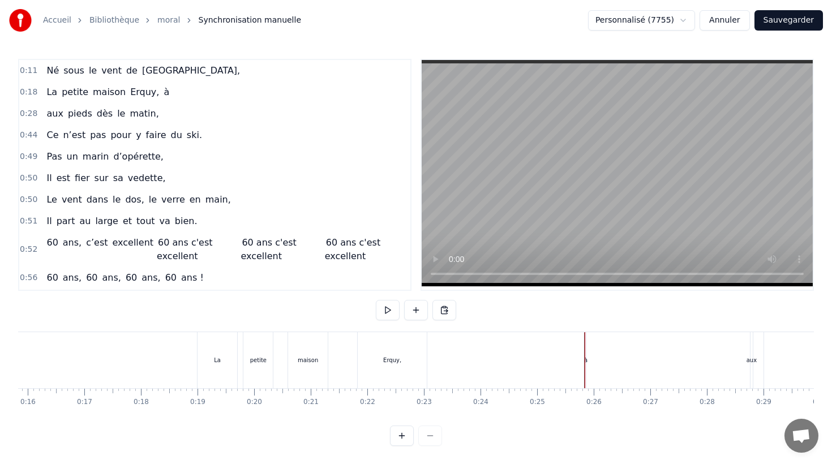
drag, startPoint x: 585, startPoint y: 360, endPoint x: 336, endPoint y: 354, distance: 249.2
click at [336, 354] on div "La petite maison Erquy, à" at bounding box center [313, 360] width 233 height 56
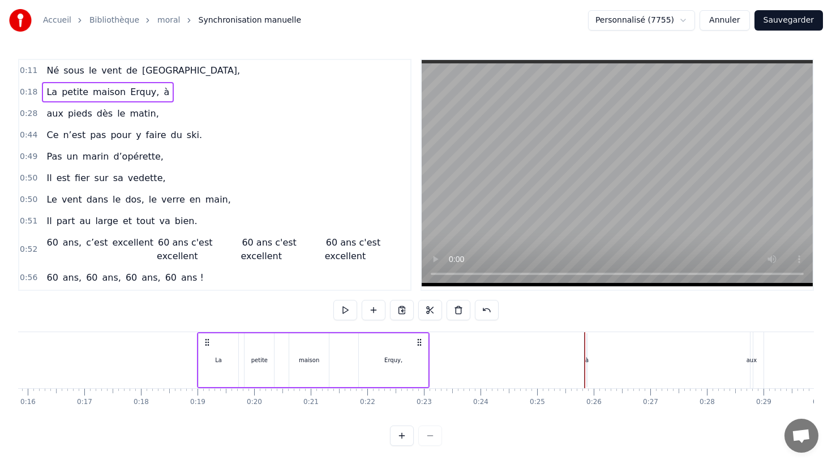
drag, startPoint x: 587, startPoint y: 371, endPoint x: 417, endPoint y: 365, distance: 170.5
click at [409, 365] on div "La petite maison Erquy, à" at bounding box center [313, 360] width 233 height 56
click at [587, 356] on div "à" at bounding box center [587, 360] width 1 height 54
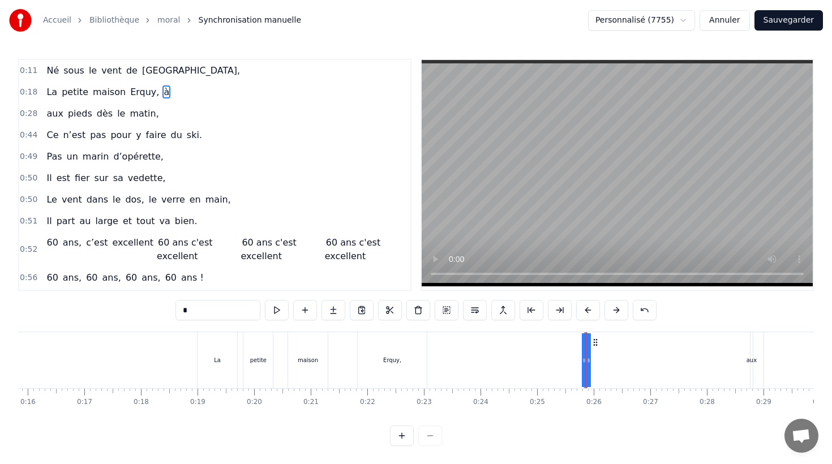
click at [586, 356] on icon at bounding box center [584, 360] width 5 height 9
drag, startPoint x: 586, startPoint y: 356, endPoint x: 571, endPoint y: 358, distance: 15.0
click at [584, 360] on div "à" at bounding box center [585, 360] width 3 height 8
drag, startPoint x: 579, startPoint y: 361, endPoint x: 571, endPoint y: 361, distance: 7.4
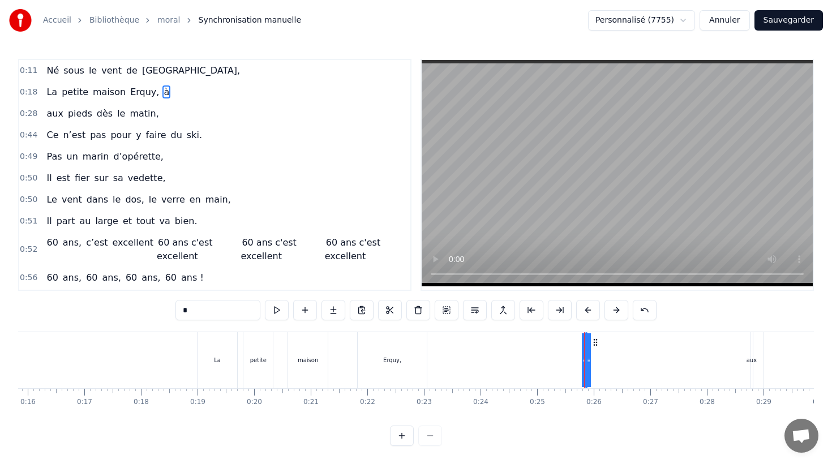
click at [565, 362] on div "La petite maison Erquy, à" at bounding box center [393, 360] width 392 height 56
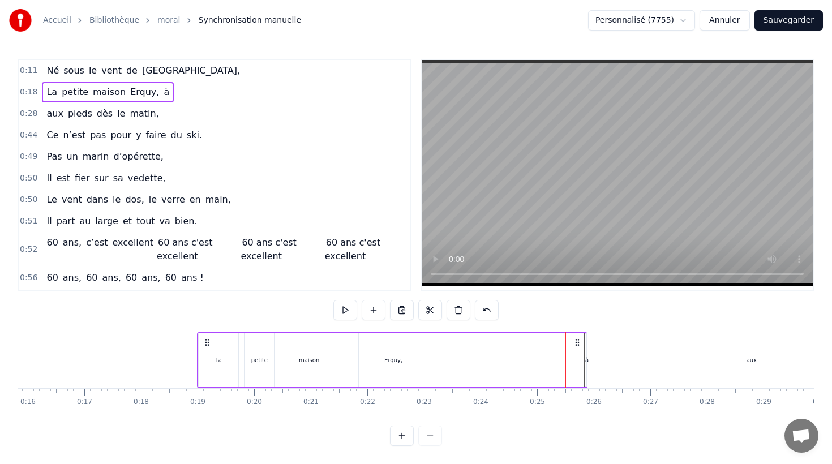
click at [587, 361] on div "à" at bounding box center [586, 360] width 3 height 8
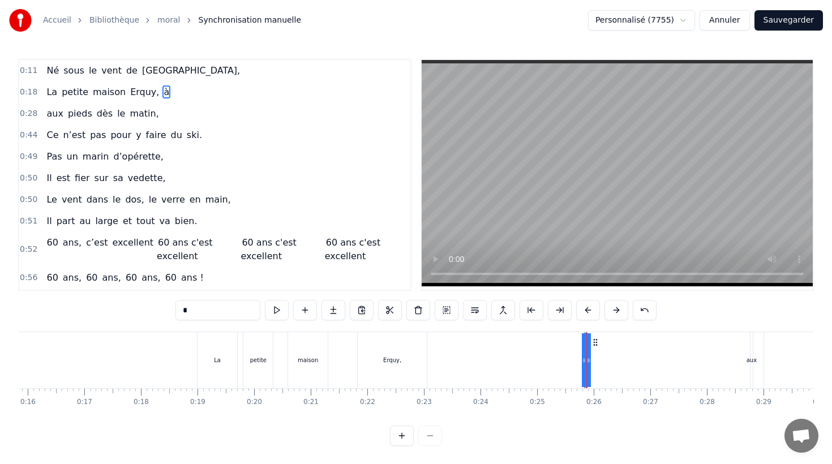
click at [582, 361] on div "La petite maison Erquy, à" at bounding box center [392, 360] width 391 height 56
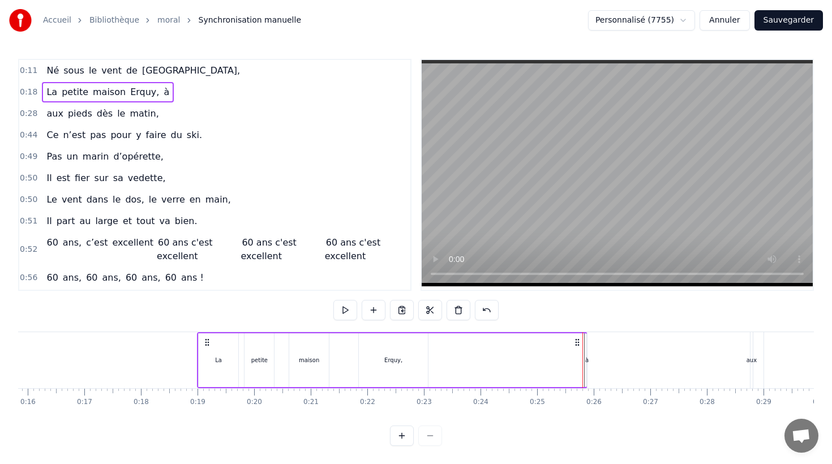
click at [587, 359] on div "à" at bounding box center [586, 360] width 3 height 8
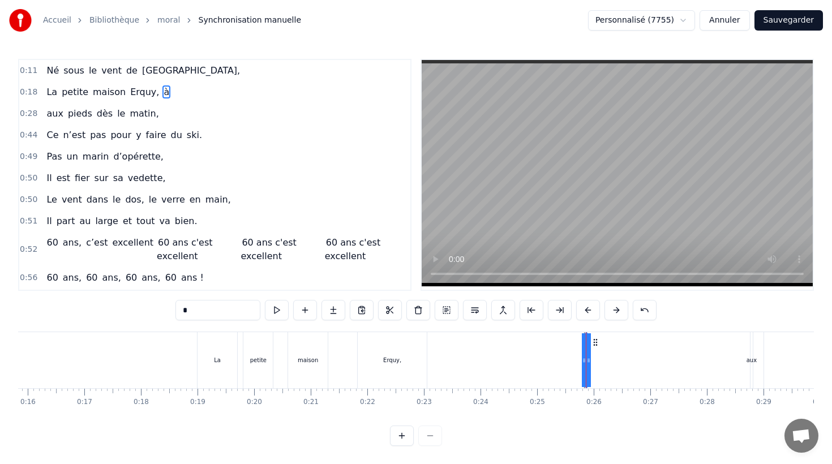
drag, startPoint x: 584, startPoint y: 360, endPoint x: 563, endPoint y: 359, distance: 20.4
click at [563, 359] on div "La petite maison Erquy, à" at bounding box center [392, 360] width 391 height 56
click at [587, 358] on div "à" at bounding box center [585, 360] width 3 height 8
drag, startPoint x: 593, startPoint y: 341, endPoint x: 344, endPoint y: 338, distance: 249.1
click at [344, 338] on icon at bounding box center [346, 342] width 9 height 9
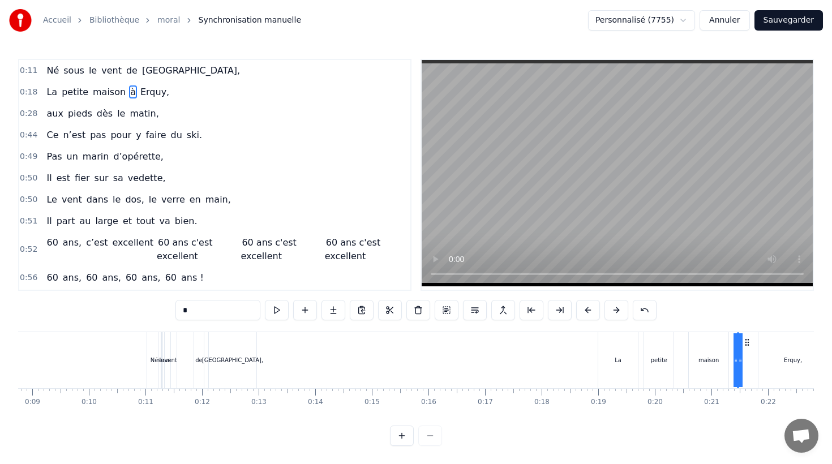
scroll to position [0, 484]
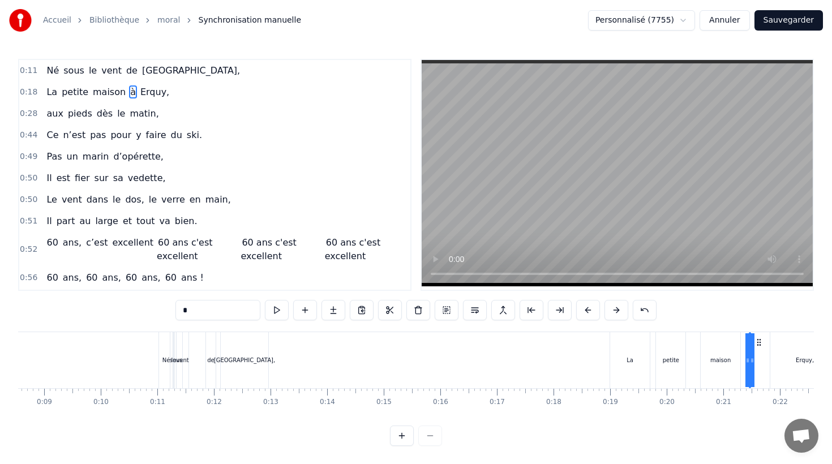
click at [242, 357] on div "[GEOGRAPHIC_DATA]," at bounding box center [244, 360] width 61 height 8
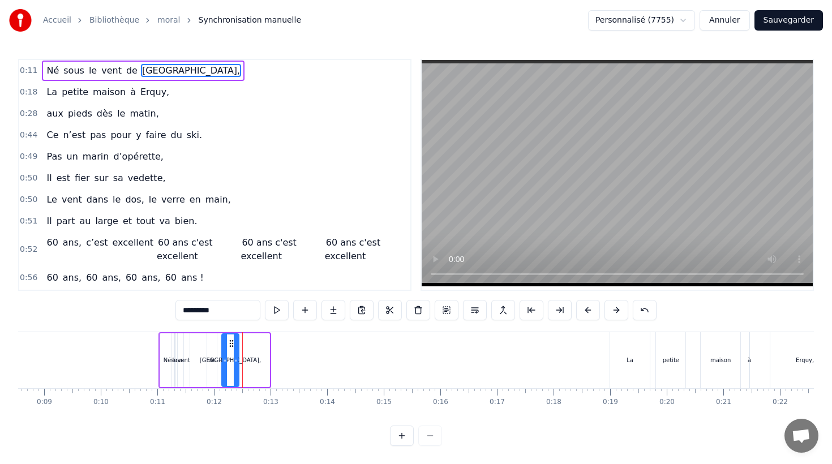
drag, startPoint x: 267, startPoint y: 356, endPoint x: 237, endPoint y: 356, distance: 30.6
click at [237, 356] on icon at bounding box center [236, 360] width 5 height 9
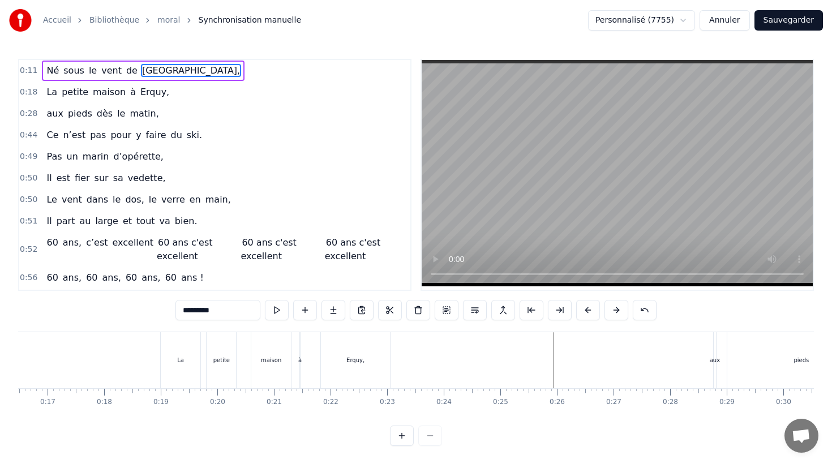
scroll to position [0, 933]
click at [61, 112] on span "aux" at bounding box center [54, 113] width 19 height 13
type input "***"
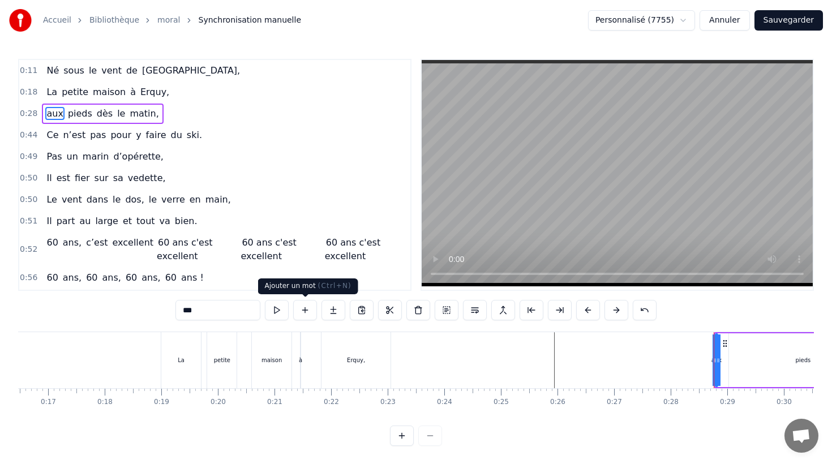
click at [305, 310] on button at bounding box center [305, 310] width 24 height 20
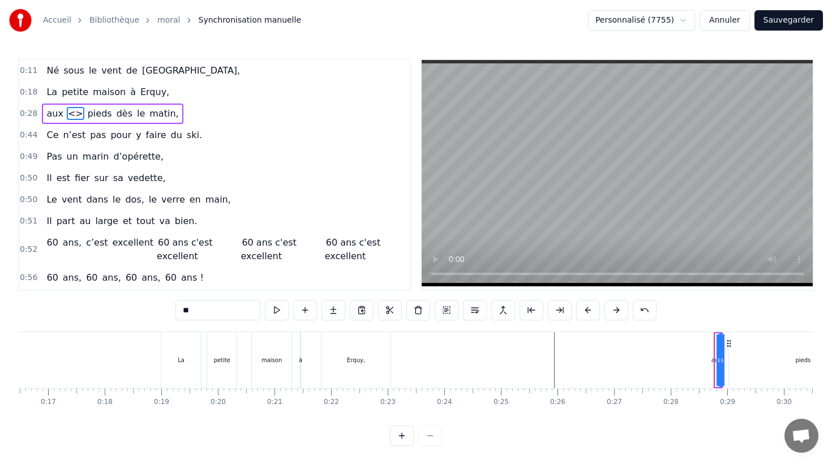
drag, startPoint x: 195, startPoint y: 309, endPoint x: 167, endPoint y: 308, distance: 27.7
click at [172, 308] on div "0:11 Né sous le vent de Bretagne, 0:18 La petite maison à Erquy, 0:28 aux <> pi…" at bounding box center [416, 252] width 796 height 387
click at [223, 307] on input "******" at bounding box center [218, 310] width 85 height 20
click at [57, 112] on span "aux" at bounding box center [54, 113] width 19 height 13
type input "***"
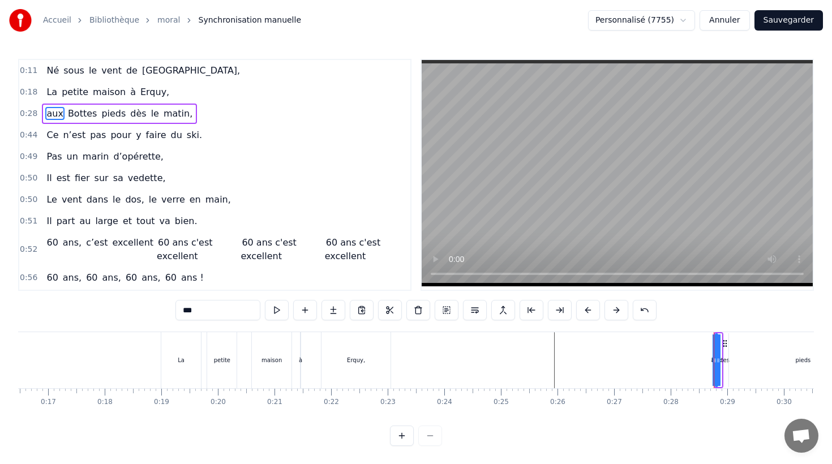
drag, startPoint x: 53, startPoint y: 112, endPoint x: 83, endPoint y: 112, distance: 30.0
click at [83, 112] on div "aux Bottes pieds dès le matin," at bounding box center [119, 114] width 155 height 20
click at [83, 116] on span "Bottes" at bounding box center [83, 113] width 32 height 13
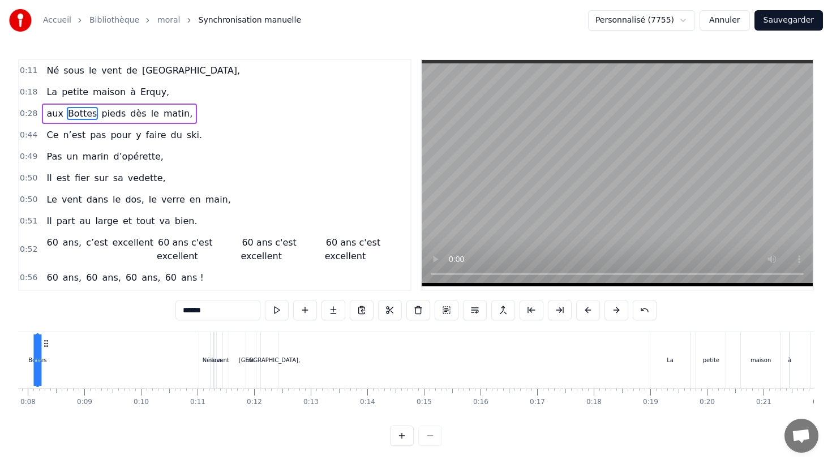
scroll to position [0, 391]
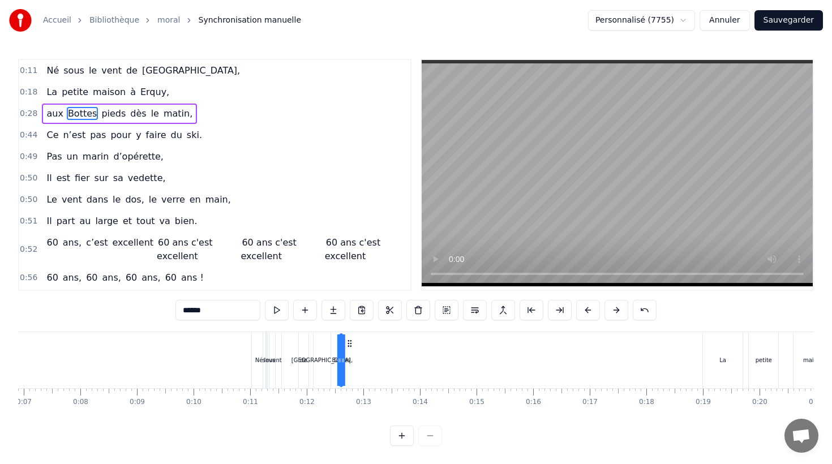
drag, startPoint x: 729, startPoint y: 343, endPoint x: 349, endPoint y: 360, distance: 379.8
click at [342, 360] on div "Bottes" at bounding box center [341, 361] width 1 height 52
drag, startPoint x: 344, startPoint y: 349, endPoint x: 353, endPoint y: 349, distance: 9.1
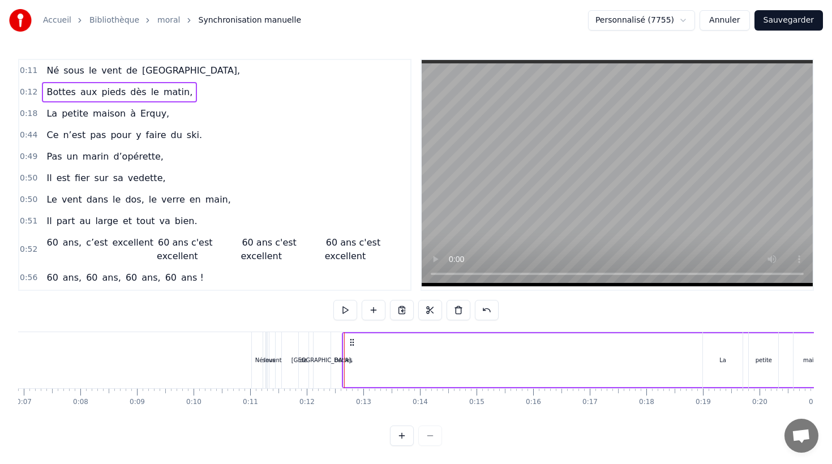
click at [338, 361] on div "Bottes" at bounding box center [344, 360] width 18 height 8
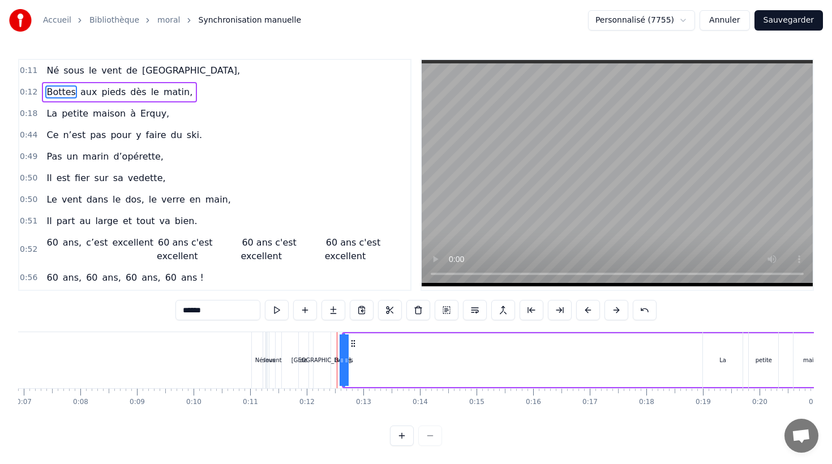
scroll to position [0, 391]
drag, startPoint x: 345, startPoint y: 343, endPoint x: 399, endPoint y: 346, distance: 53.9
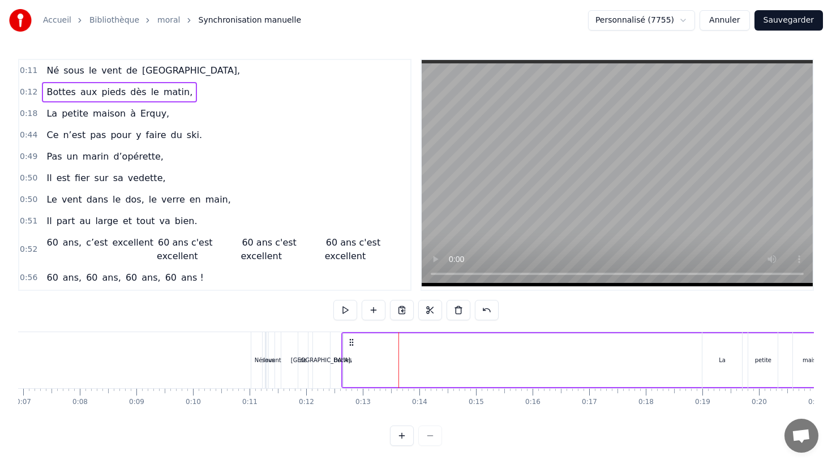
click at [343, 340] on div "Bottes" at bounding box center [343, 360] width 1 height 54
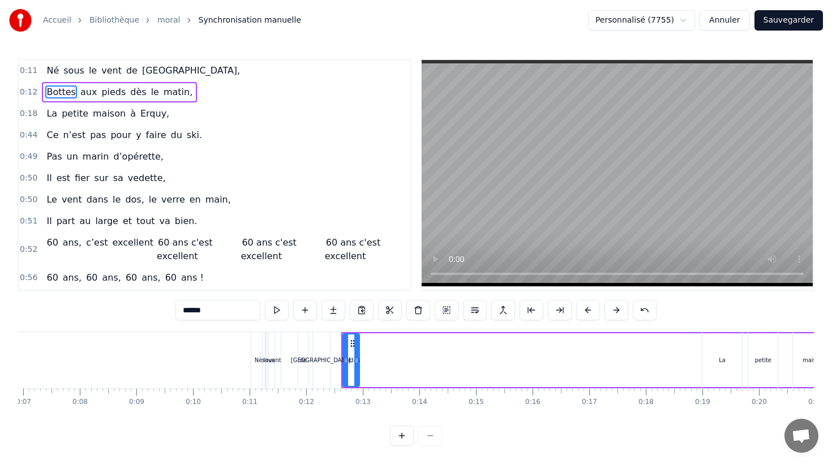
drag, startPoint x: 343, startPoint y: 340, endPoint x: 360, endPoint y: 347, distance: 18.6
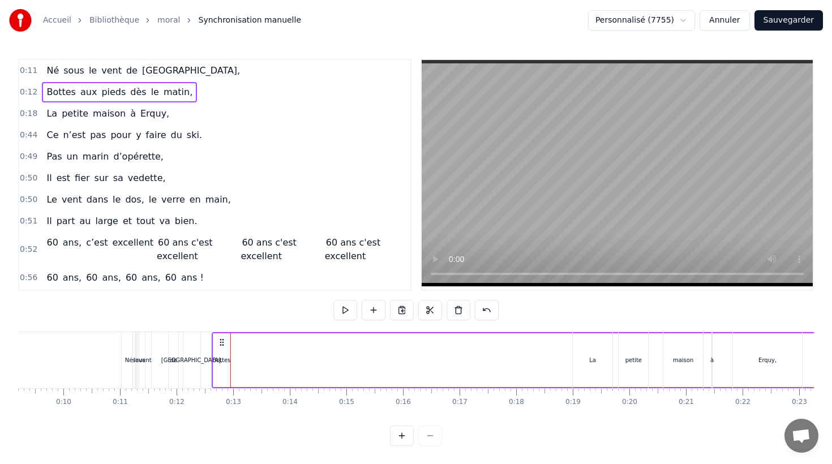
scroll to position [0, 522]
click at [403, 333] on div "Bottes aux pieds dès le matin," at bounding box center [832, 360] width 1242 height 56
click at [331, 358] on div "Bottes aux pieds dès le matin," at bounding box center [832, 360] width 1242 height 56
click at [418, 387] on div "Bottes aux pieds dès le matin," at bounding box center [832, 360] width 1242 height 56
click at [97, 115] on span "maison" at bounding box center [109, 113] width 35 height 13
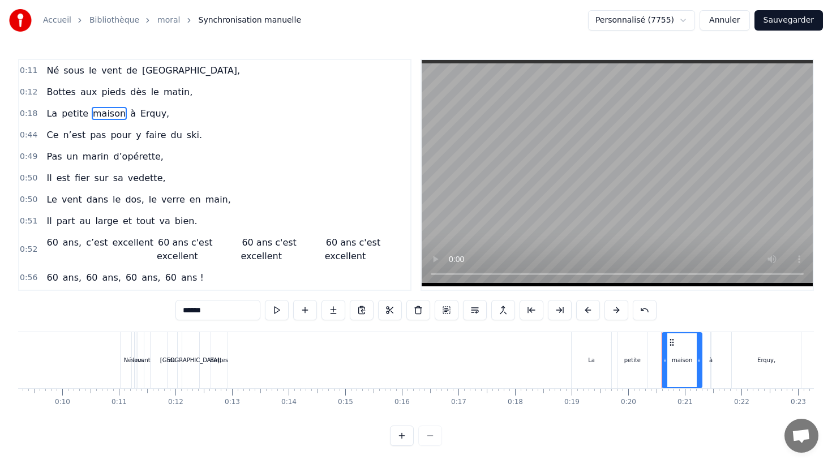
click at [68, 122] on div "La petite maison à [GEOGRAPHIC_DATA]," at bounding box center [108, 114] width 132 height 20
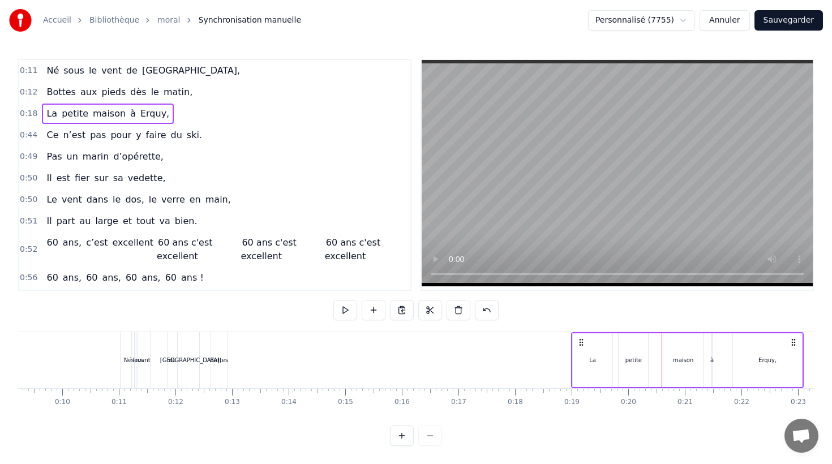
click at [68, 133] on span "n’est" at bounding box center [74, 135] width 25 height 13
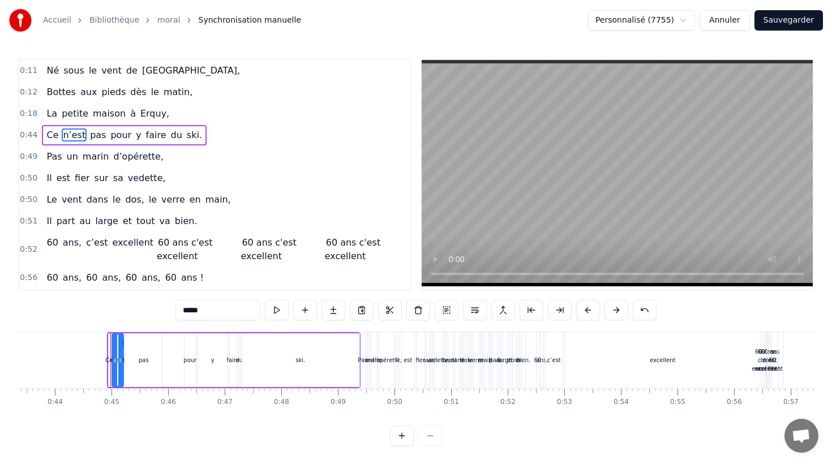
scroll to position [0, 2490]
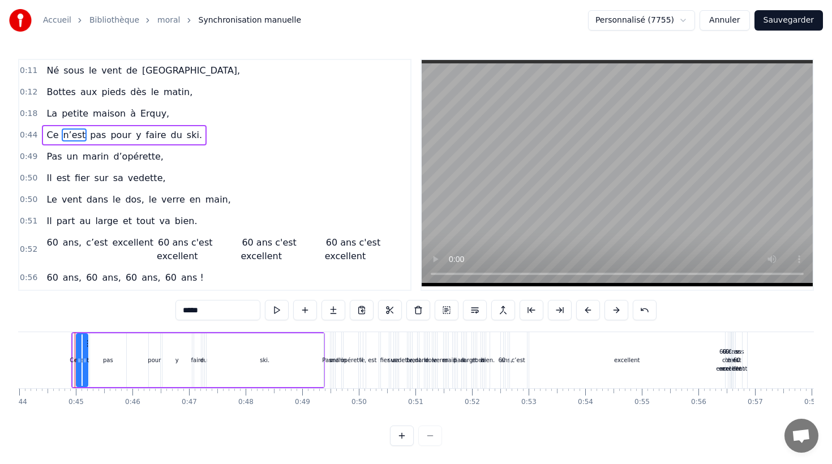
click at [64, 92] on span "Bottes" at bounding box center [61, 91] width 32 height 13
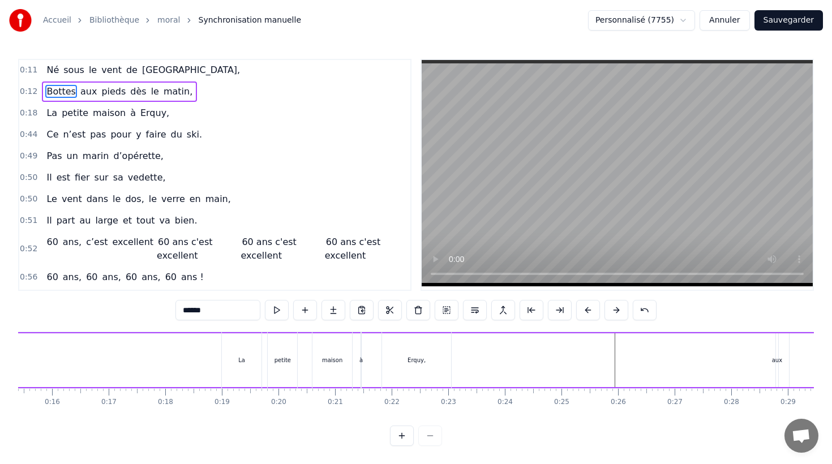
scroll to position [0, 657]
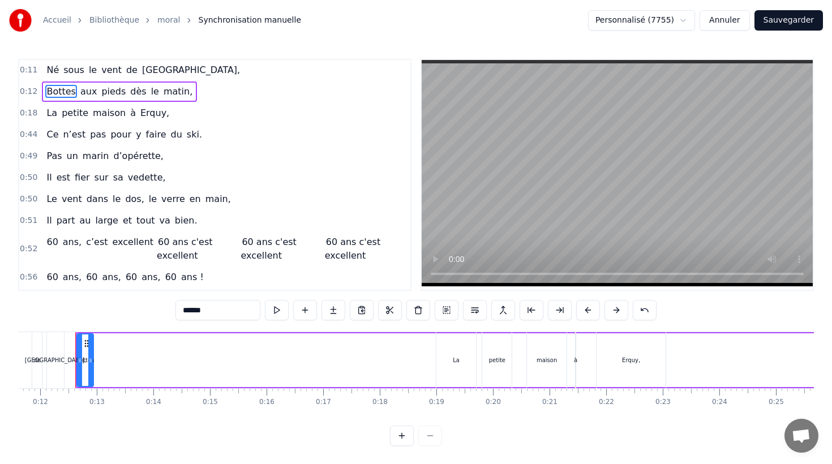
click at [83, 92] on span "aux" at bounding box center [88, 91] width 19 height 13
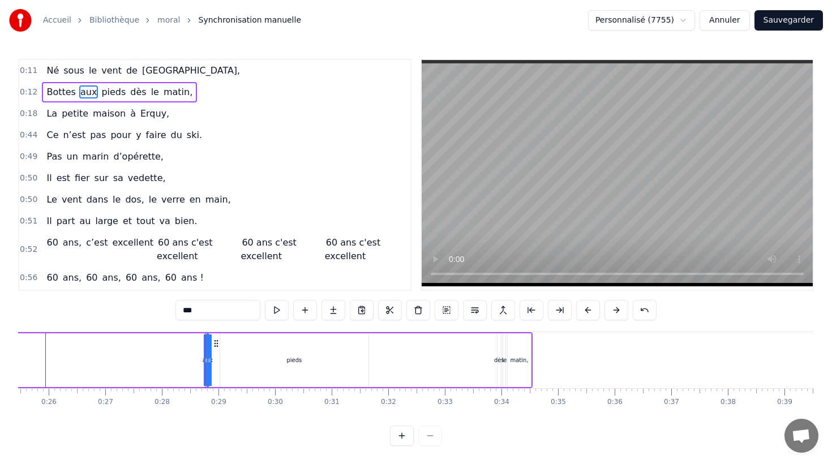
scroll to position [0, 1572]
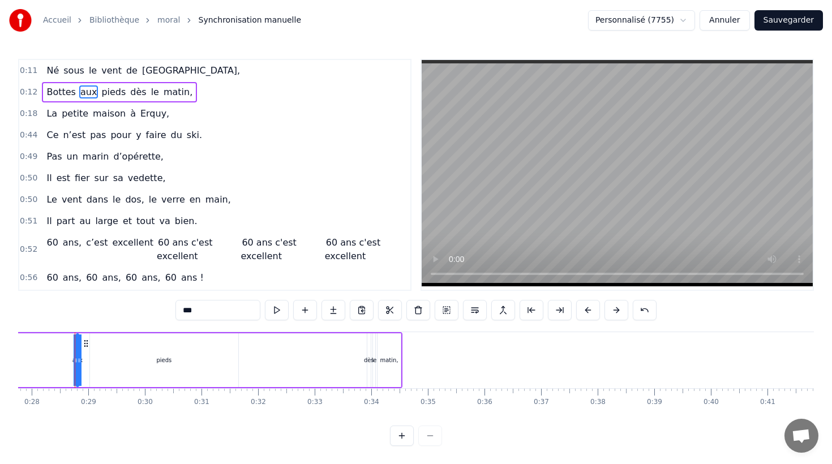
click at [85, 344] on icon at bounding box center [86, 343] width 9 height 9
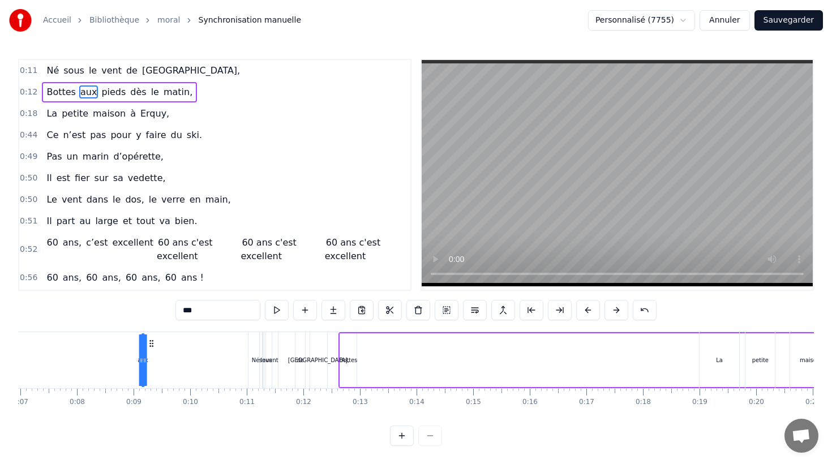
scroll to position [0, 360]
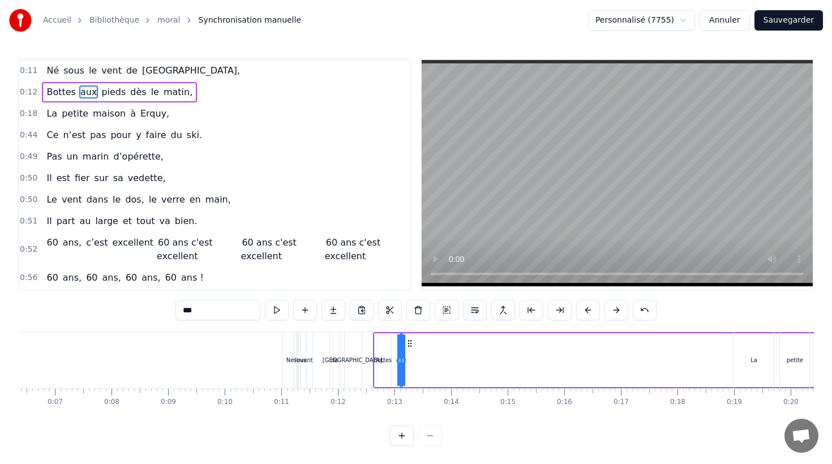
drag, startPoint x: 85, startPoint y: 343, endPoint x: 409, endPoint y: 357, distance: 324.2
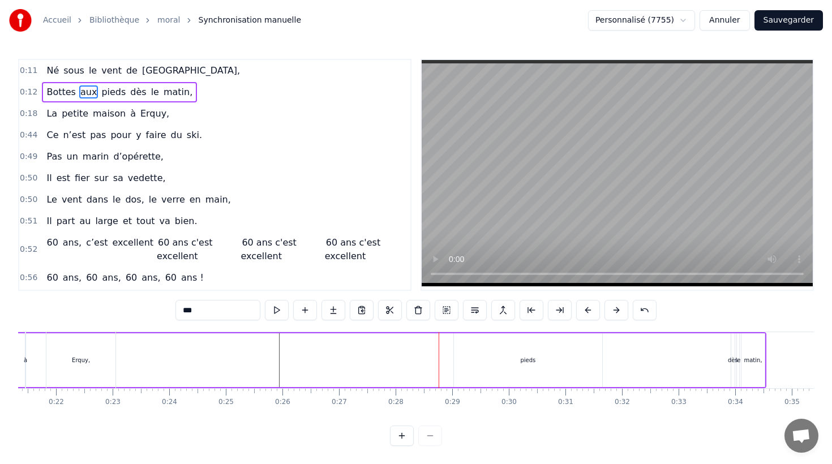
scroll to position [0, 1276]
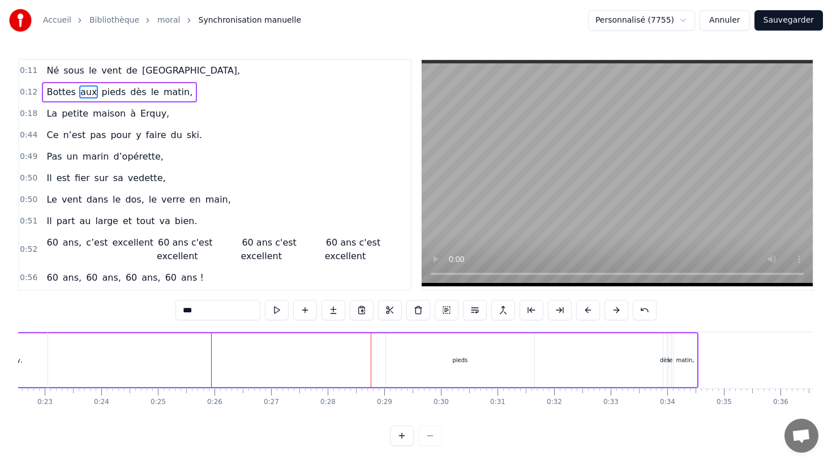
click at [408, 353] on div "pieds" at bounding box center [460, 360] width 148 height 54
drag, startPoint x: 532, startPoint y: 343, endPoint x: 411, endPoint y: 345, distance: 121.2
click at [411, 345] on div at bounding box center [410, 361] width 5 height 52
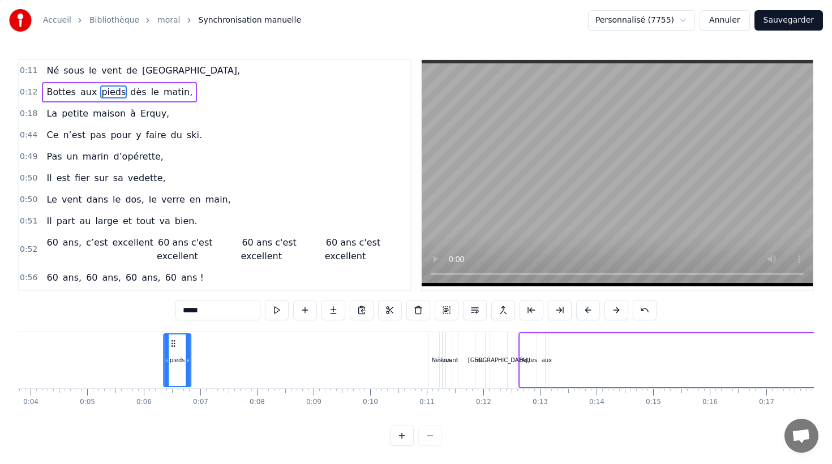
scroll to position [0, 213]
drag, startPoint x: 395, startPoint y: 343, endPoint x: 570, endPoint y: 368, distance: 176.7
click at [570, 368] on div "pieds" at bounding box center [575, 361] width 26 height 52
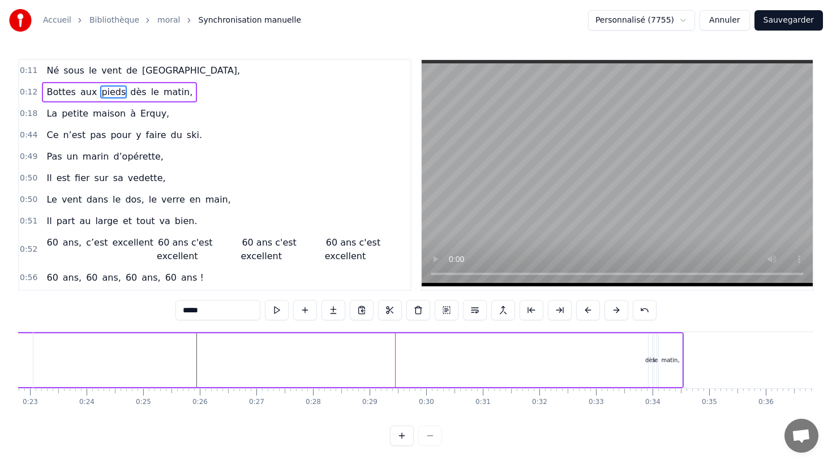
scroll to position [0, 1340]
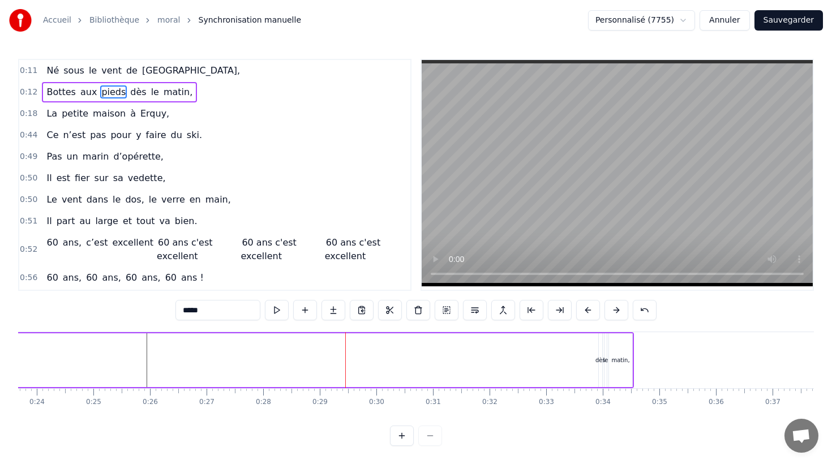
click at [598, 358] on div "dès" at bounding box center [601, 360] width 10 height 8
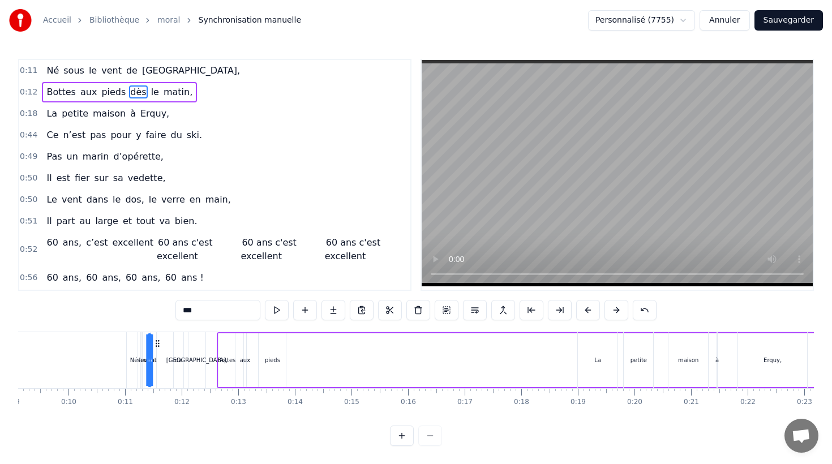
scroll to position [0, 514]
drag, startPoint x: 607, startPoint y: 343, endPoint x: 301, endPoint y: 379, distance: 308.5
click at [301, 379] on div "Bottes aux pieds dès le matin," at bounding box center [840, 360] width 1242 height 56
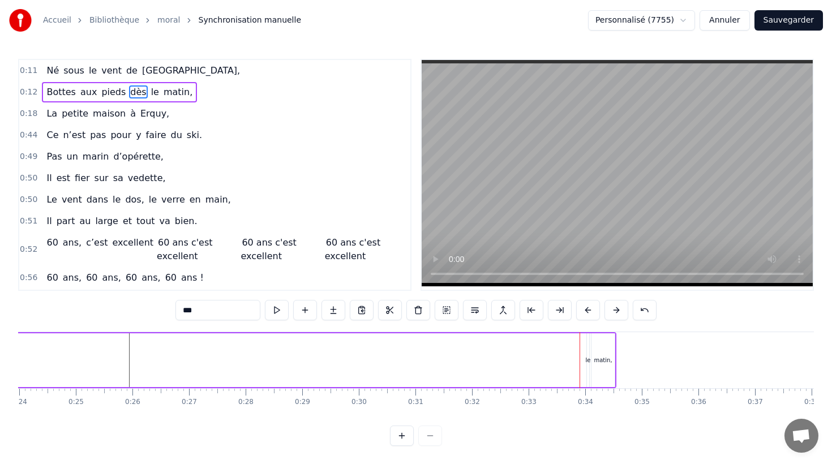
scroll to position [0, 1582]
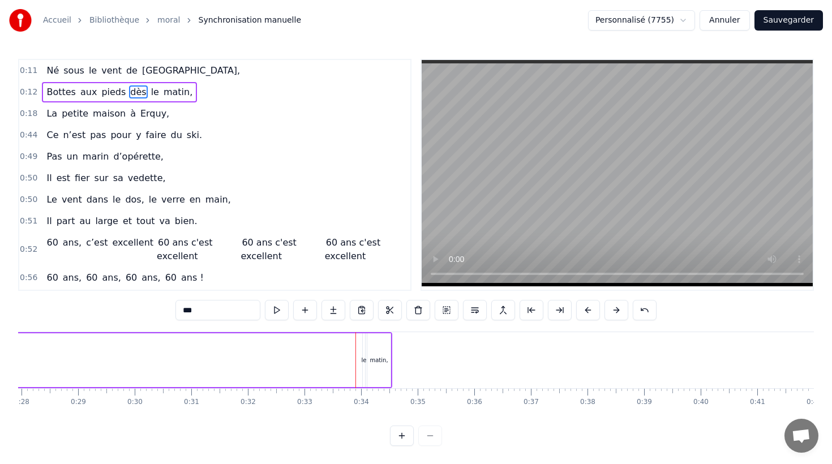
click at [364, 362] on div "le" at bounding box center [363, 360] width 5 height 8
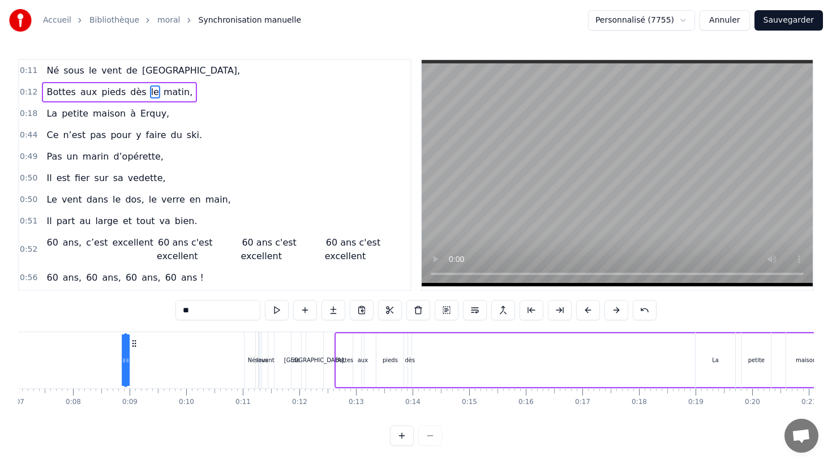
scroll to position [0, 397]
drag, startPoint x: 371, startPoint y: 343, endPoint x: 428, endPoint y: 386, distance: 71.9
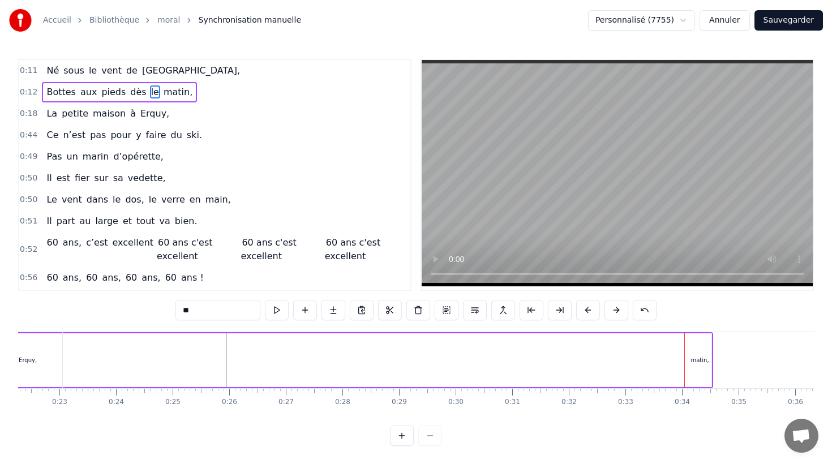
scroll to position [0, 1298]
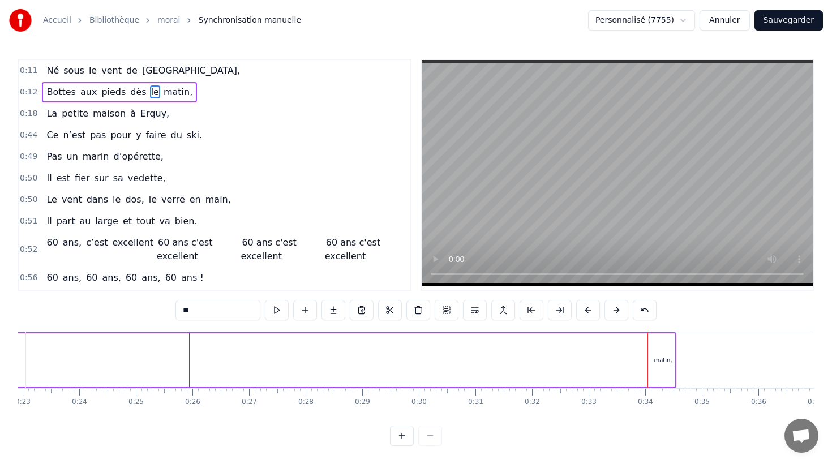
click at [651, 352] on div "matin," at bounding box center [663, 360] width 24 height 54
type input "******"
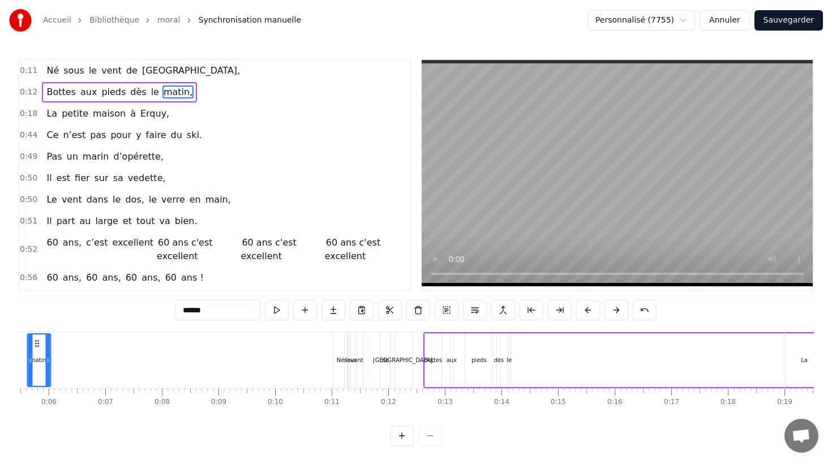
scroll to position [0, 283]
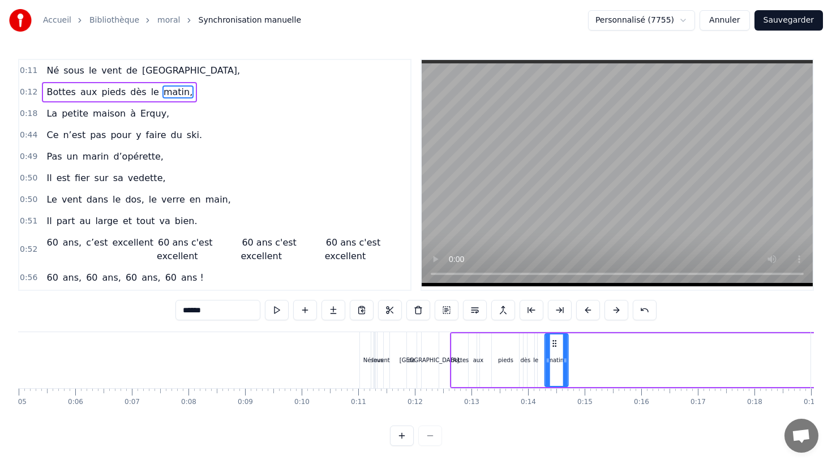
drag, startPoint x: 661, startPoint y: 344, endPoint x: 554, endPoint y: 386, distance: 114.4
click at [554, 386] on div "matin," at bounding box center [557, 361] width 22 height 52
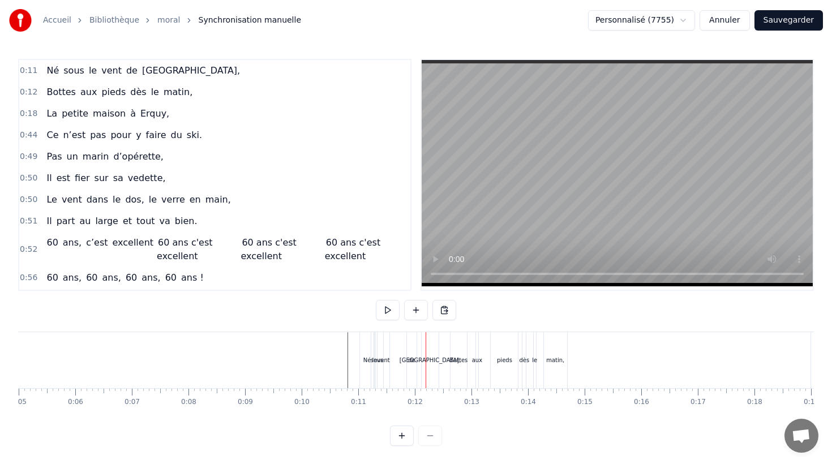
click at [369, 375] on div "Né" at bounding box center [367, 360] width 14 height 56
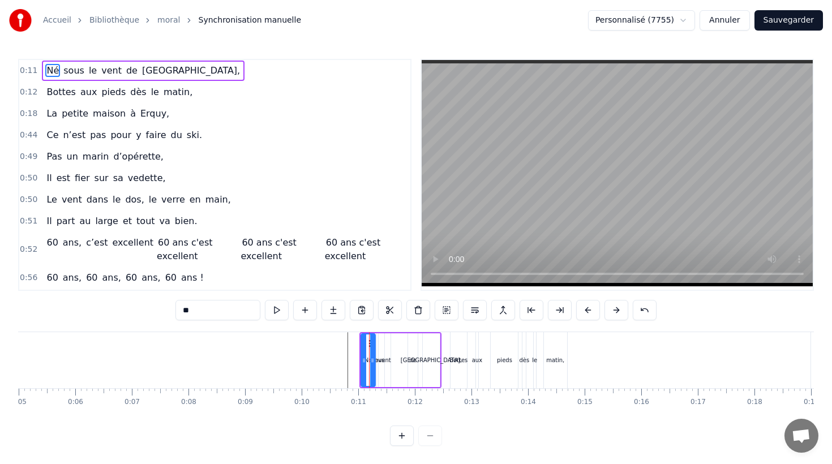
click at [374, 372] on div at bounding box center [372, 361] width 5 height 52
click at [401, 435] on button at bounding box center [402, 436] width 24 height 20
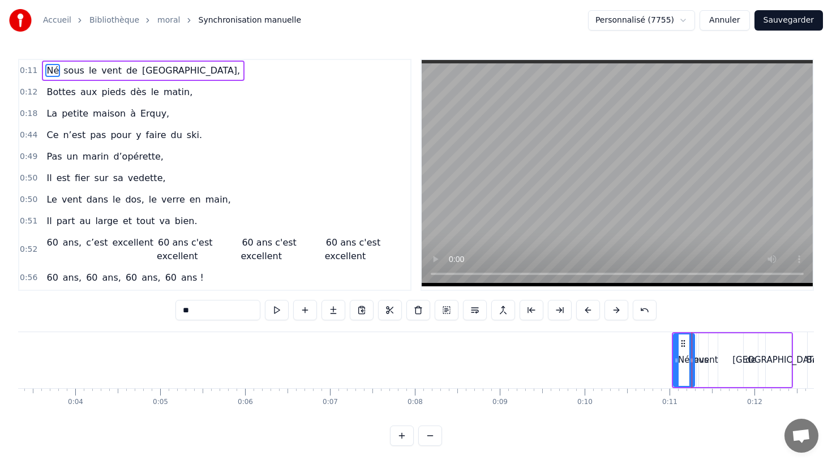
click at [401, 435] on button at bounding box center [402, 436] width 24 height 20
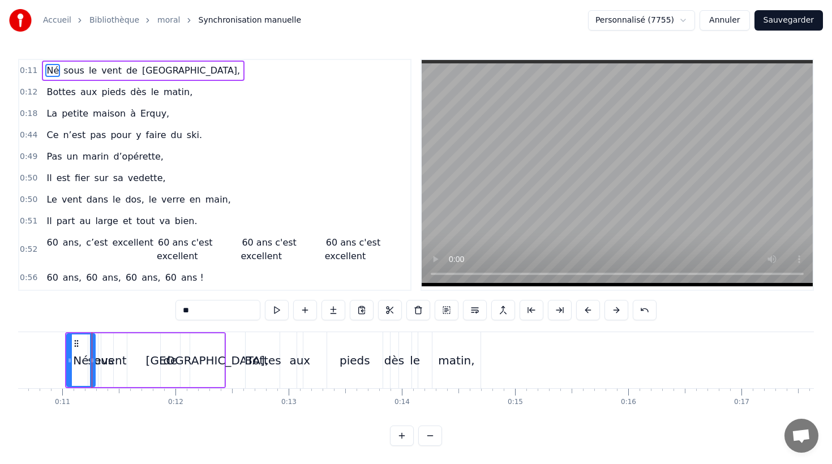
scroll to position [0, 1218]
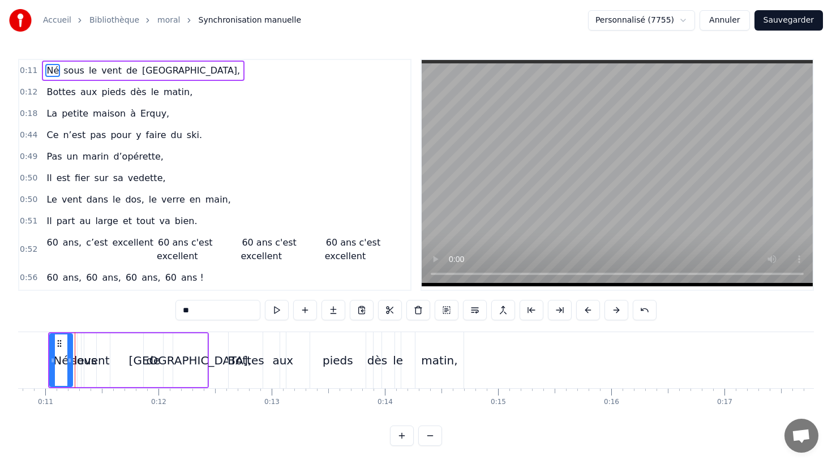
drag, startPoint x: 77, startPoint y: 348, endPoint x: 71, endPoint y: 348, distance: 5.7
click at [71, 348] on div at bounding box center [69, 361] width 5 height 52
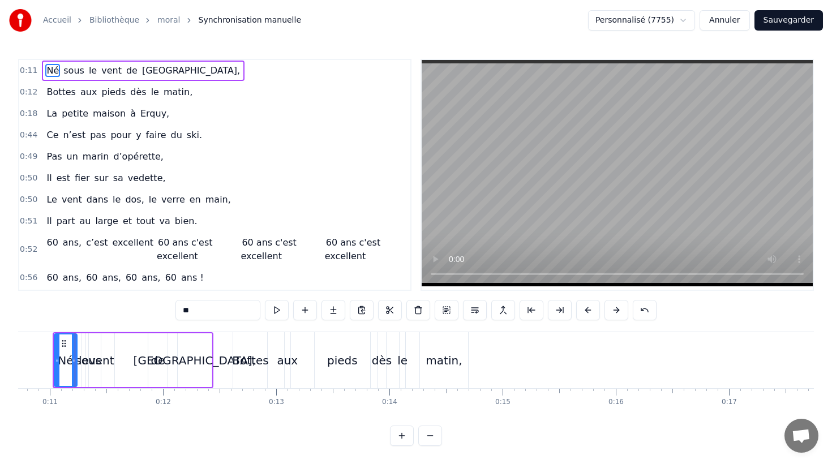
click at [72, 72] on span "sous" at bounding box center [73, 70] width 23 height 13
click at [96, 345] on div at bounding box center [95, 361] width 5 height 52
click at [88, 72] on span "le" at bounding box center [93, 70] width 10 height 13
drag, startPoint x: 99, startPoint y: 67, endPoint x: 100, endPoint y: 217, distance: 150.0
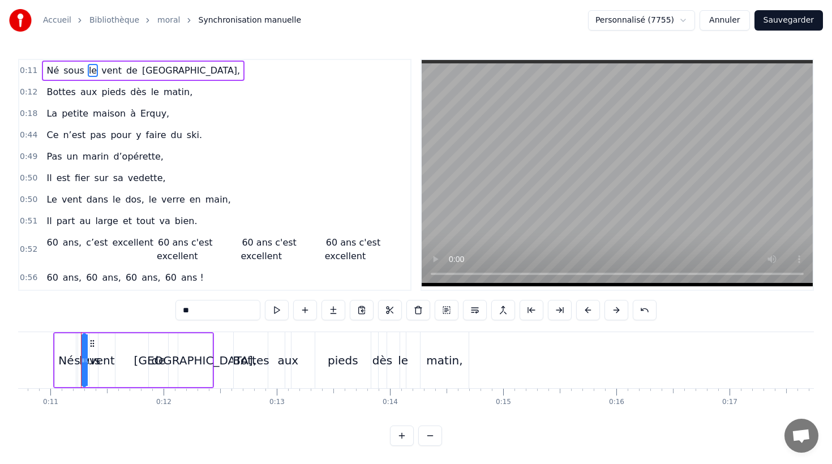
click at [100, 68] on span "vent" at bounding box center [111, 70] width 23 height 13
click at [111, 349] on div at bounding box center [111, 361] width 5 height 52
click at [155, 354] on div "de" at bounding box center [158, 360] width 14 height 17
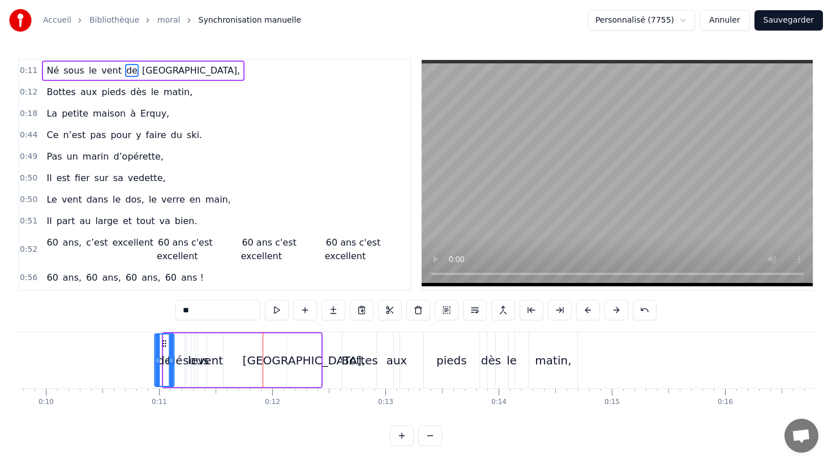
scroll to position [0, 1102]
drag, startPoint x: 159, startPoint y: 341, endPoint x: 239, endPoint y: 350, distance: 80.3
click at [239, 350] on div "de" at bounding box center [239, 361] width 19 height 52
click at [288, 356] on div "[GEOGRAPHIC_DATA]," at bounding box center [306, 360] width 123 height 17
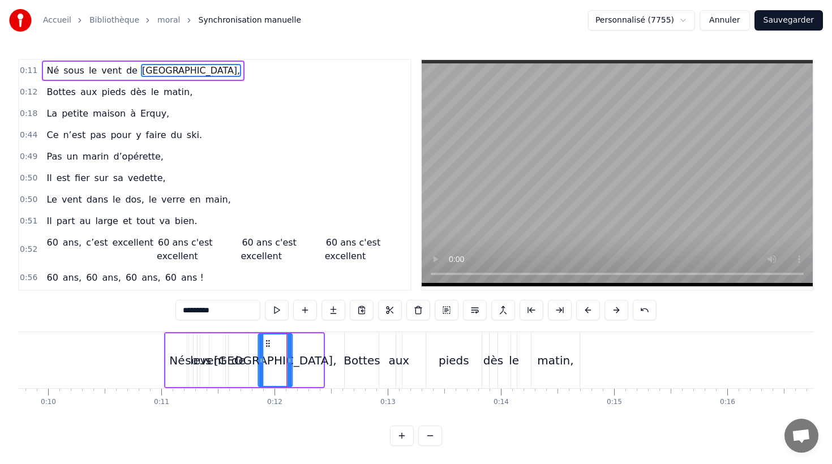
drag, startPoint x: 298, startPoint y: 343, endPoint x: 267, endPoint y: 343, distance: 31.1
click at [267, 343] on circle at bounding box center [266, 343] width 1 height 1
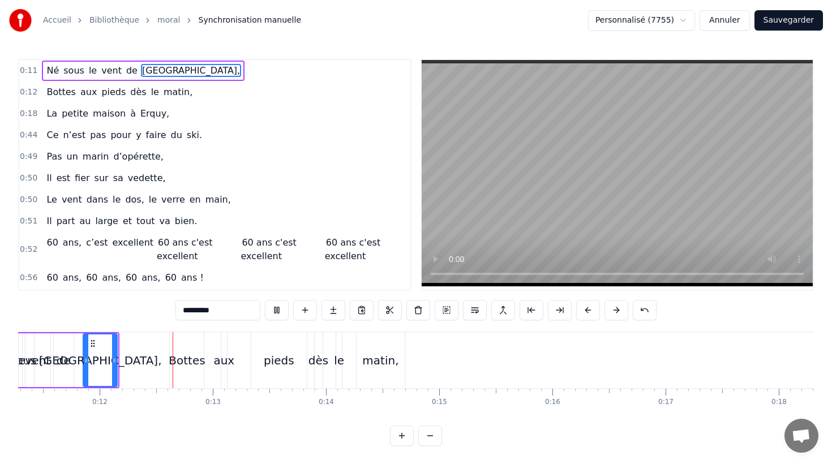
scroll to position [0, 1290]
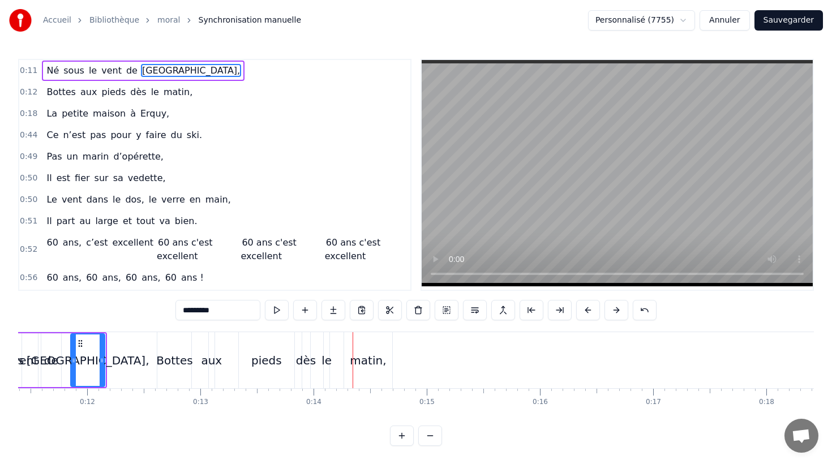
click at [307, 358] on div "dès" at bounding box center [306, 360] width 20 height 17
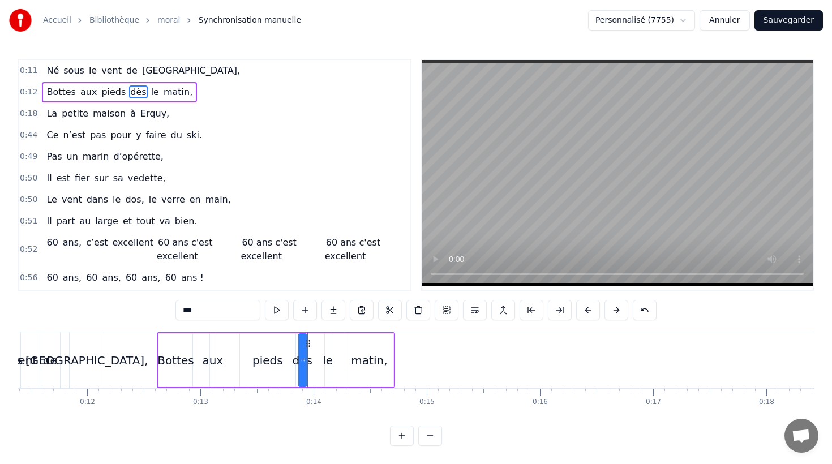
click at [289, 343] on div "pieds" at bounding box center [267, 360] width 55 height 54
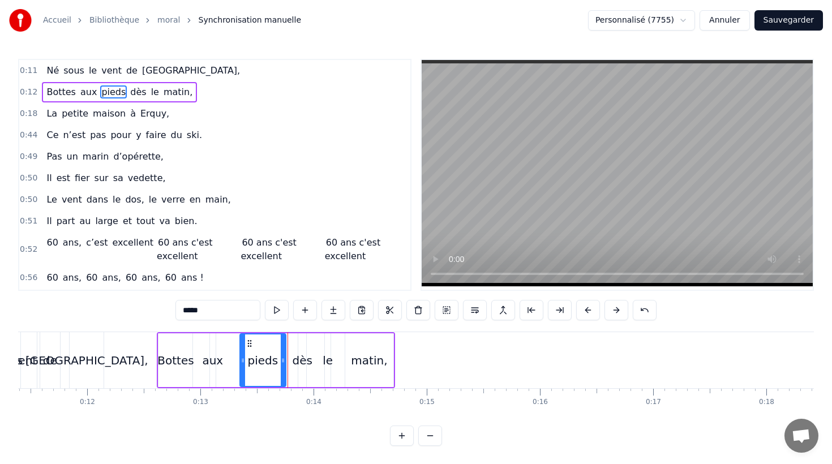
drag, startPoint x: 292, startPoint y: 361, endPoint x: 283, endPoint y: 361, distance: 9.6
click at [283, 361] on icon at bounding box center [283, 360] width 5 height 9
click at [302, 356] on div "dès" at bounding box center [303, 360] width 20 height 17
drag, startPoint x: 308, startPoint y: 343, endPoint x: 302, endPoint y: 343, distance: 6.2
click at [302, 343] on icon at bounding box center [302, 343] width 9 height 9
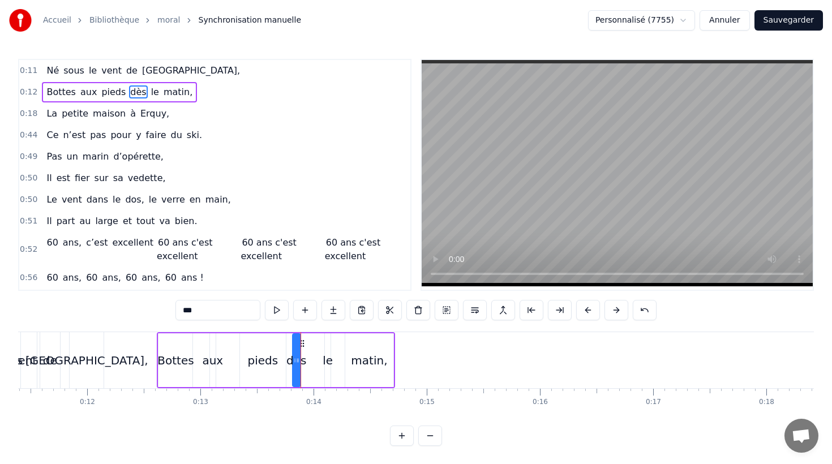
click at [328, 347] on div "le" at bounding box center [328, 360] width 6 height 54
drag, startPoint x: 335, startPoint y: 343, endPoint x: 320, endPoint y: 343, distance: 15.3
click at [320, 343] on icon at bounding box center [319, 343] width 9 height 9
click at [353, 344] on div "matin," at bounding box center [369, 360] width 48 height 54
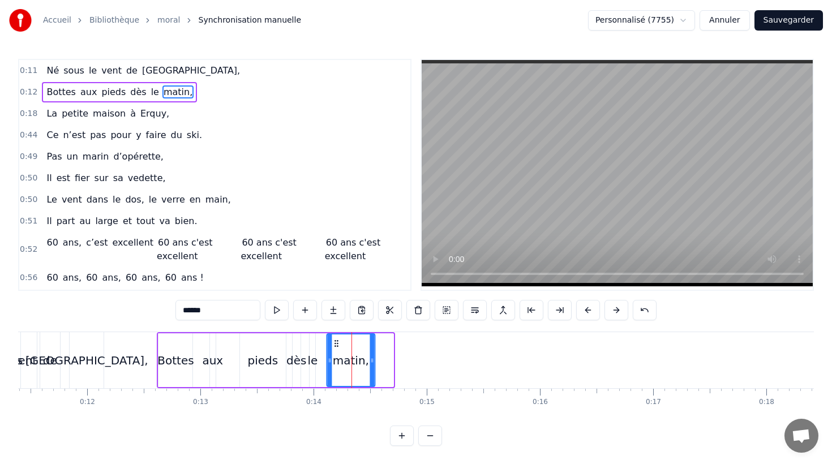
drag, startPoint x: 355, startPoint y: 343, endPoint x: 336, endPoint y: 343, distance: 18.7
click at [336, 343] on icon at bounding box center [336, 343] width 9 height 9
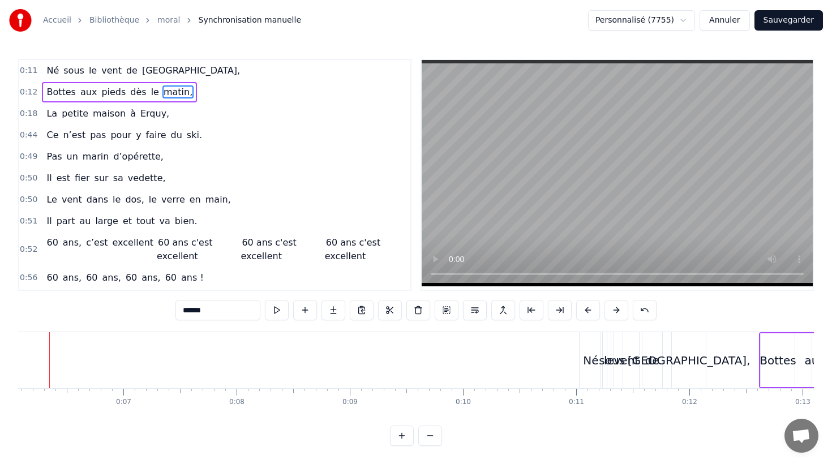
scroll to position [0, 662]
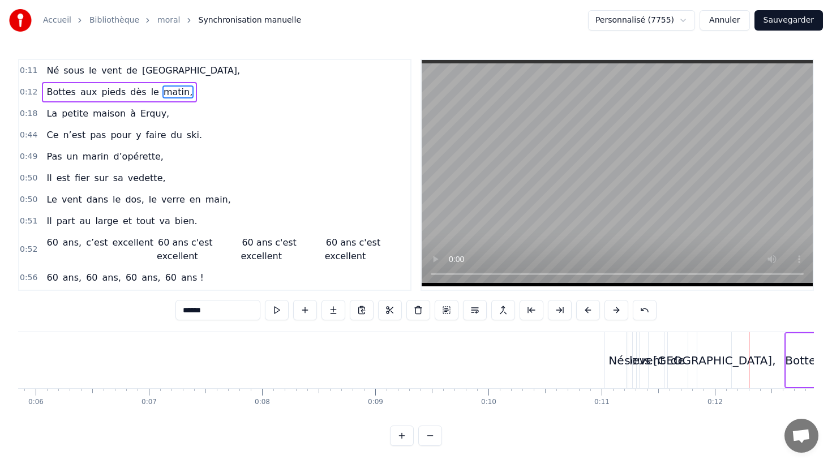
click at [619, 347] on div "Né" at bounding box center [616, 360] width 23 height 56
type input "**"
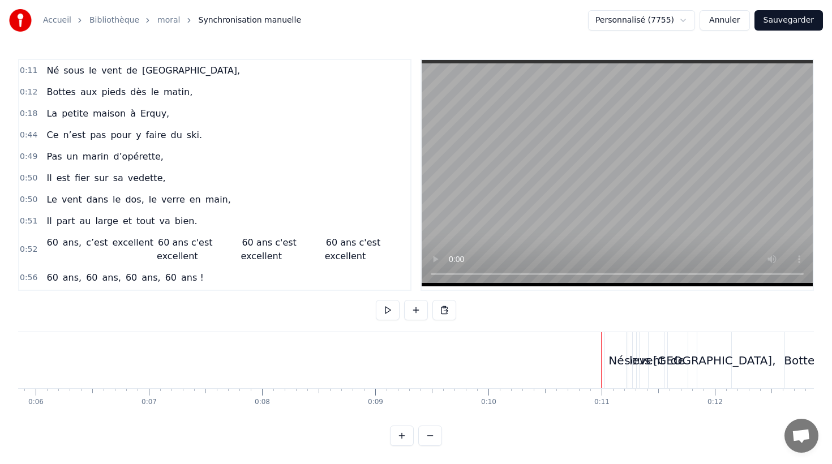
click at [610, 351] on div "Né" at bounding box center [616, 360] width 23 height 56
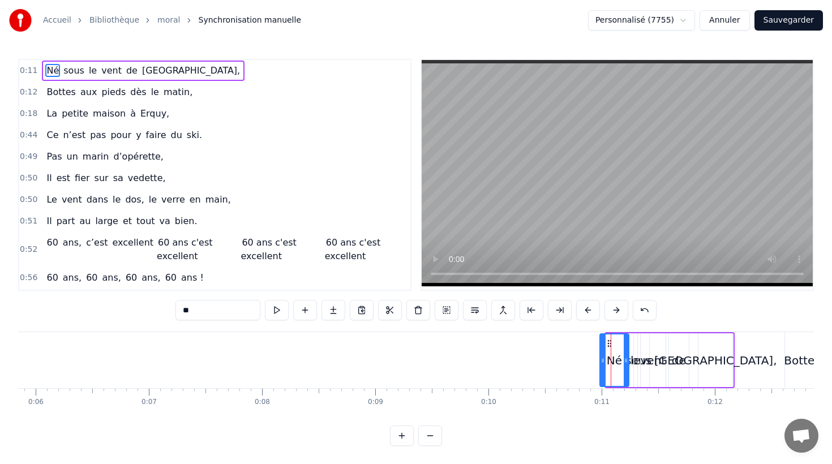
drag, startPoint x: 609, startPoint y: 360, endPoint x: 602, endPoint y: 360, distance: 6.2
click at [602, 360] on icon at bounding box center [603, 360] width 5 height 9
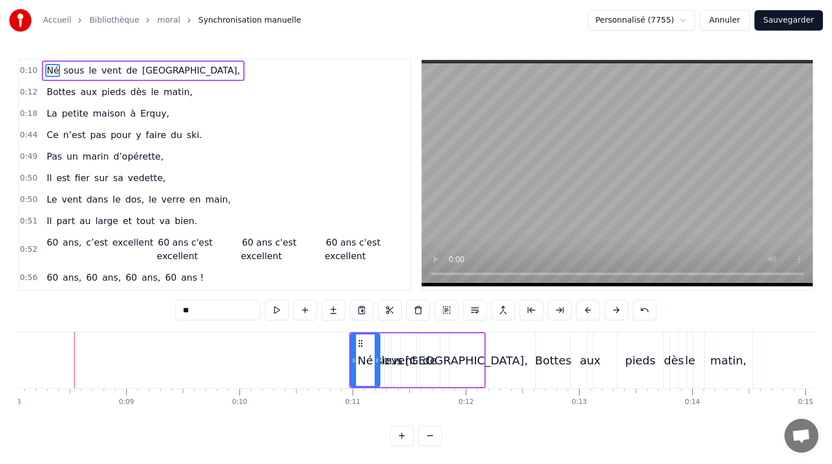
scroll to position [0, 910]
click at [129, 93] on span "dès" at bounding box center [138, 91] width 18 height 13
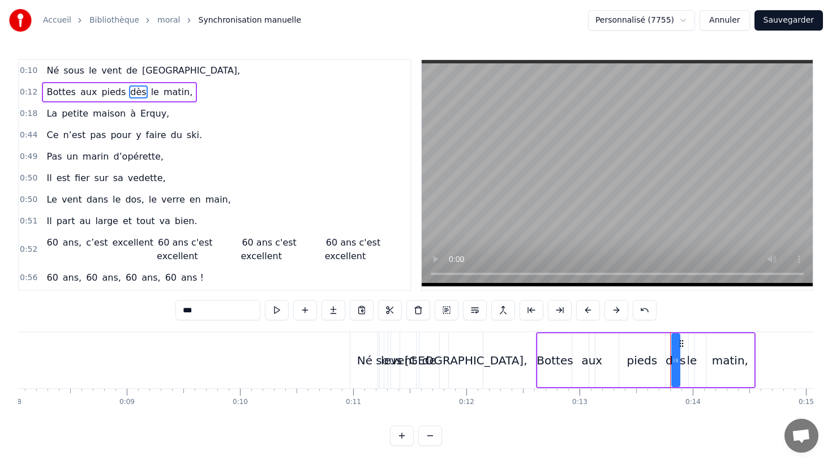
click at [641, 356] on div "pieds" at bounding box center [642, 360] width 31 height 17
drag, startPoint x: 661, startPoint y: 358, endPoint x: 643, endPoint y: 359, distance: 18.1
click at [644, 359] on circle at bounding box center [644, 359] width 1 height 1
click at [673, 360] on div "dès" at bounding box center [676, 360] width 20 height 17
drag, startPoint x: 681, startPoint y: 343, endPoint x: 665, endPoint y: 343, distance: 15.9
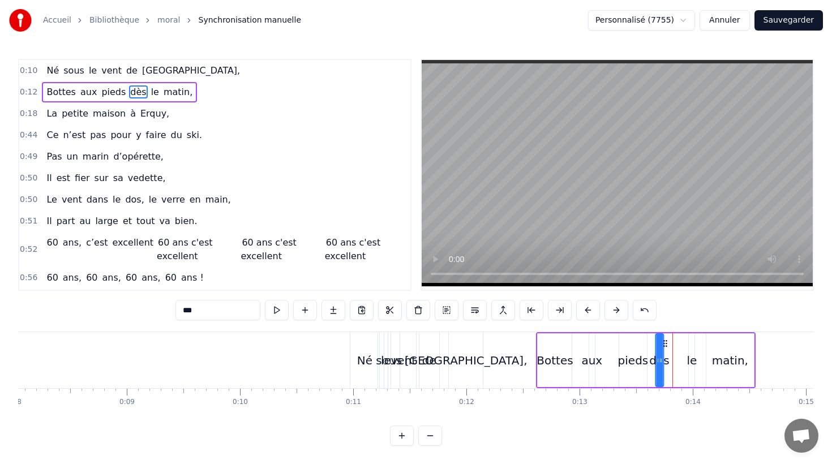
click at [665, 343] on icon at bounding box center [665, 343] width 9 height 9
click at [690, 343] on div "le" at bounding box center [692, 360] width 6 height 54
drag, startPoint x: 698, startPoint y: 343, endPoint x: 687, endPoint y: 344, distance: 10.8
click at [682, 343] on icon at bounding box center [682, 343] width 9 height 9
click at [717, 346] on div "matin," at bounding box center [731, 360] width 48 height 54
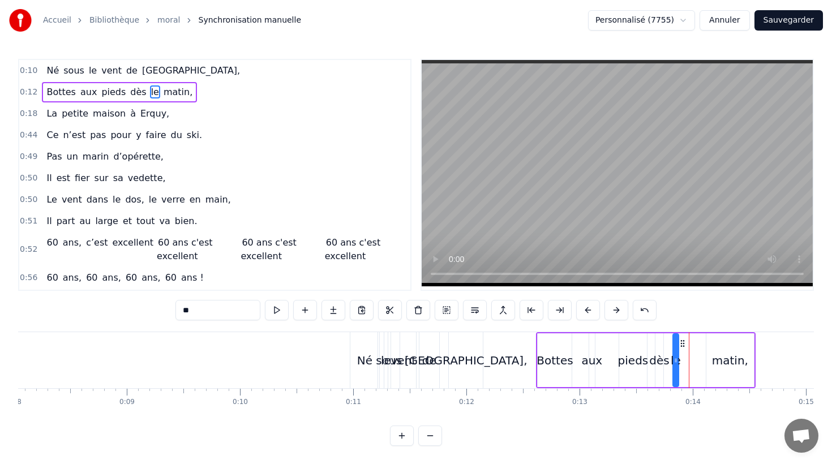
type input "******"
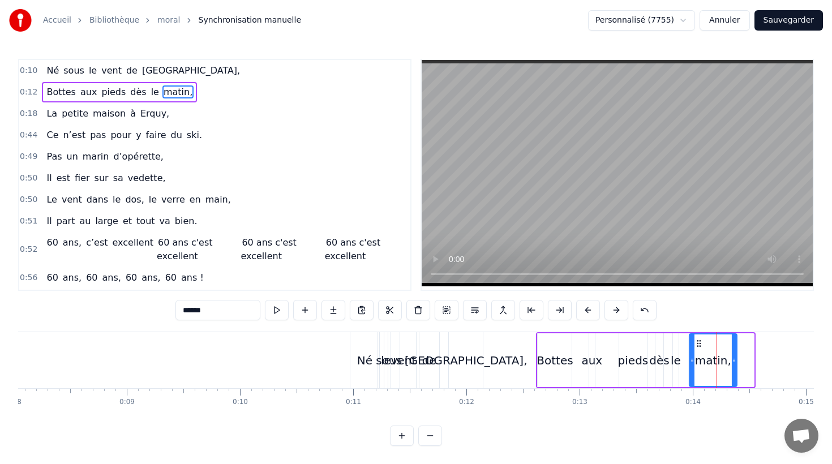
drag, startPoint x: 713, startPoint y: 341, endPoint x: 696, endPoint y: 341, distance: 17.0
click at [696, 341] on icon at bounding box center [698, 343] width 9 height 9
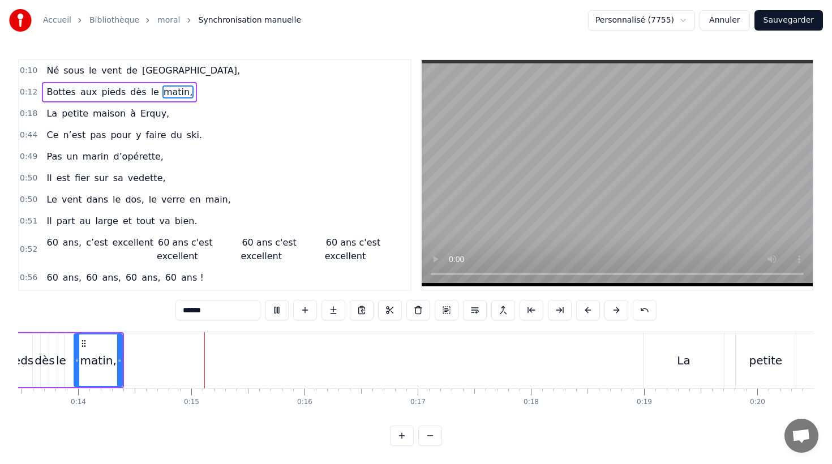
click at [489, 159] on video at bounding box center [617, 173] width 391 height 226
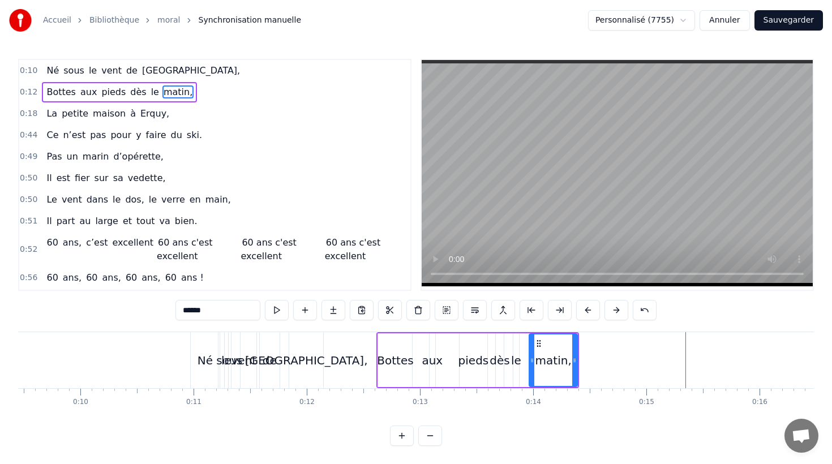
scroll to position [0, 1049]
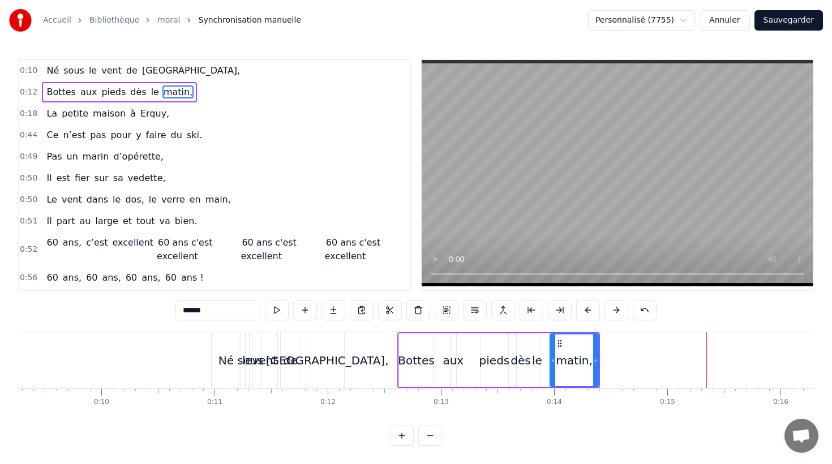
click at [79, 61] on div "Né sous le vent de [GEOGRAPHIC_DATA]," at bounding box center [143, 71] width 203 height 20
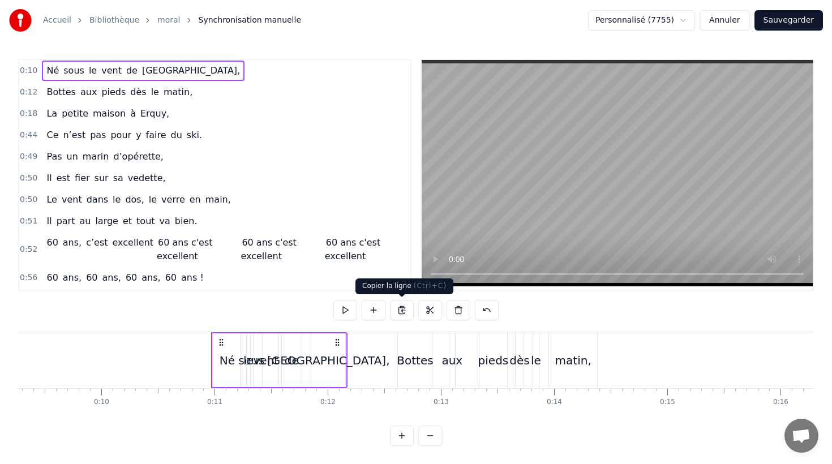
click at [403, 309] on button at bounding box center [402, 310] width 24 height 20
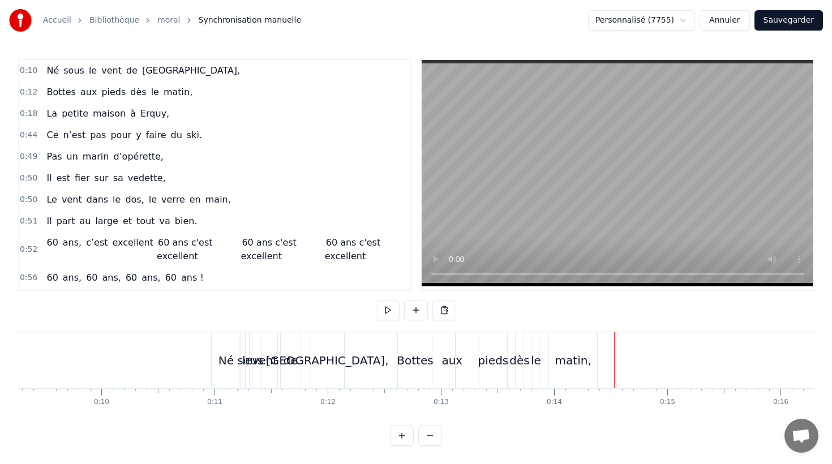
click at [442, 309] on button at bounding box center [445, 310] width 24 height 20
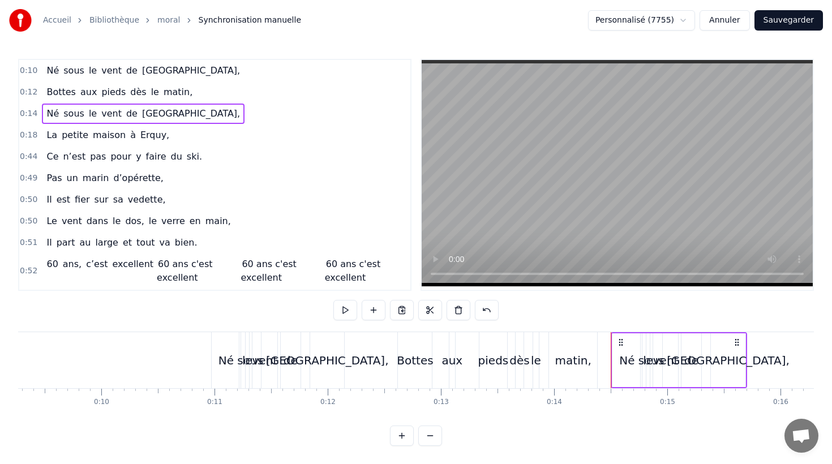
click at [51, 113] on span "Né" at bounding box center [52, 113] width 15 height 13
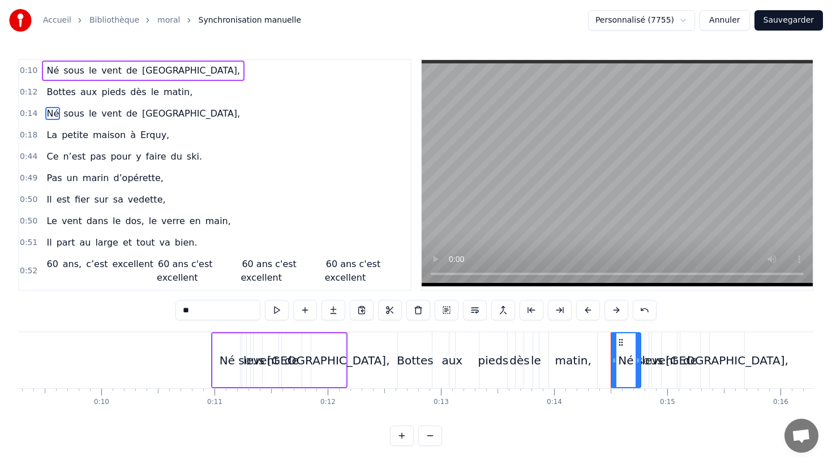
drag, startPoint x: 183, startPoint y: 307, endPoint x: 176, endPoint y: 307, distance: 7.9
click at [176, 307] on input "**" at bounding box center [218, 310] width 85 height 20
click at [73, 112] on span "sous" at bounding box center [72, 113] width 23 height 13
drag, startPoint x: 190, startPoint y: 309, endPoint x: 170, endPoint y: 309, distance: 19.8
click at [170, 309] on div "0:10 Né sous le vent de Bretagne, 0:12 Bottes aux pieds dès le matin, 0:14 La s…" at bounding box center [416, 252] width 796 height 387
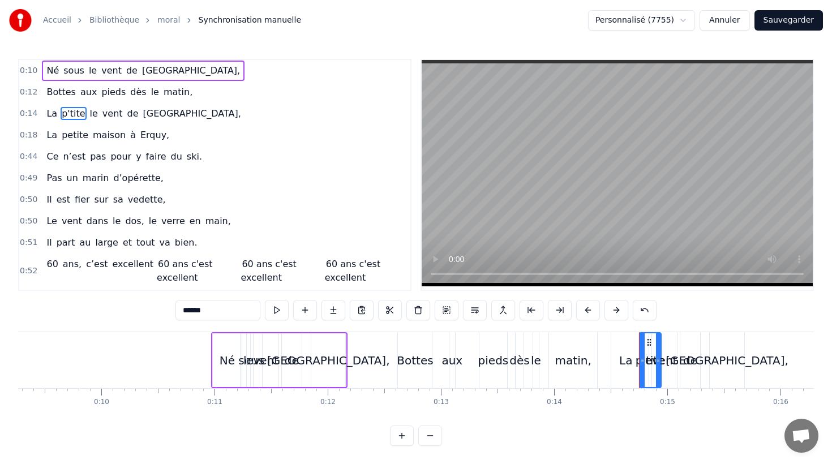
click at [89, 114] on span "le" at bounding box center [94, 113] width 10 height 13
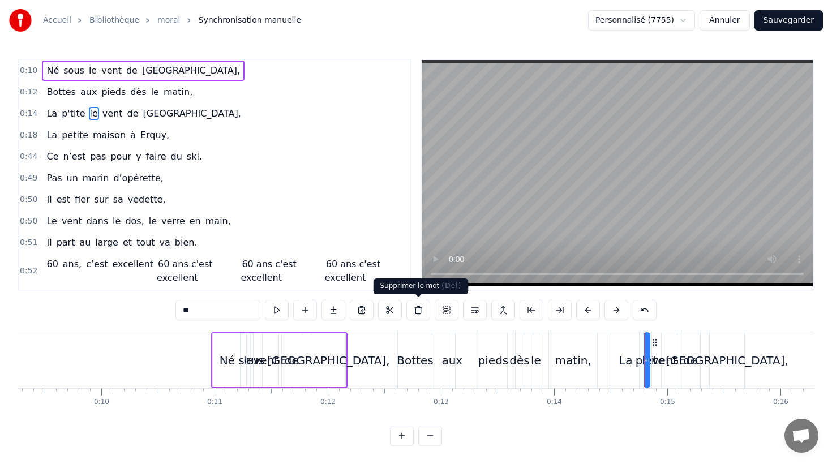
click at [414, 311] on button at bounding box center [419, 310] width 24 height 20
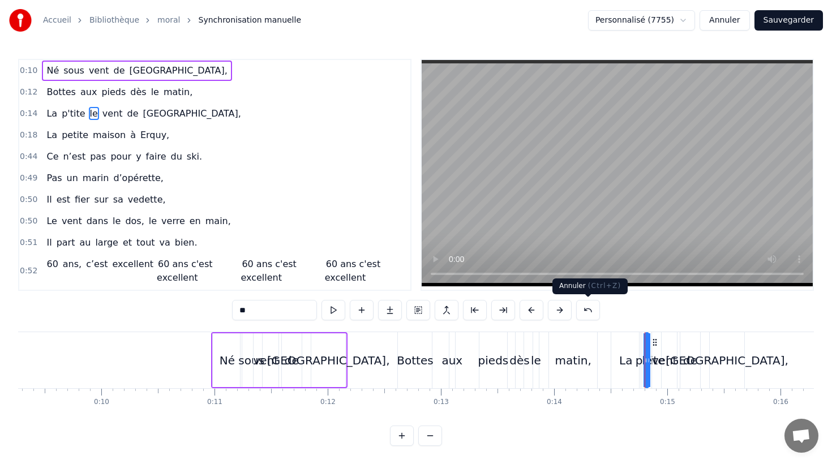
click at [588, 310] on button at bounding box center [588, 310] width 24 height 20
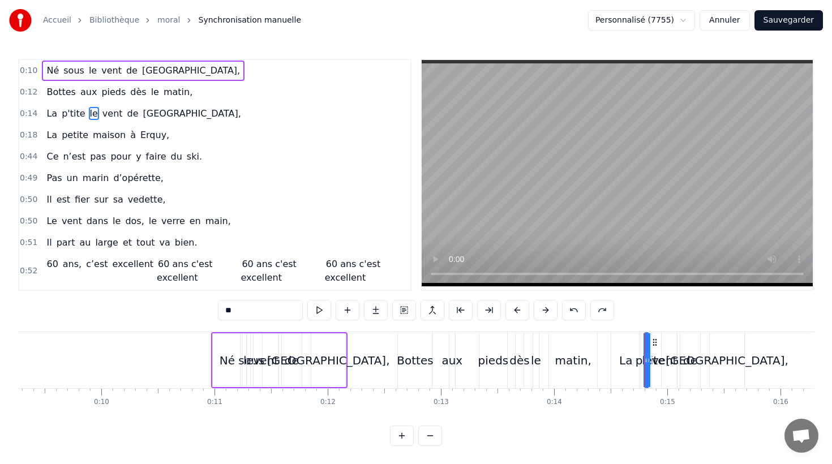
click at [105, 115] on span "vent" at bounding box center [112, 113] width 23 height 13
click at [89, 113] on span "le" at bounding box center [94, 113] width 10 height 13
click at [408, 310] on button at bounding box center [404, 310] width 24 height 20
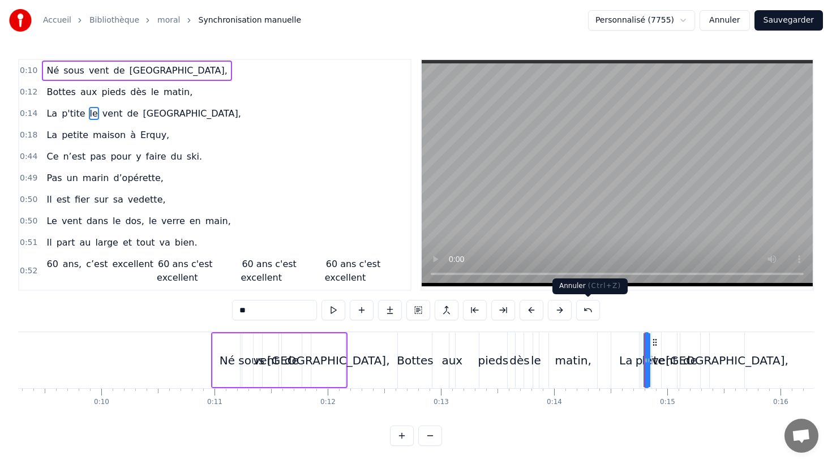
click at [588, 313] on button at bounding box center [588, 310] width 24 height 20
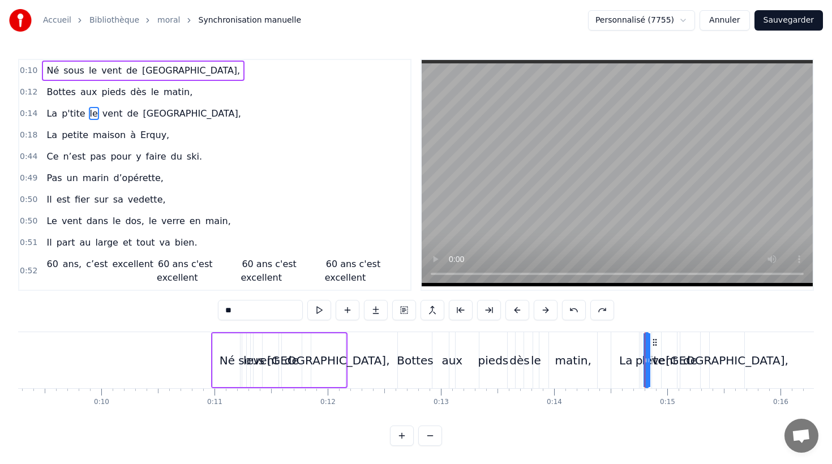
click at [89, 113] on span "le" at bounding box center [94, 113] width 10 height 13
click at [101, 114] on span "vent" at bounding box center [112, 113] width 23 height 13
drag, startPoint x: 190, startPoint y: 309, endPoint x: 159, endPoint y: 309, distance: 30.6
click at [160, 309] on div "0:10 Né sous le vent de Bretagne, 0:12 Bottes aux pieds dès le matin, 0:14 La p…" at bounding box center [416, 252] width 796 height 387
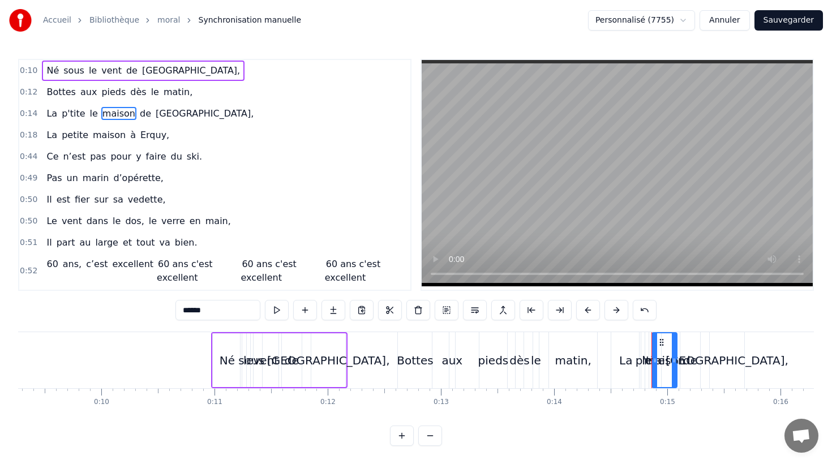
click at [139, 111] on span "de" at bounding box center [146, 113] width 14 height 13
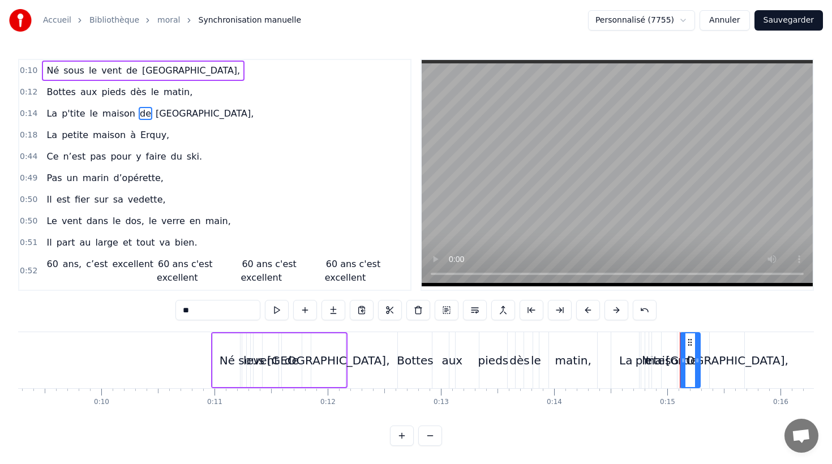
drag, startPoint x: 195, startPoint y: 311, endPoint x: 138, endPoint y: 307, distance: 56.7
click at [144, 309] on div "0:10 Né sous le vent de Bretagne, 0:12 Bottes aux pieds dès le matin, 0:14 La p…" at bounding box center [416, 252] width 796 height 387
click at [166, 117] on span "[GEOGRAPHIC_DATA]," at bounding box center [199, 113] width 100 height 13
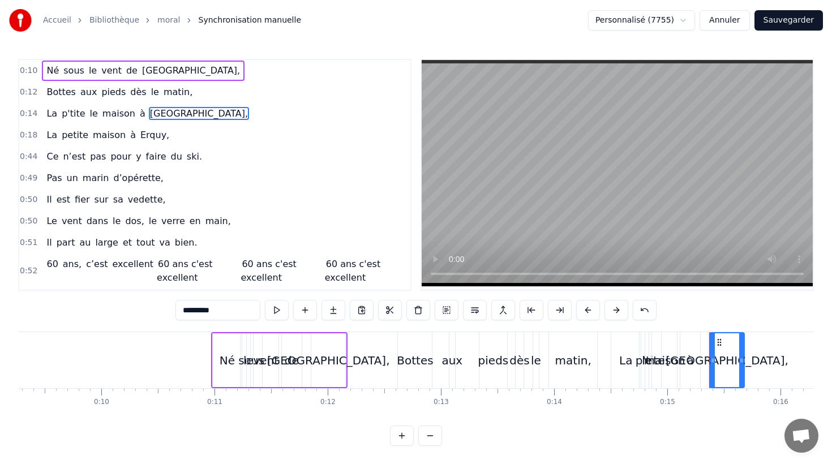
drag, startPoint x: 177, startPoint y: 309, endPoint x: 138, endPoint y: 308, distance: 39.1
click at [138, 308] on div "0:10 Né sous le vent de Bretagne, 0:12 Bottes aux pieds dès le matin, 0:14 La p…" at bounding box center [416, 252] width 796 height 387
type input "*****"
click at [209, 113] on div "0:14 La p'tite le maison à [GEOGRAPHIC_DATA]" at bounding box center [214, 114] width 391 height 22
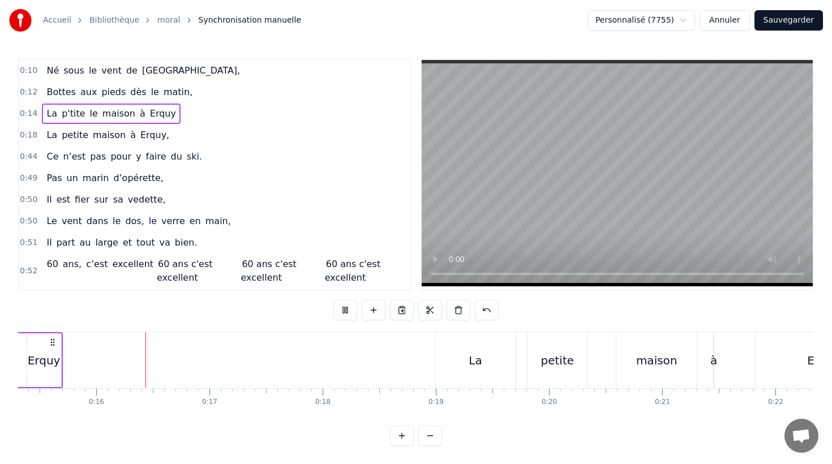
scroll to position [0, 1735]
click at [72, 83] on div "Bottes aux pieds dès le matin," at bounding box center [119, 92] width 155 height 20
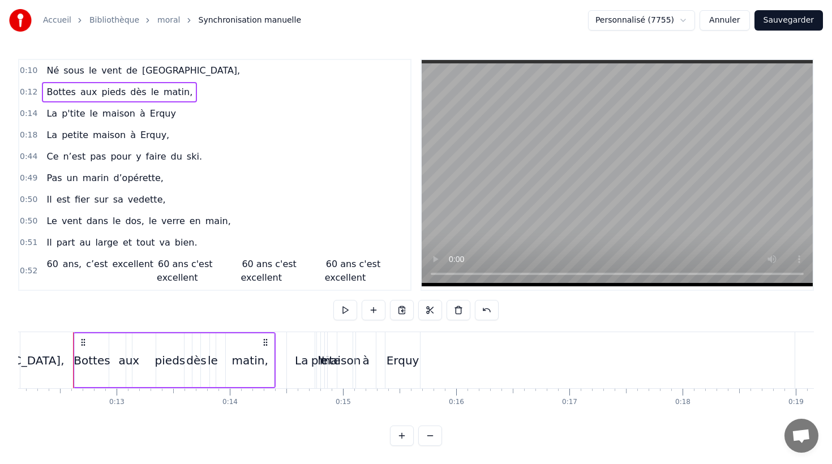
scroll to position [0, 1372]
click at [404, 310] on button at bounding box center [402, 310] width 24 height 20
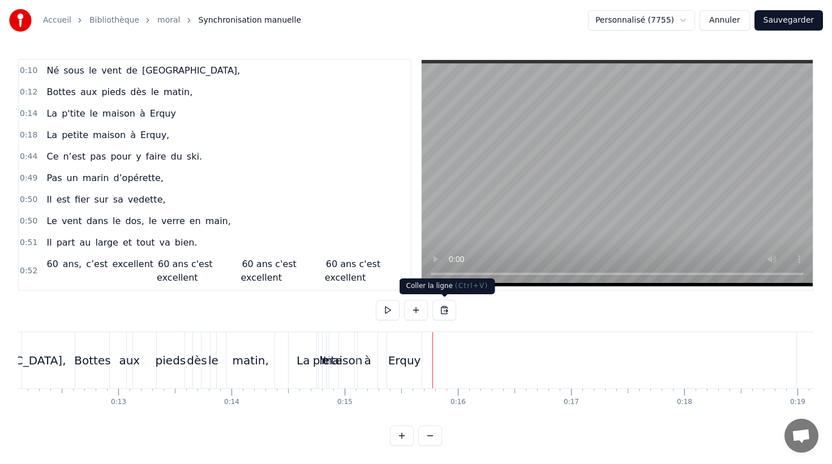
click at [450, 310] on button at bounding box center [445, 310] width 24 height 20
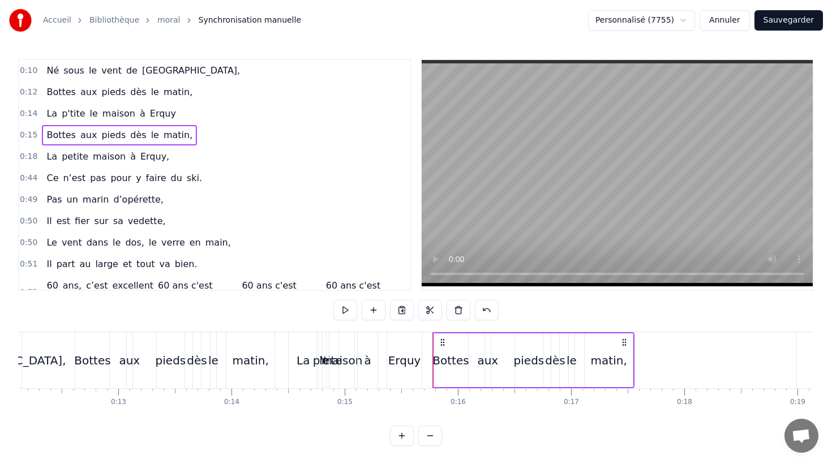
click at [53, 134] on span "Bottes" at bounding box center [61, 135] width 32 height 13
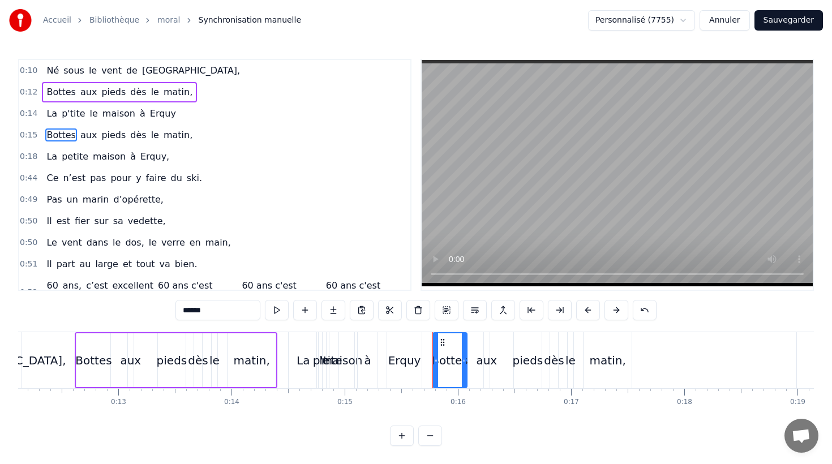
drag, startPoint x: 181, startPoint y: 308, endPoint x: 173, endPoint y: 309, distance: 8.6
click at [173, 309] on div "0:10 Né sous le vent de Bretagne, 0:12 Bottes aux pieds dès le matin, 0:14 La p…" at bounding box center [416, 252] width 796 height 387
type input "*"
click at [70, 132] on span "aux" at bounding box center [71, 135] width 19 height 13
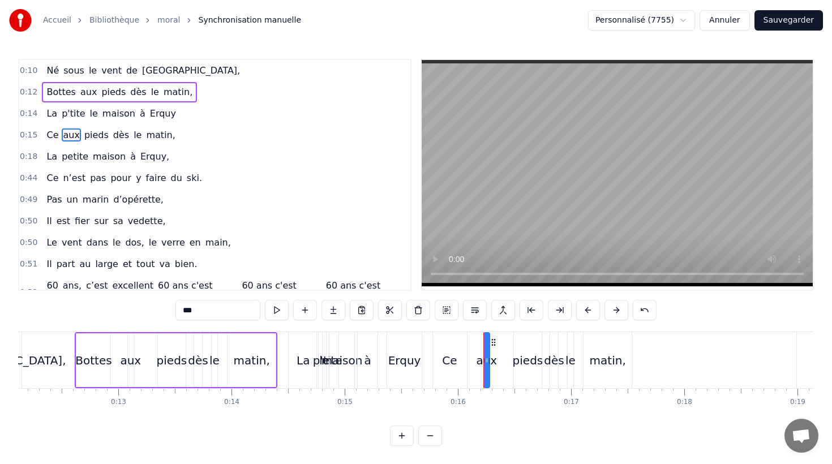
drag, startPoint x: 195, startPoint y: 309, endPoint x: 163, endPoint y: 309, distance: 32.3
click at [163, 309] on div "0:10 Né sous le vent de Bretagne, 0:12 Bottes aux pieds dès le matin, 0:14 La p…" at bounding box center [416, 252] width 796 height 387
click at [94, 132] on span "pieds" at bounding box center [101, 135] width 27 height 13
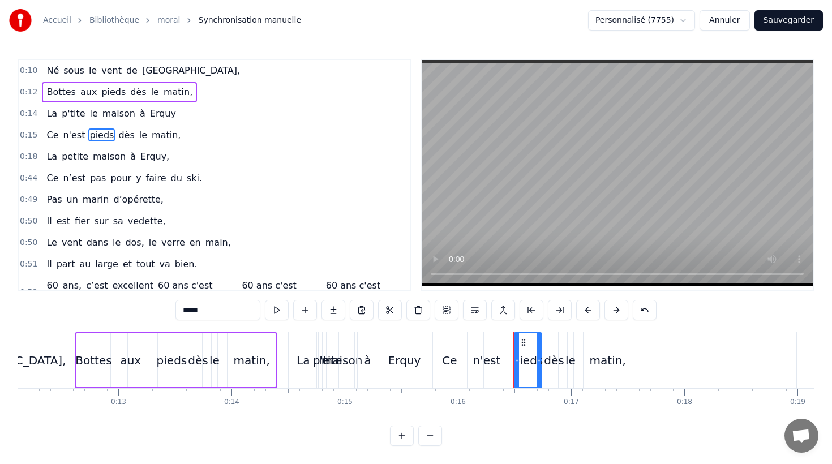
drag, startPoint x: 204, startPoint y: 311, endPoint x: 163, endPoint y: 309, distance: 41.4
click at [163, 309] on div "0:10 Né sous le vent de Bretagne, 0:12 Bottes aux pieds dès le matin, 0:14 La p…" at bounding box center [416, 252] width 796 height 387
click at [116, 135] on span "dès" at bounding box center [118, 135] width 18 height 13
drag, startPoint x: 178, startPoint y: 309, endPoint x: 150, endPoint y: 307, distance: 28.4
click at [150, 307] on div "0:10 Né sous le vent de Bretagne, 0:12 Bottes aux pieds dès le matin, 0:14 La p…" at bounding box center [416, 252] width 796 height 387
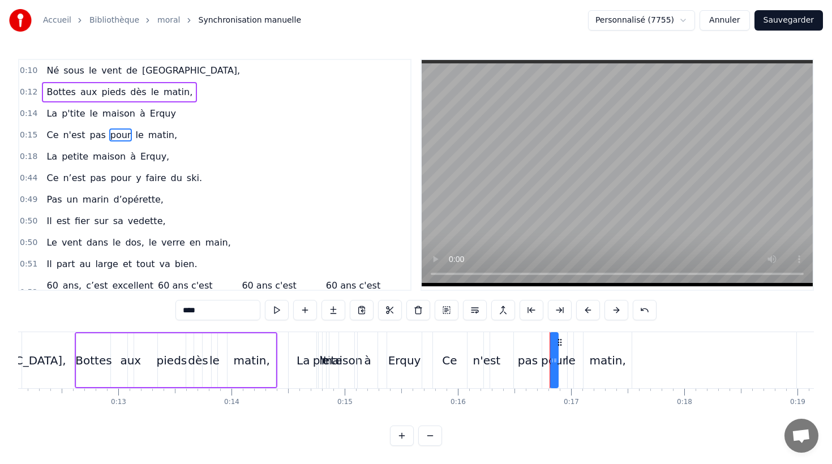
click at [134, 133] on span "le" at bounding box center [139, 135] width 10 height 13
drag, startPoint x: 189, startPoint y: 312, endPoint x: 169, endPoint y: 311, distance: 20.4
click at [172, 313] on div "0:10 Né sous le vent de Bretagne, 0:12 Bottes aux pieds dès le matin, 0:14 La p…" at bounding box center [416, 252] width 796 height 387
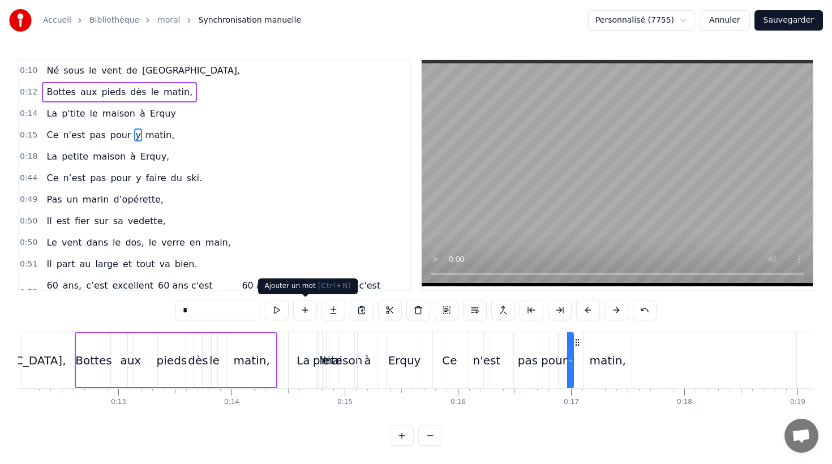
type input "*"
click at [304, 310] on button at bounding box center [305, 310] width 24 height 20
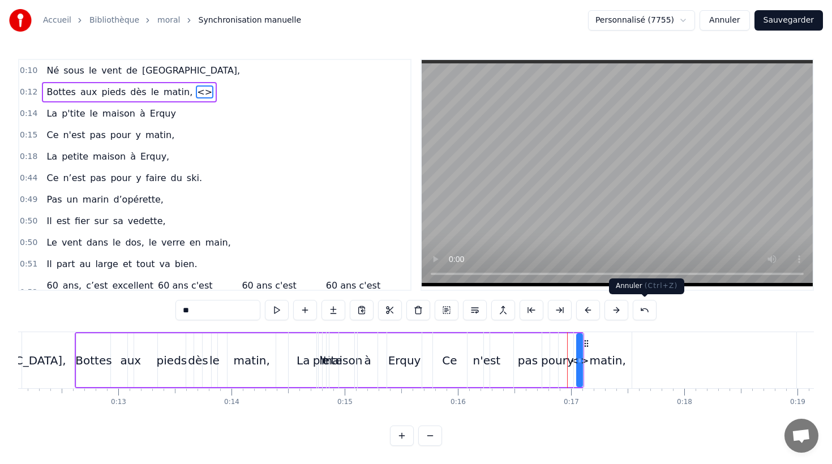
click at [640, 310] on button at bounding box center [645, 310] width 24 height 20
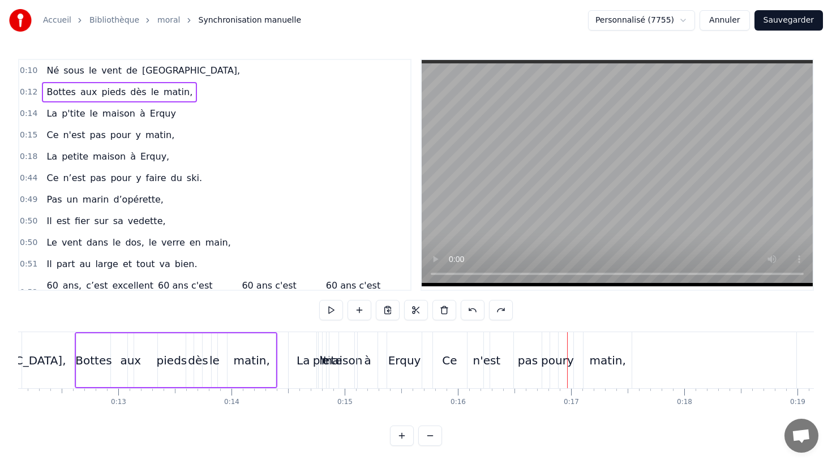
click at [149, 139] on span "matin," at bounding box center [159, 135] width 31 height 13
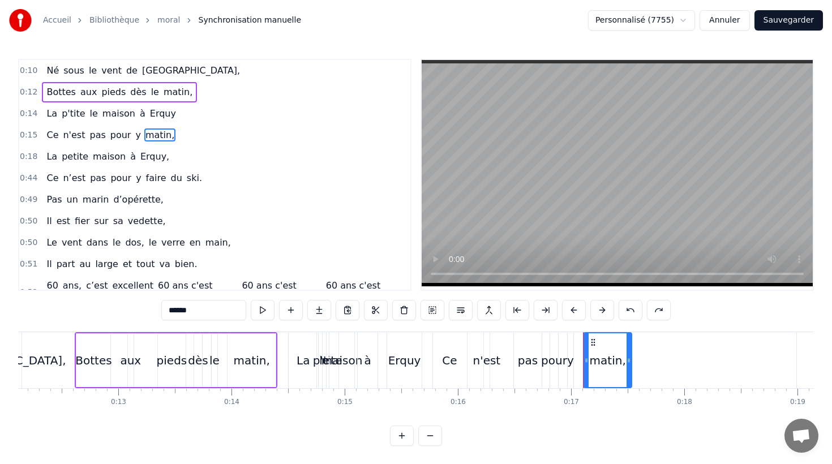
click at [152, 143] on div "Ce n'est pas pour y matin," at bounding box center [110, 135] width 137 height 20
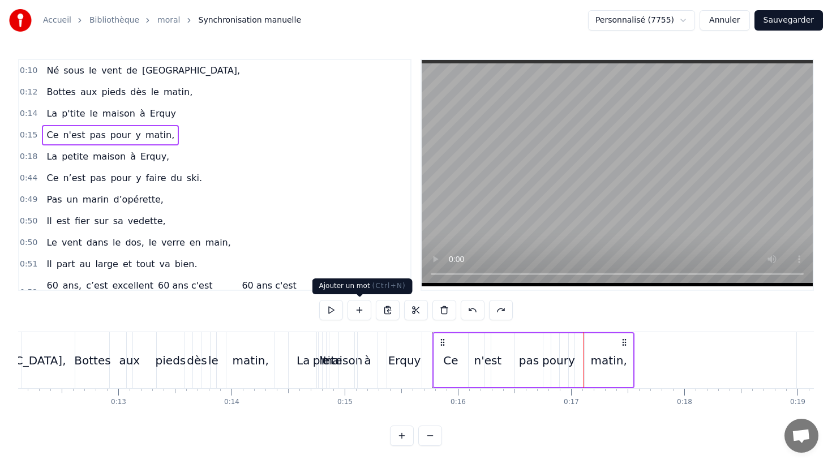
click at [362, 312] on button at bounding box center [360, 310] width 24 height 20
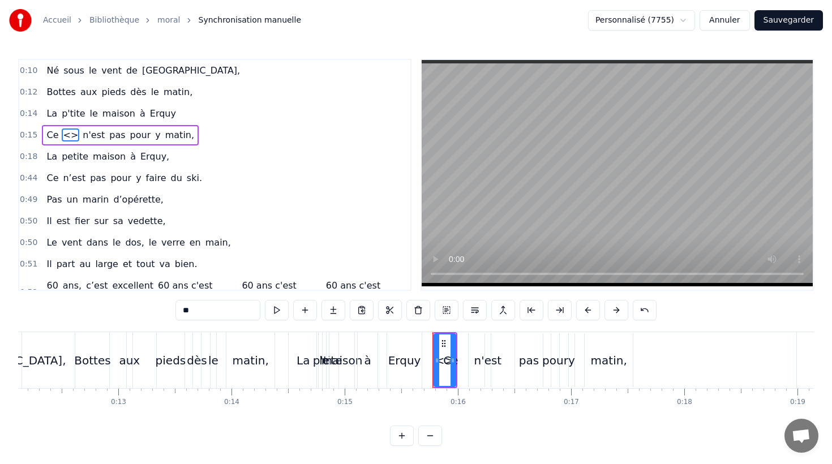
click at [63, 135] on span "<>" at bounding box center [71, 135] width 18 height 13
drag, startPoint x: 202, startPoint y: 313, endPoint x: 141, endPoint y: 309, distance: 61.3
click at [141, 309] on div "0:10 Né sous le vent de Bretagne, 0:12 Bottes aux pieds dès le matin, 0:14 La p…" at bounding box center [416, 252] width 796 height 387
drag, startPoint x: 442, startPoint y: 341, endPoint x: 580, endPoint y: 343, distance: 137.6
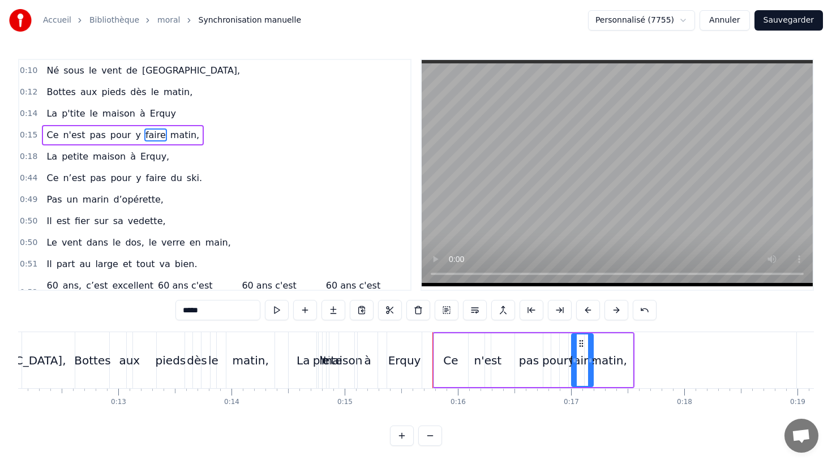
click at [173, 134] on span "matin," at bounding box center [184, 135] width 31 height 13
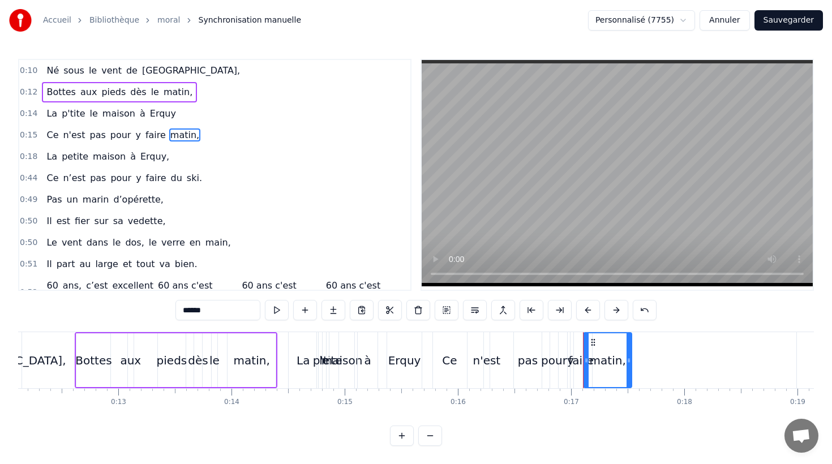
drag, startPoint x: 190, startPoint y: 311, endPoint x: 160, endPoint y: 311, distance: 30.0
click at [161, 311] on div "0:10 Né sous le vent de Bretagne, 0:12 Bottes aux pieds dès le matin, 0:14 La p…" at bounding box center [416, 252] width 796 height 387
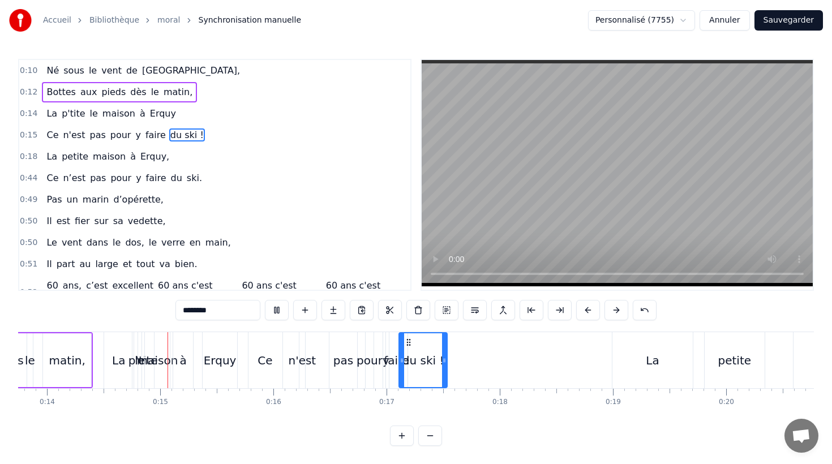
scroll to position [0, 1576]
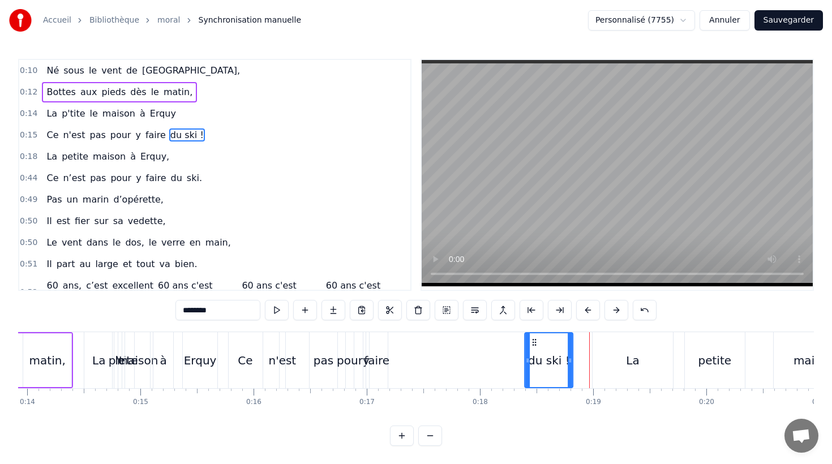
drag, startPoint x: 389, startPoint y: 342, endPoint x: 534, endPoint y: 347, distance: 145.6
click at [534, 347] on div "du ski !" at bounding box center [549, 360] width 47 height 54
click at [379, 354] on div "faire" at bounding box center [376, 360] width 25 height 17
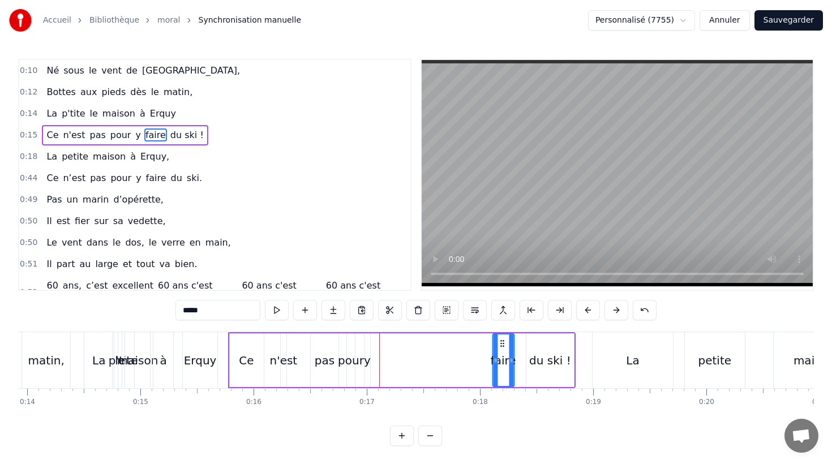
drag, startPoint x: 375, startPoint y: 342, endPoint x: 489, endPoint y: 348, distance: 113.4
click at [502, 345] on icon at bounding box center [502, 343] width 9 height 9
click at [367, 340] on div "y" at bounding box center [368, 360] width 6 height 54
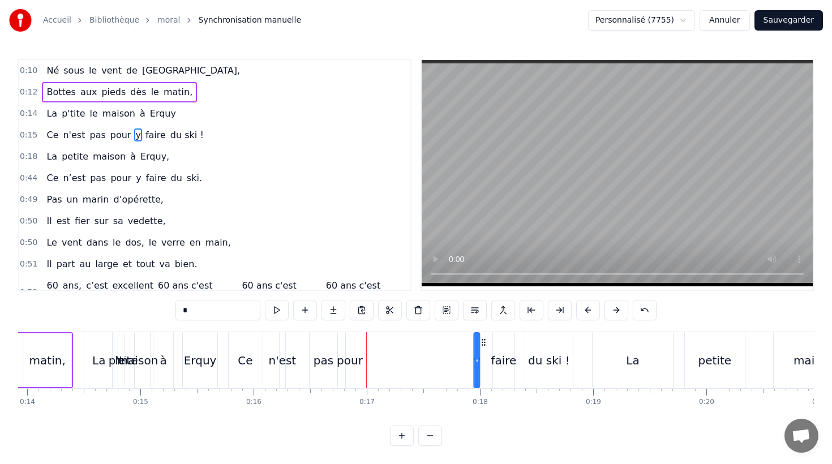
drag, startPoint x: 371, startPoint y: 341, endPoint x: 457, endPoint y: 347, distance: 86.2
click at [482, 344] on icon at bounding box center [483, 342] width 9 height 9
click at [353, 340] on div "pour" at bounding box center [349, 360] width 9 height 56
drag, startPoint x: 355, startPoint y: 340, endPoint x: 451, endPoint y: 344, distance: 96.3
click at [451, 343] on icon at bounding box center [447, 342] width 9 height 9
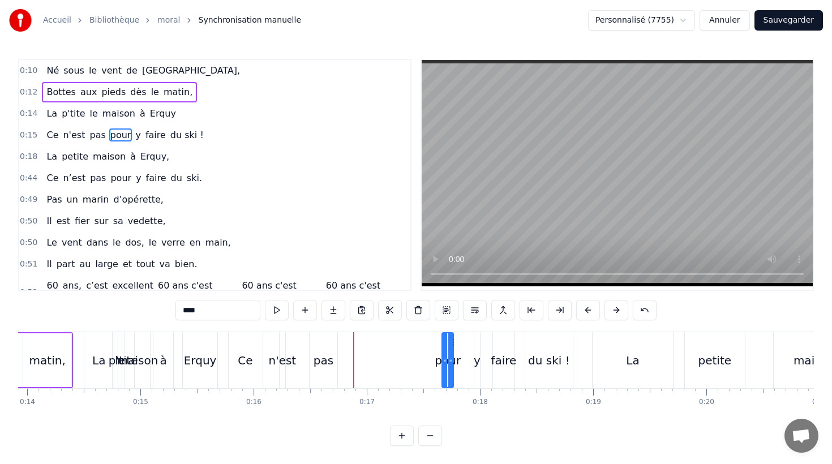
click at [453, 360] on icon at bounding box center [450, 360] width 5 height 9
click at [451, 339] on div at bounding box center [451, 360] width 5 height 54
click at [325, 356] on div "pas" at bounding box center [324, 360] width 20 height 17
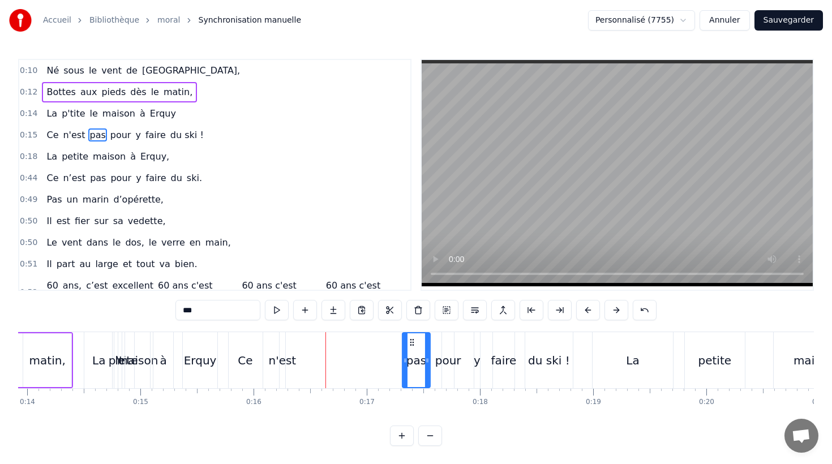
drag, startPoint x: 317, startPoint y: 341, endPoint x: 326, endPoint y: 339, distance: 8.7
click at [409, 347] on icon at bounding box center [412, 342] width 9 height 9
click at [284, 340] on div "n'est" at bounding box center [283, 360] width 6 height 56
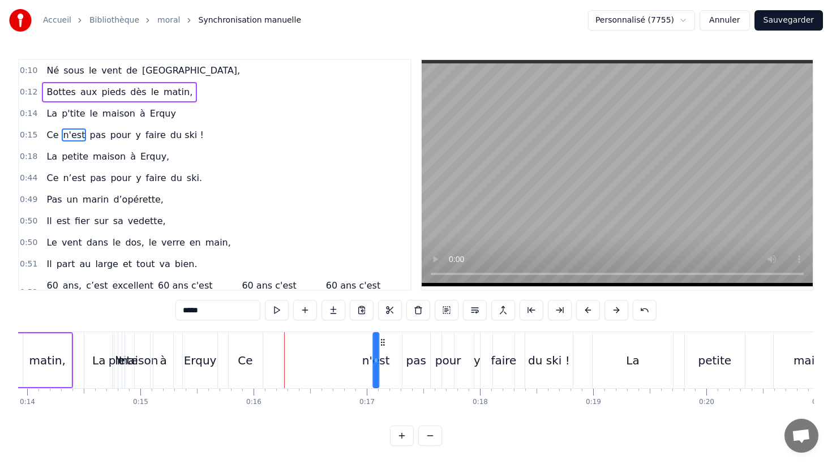
drag, startPoint x: 293, startPoint y: 341, endPoint x: 357, endPoint y: 347, distance: 63.6
click at [379, 346] on icon at bounding box center [382, 342] width 9 height 9
click at [241, 336] on div "Ce" at bounding box center [246, 360] width 34 height 56
type input "**"
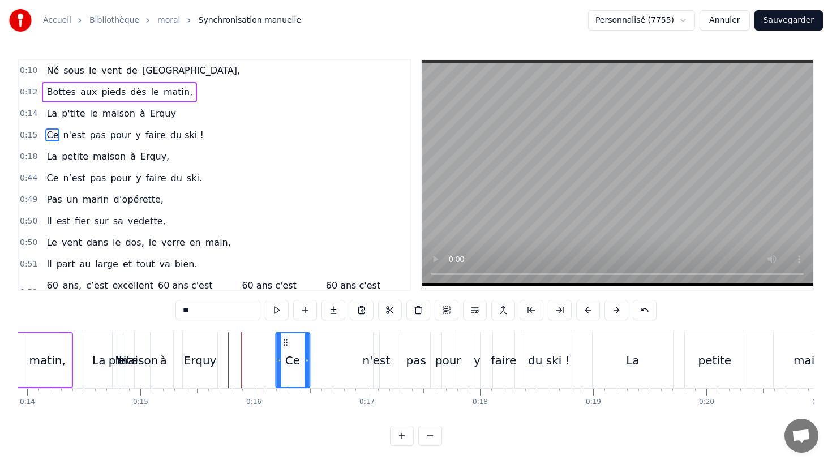
drag, startPoint x: 281, startPoint y: 342, endPoint x: 311, endPoint y: 343, distance: 30.6
click at [290, 343] on icon at bounding box center [285, 342] width 9 height 9
click at [789, 19] on button "Sauvegarder" at bounding box center [789, 20] width 69 height 20
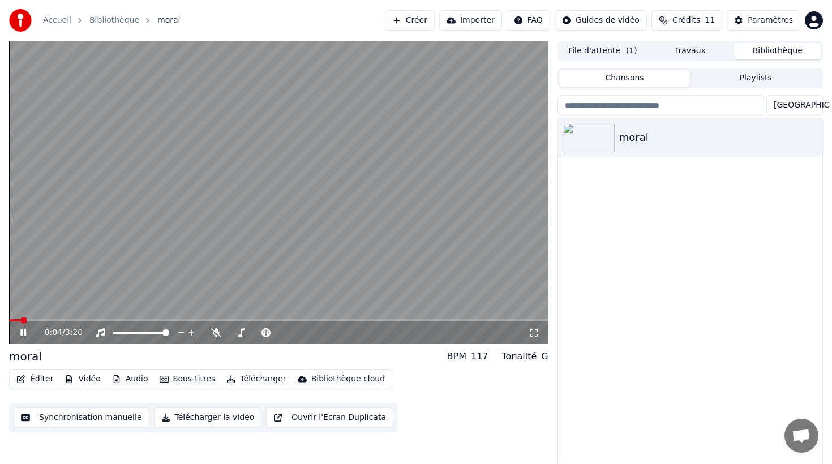
click at [24, 332] on icon at bounding box center [31, 332] width 27 height 9
